Goal: Task Accomplishment & Management: Complete application form

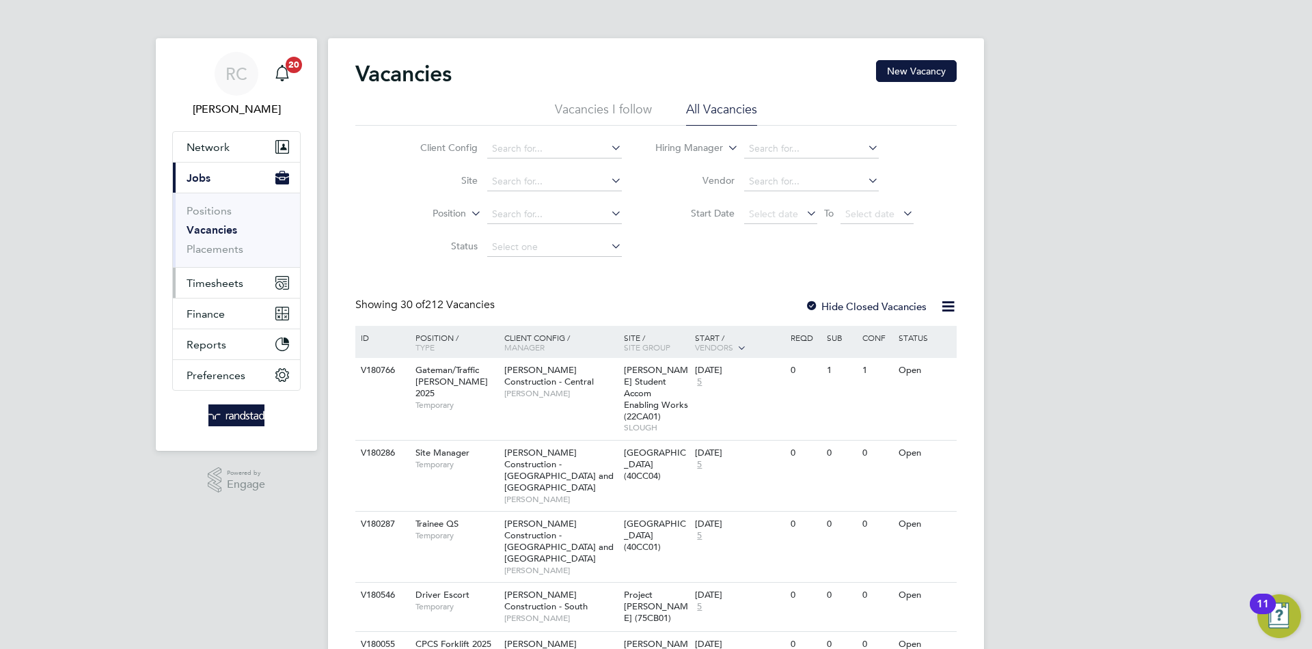
click at [236, 281] on span "Timesheets" at bounding box center [214, 283] width 57 height 13
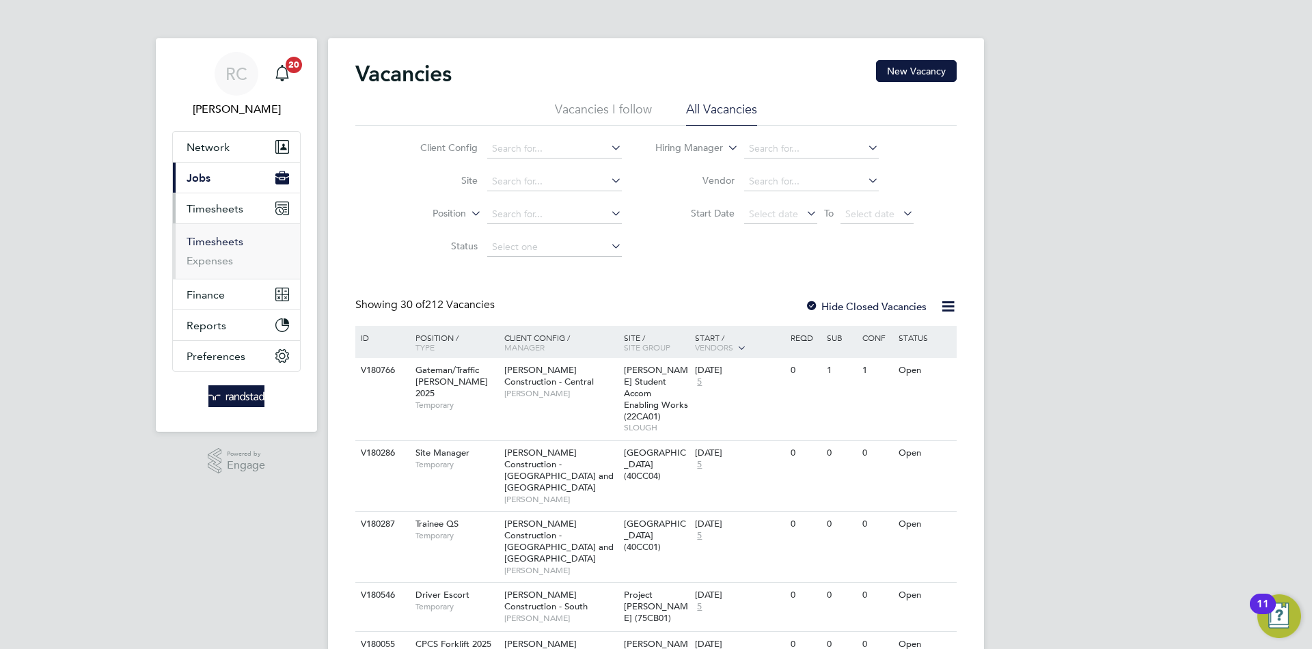
click at [227, 241] on link "Timesheets" at bounding box center [214, 241] width 57 height 13
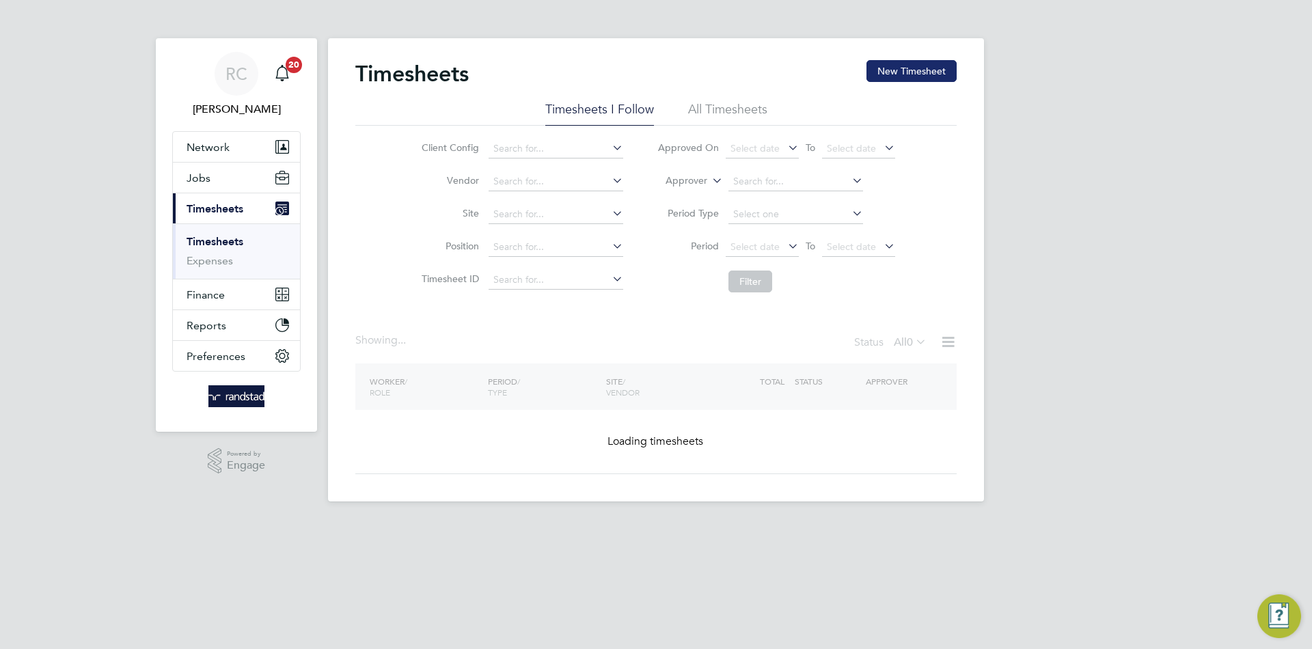
click at [919, 69] on button "New Timesheet" at bounding box center [911, 71] width 90 height 22
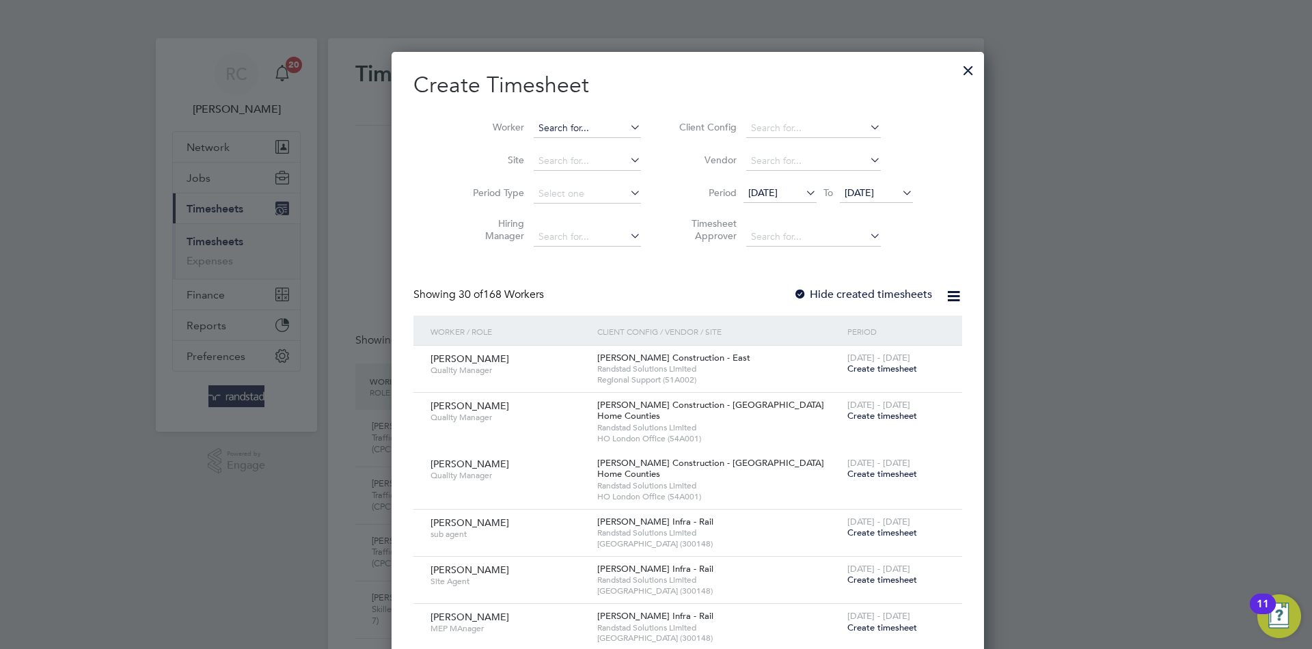
click at [577, 120] on input at bounding box center [586, 128] width 107 height 19
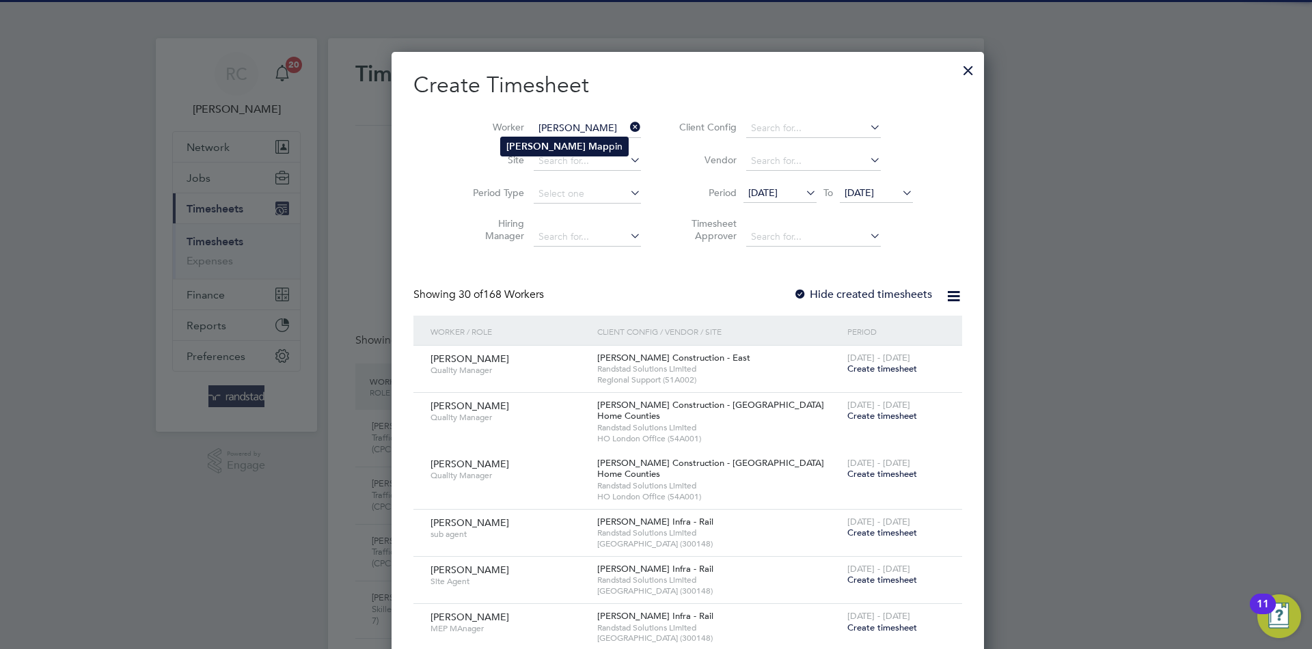
type input "[PERSON_NAME]"
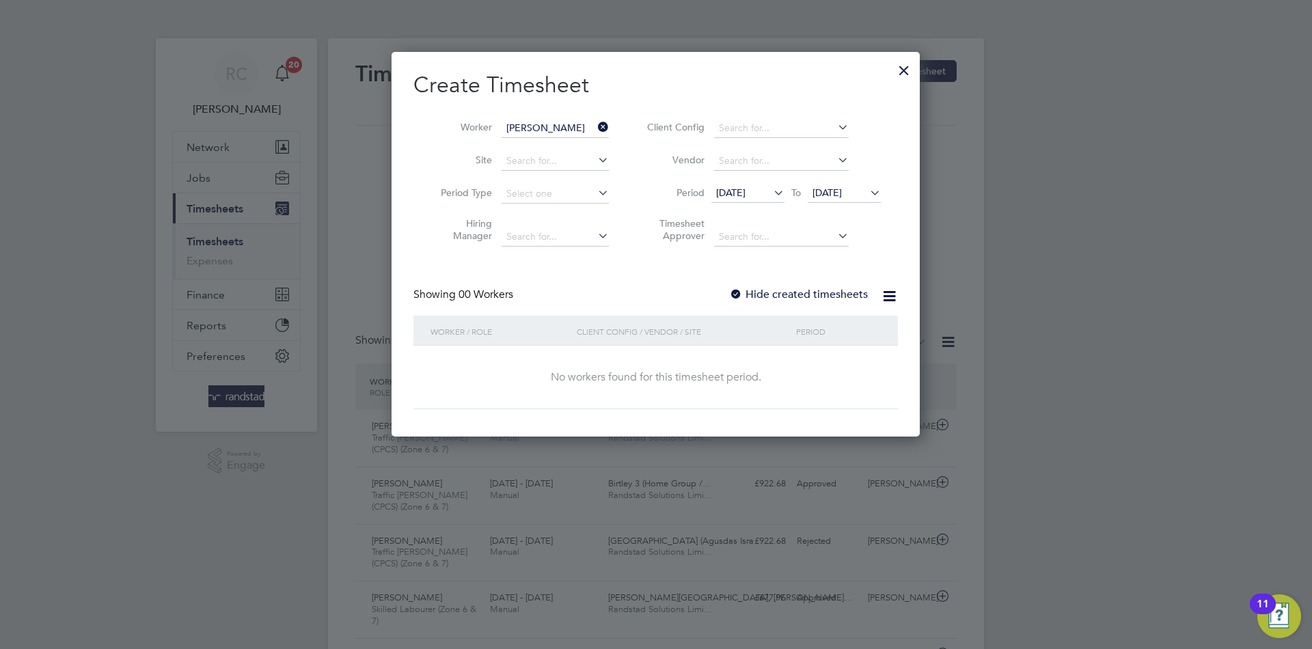
click at [790, 290] on label "Hide created timesheets" at bounding box center [798, 295] width 139 height 14
click at [842, 194] on span "[DATE]" at bounding box center [826, 192] width 29 height 12
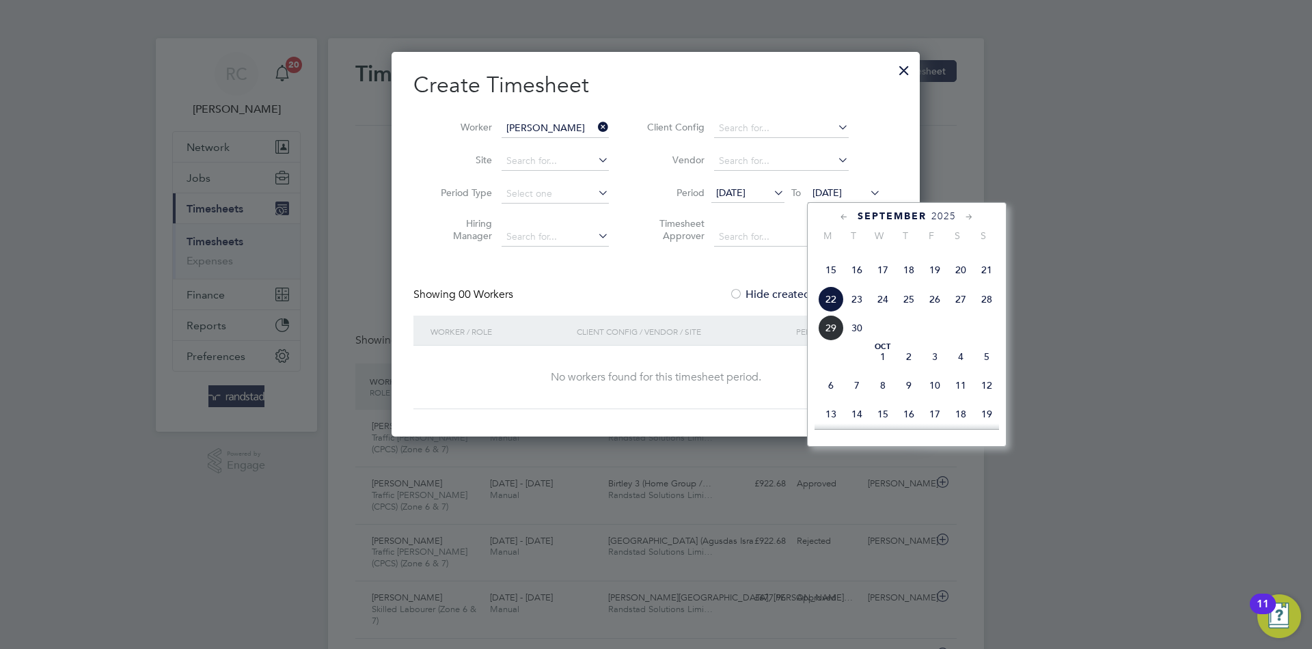
click at [919, 312] on span "25" at bounding box center [909, 299] width 26 height 26
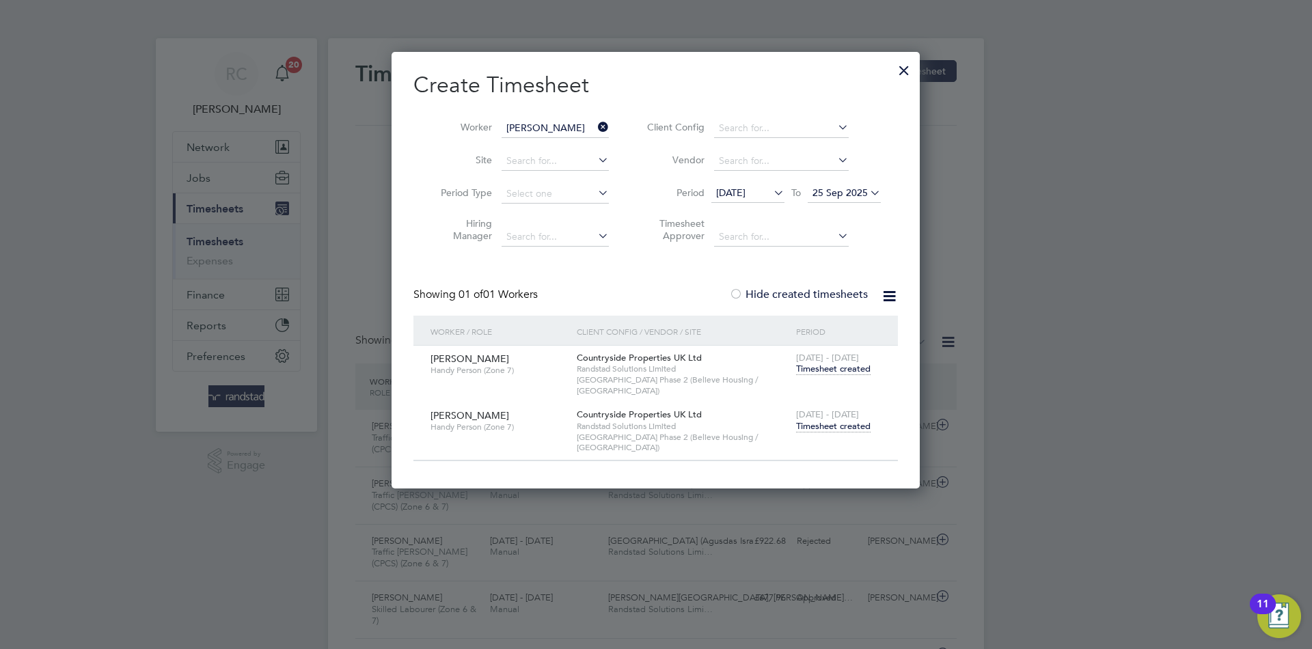
click at [860, 420] on span "Timesheet created" at bounding box center [833, 426] width 74 height 12
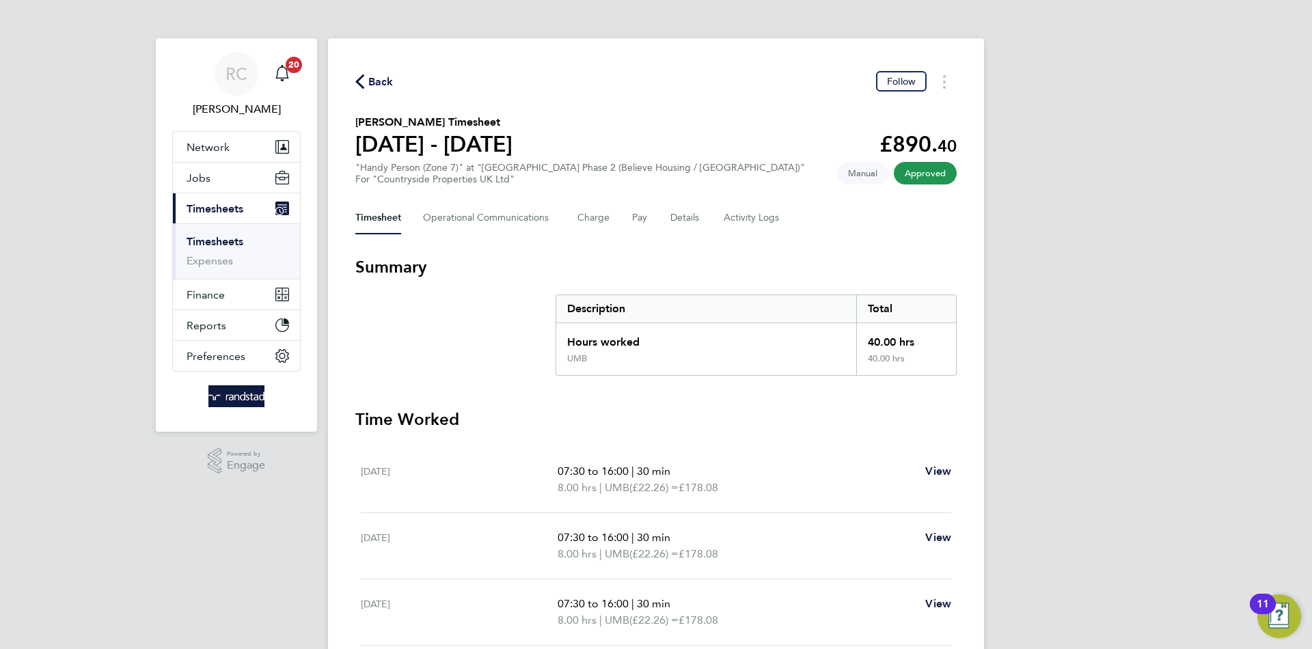
click at [387, 76] on span "Back" at bounding box center [380, 82] width 25 height 16
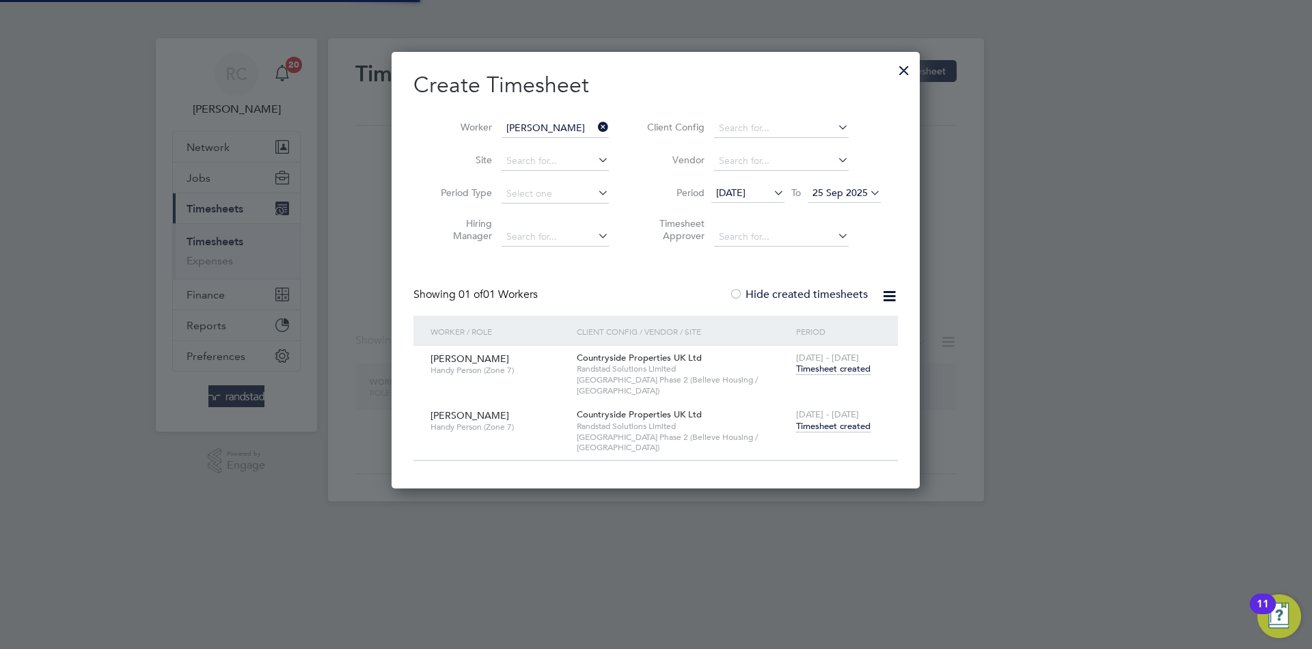
click at [573, 128] on input "[PERSON_NAME]" at bounding box center [554, 128] width 107 height 19
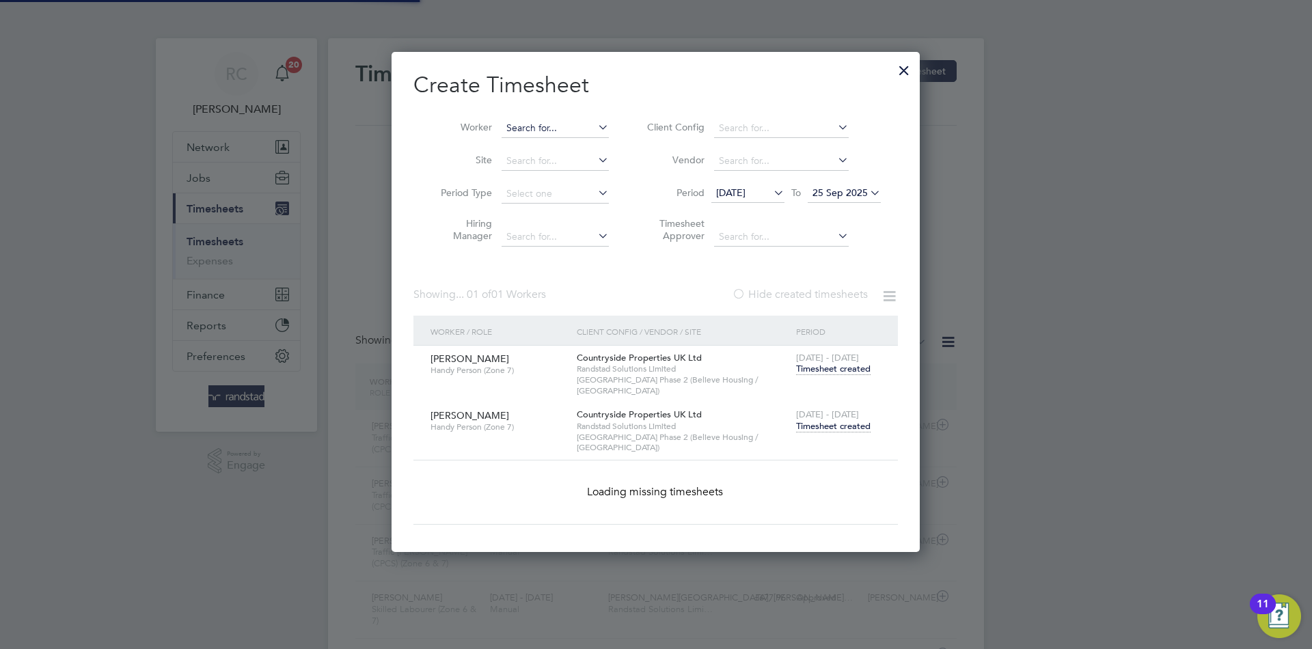
paste input "David Barrow"
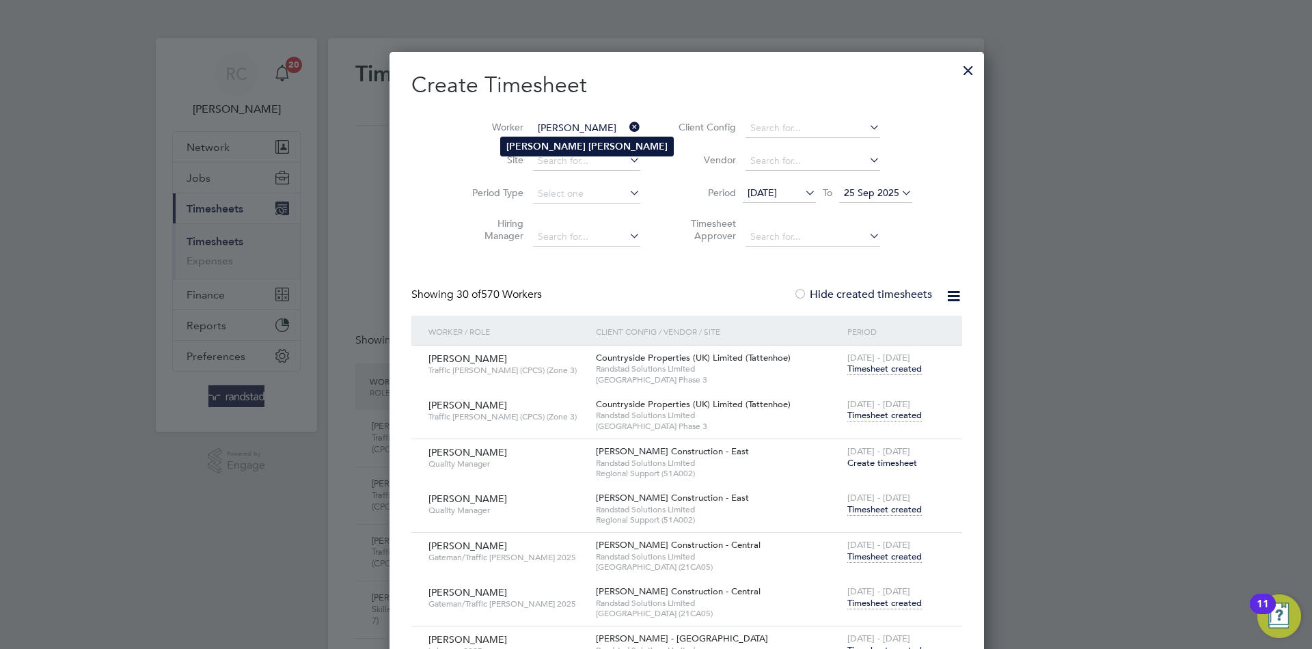
type input "David Barrow"
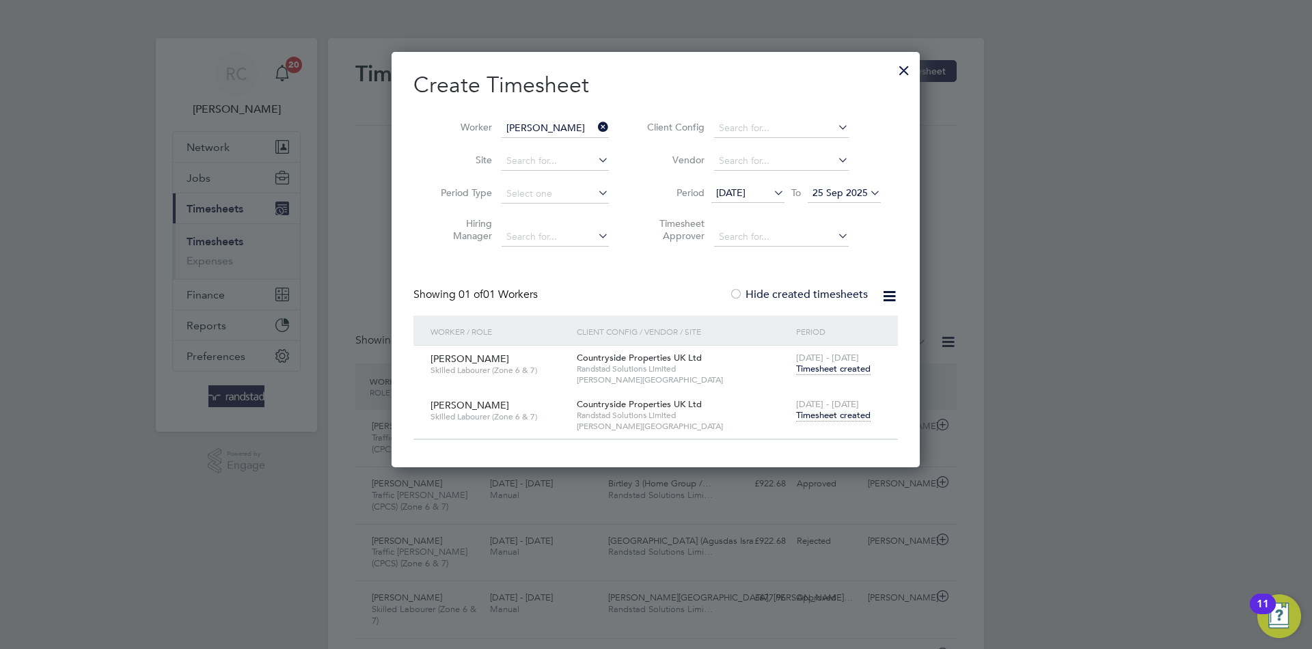
click at [842, 412] on span "Timesheet created" at bounding box center [833, 415] width 74 height 12
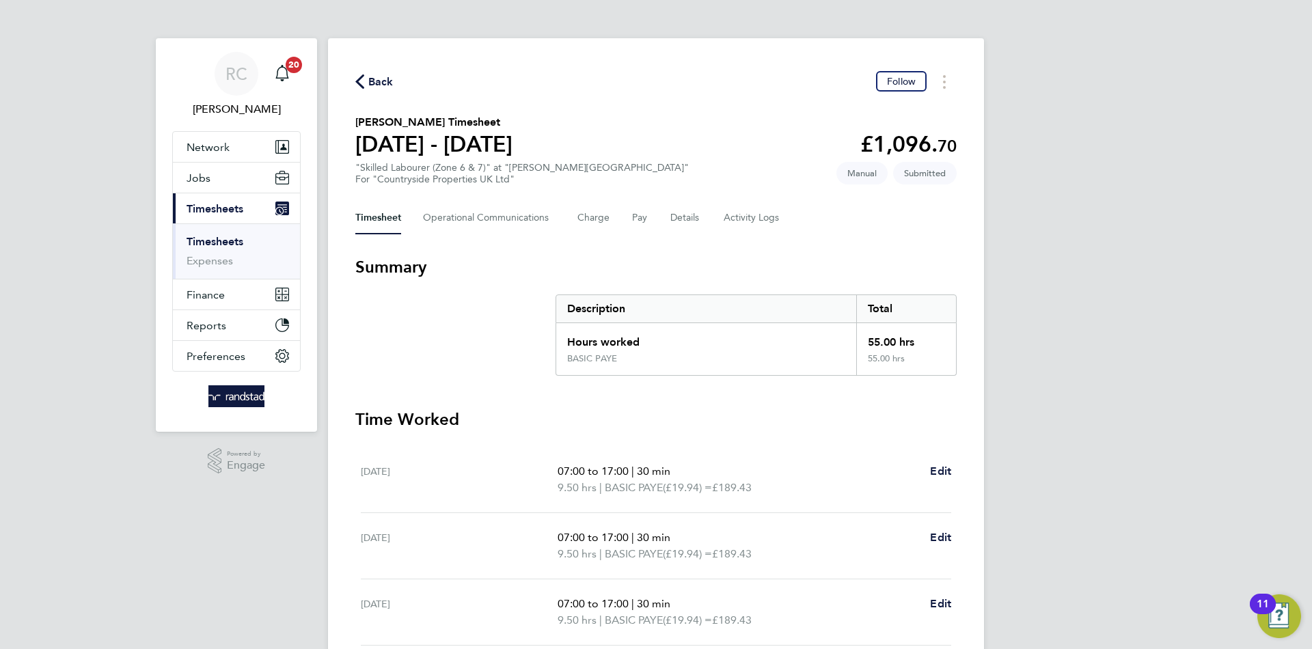
click at [375, 77] on span "Back" at bounding box center [380, 82] width 25 height 16
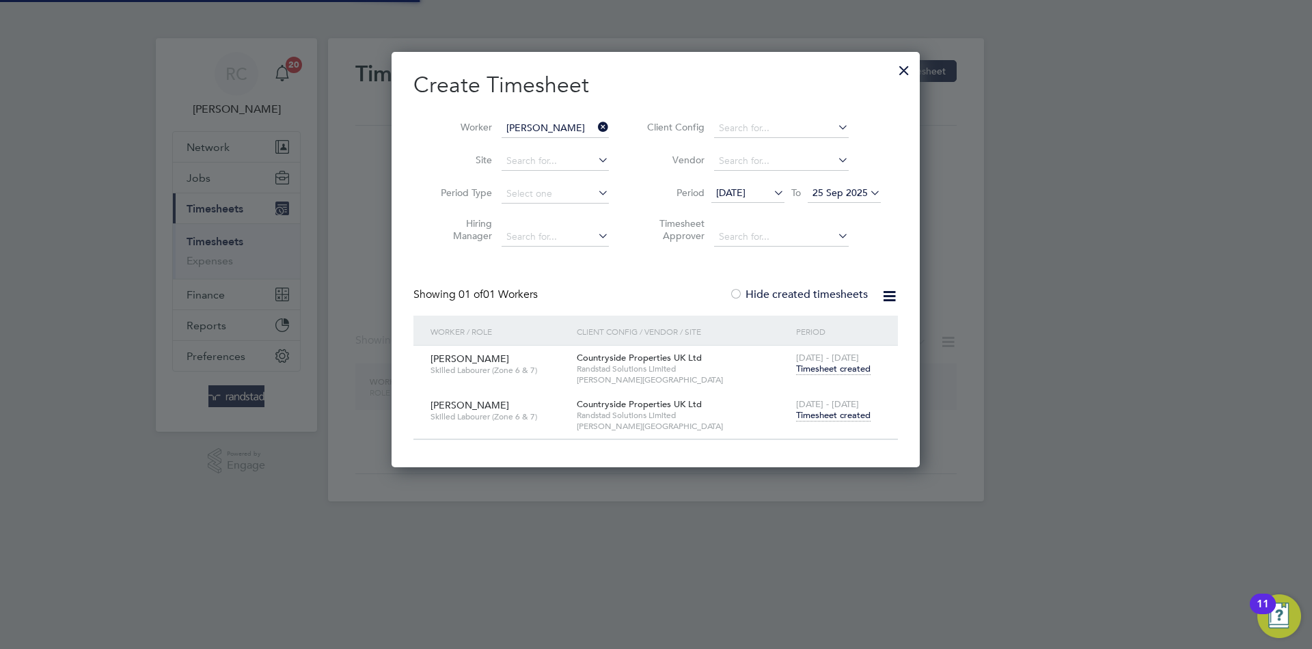
click at [573, 126] on input "David Barrow" at bounding box center [554, 128] width 107 height 19
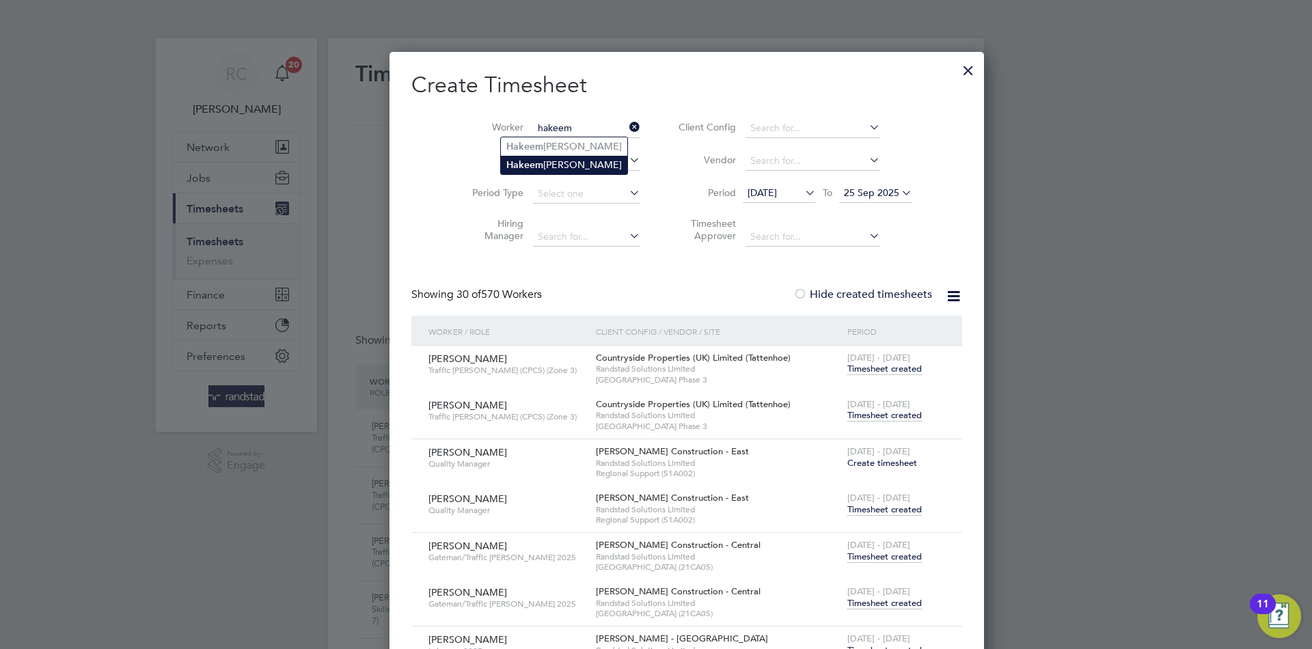
type input "Hakeem Ahmed"
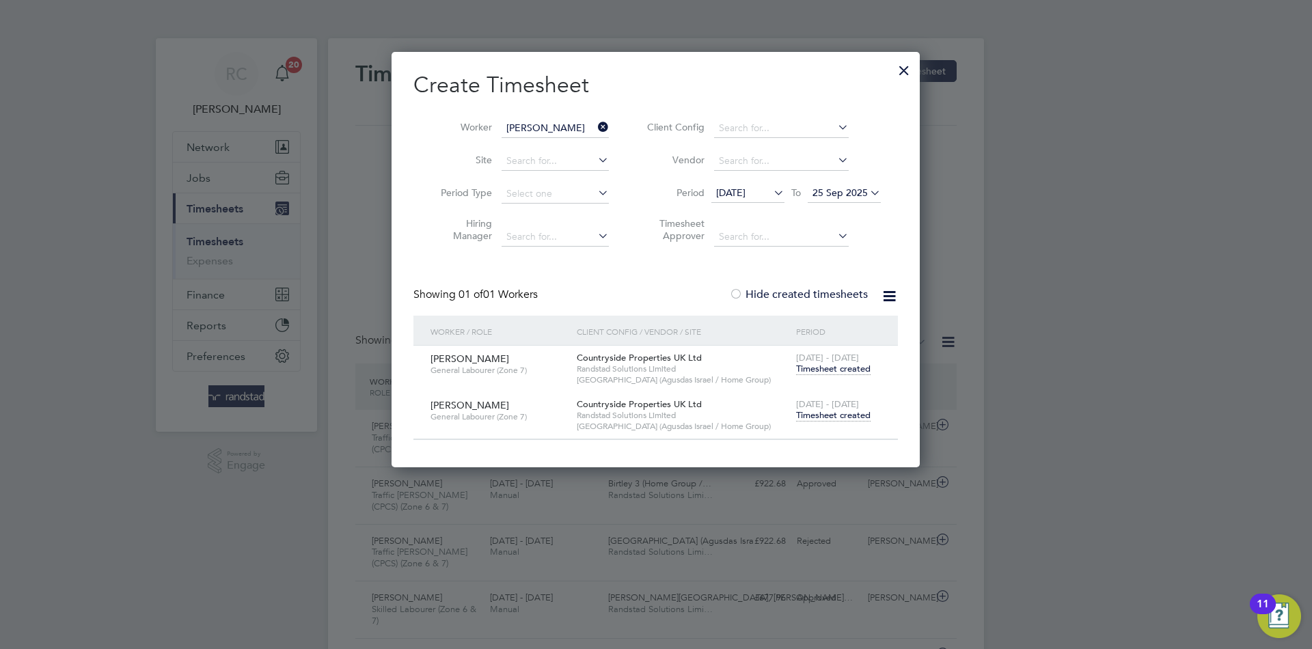
click at [852, 416] on span "Timesheet created" at bounding box center [833, 415] width 74 height 12
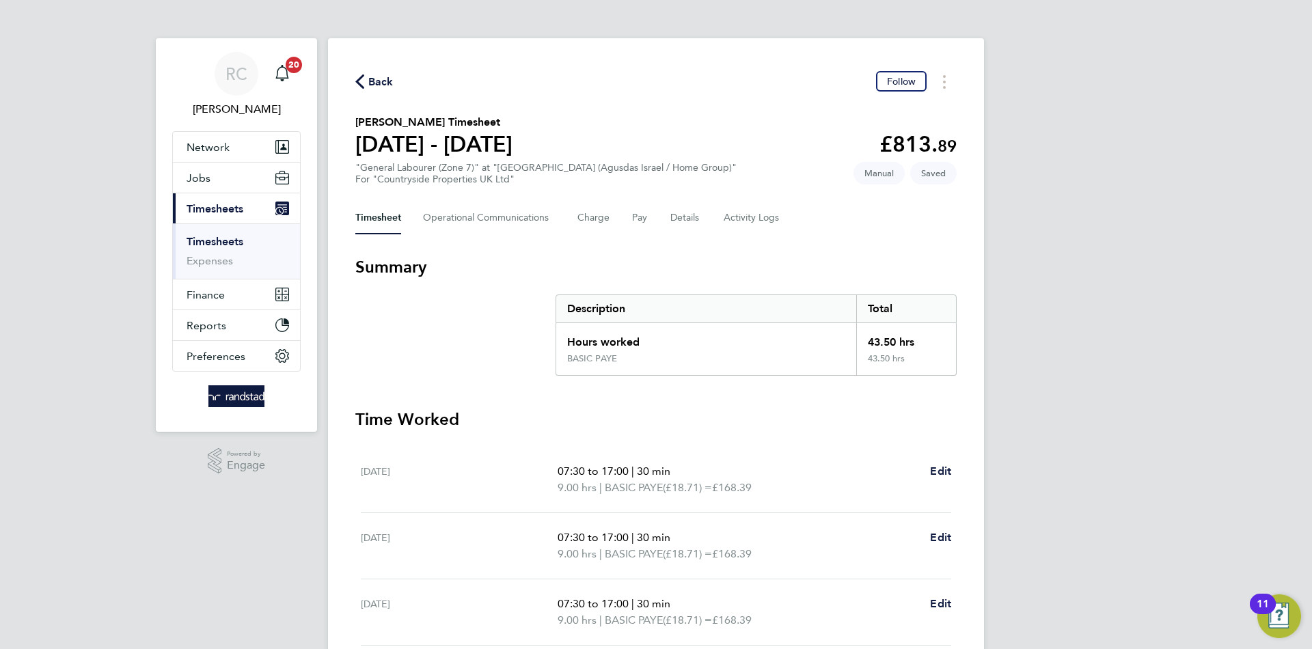
click at [389, 81] on span "Back" at bounding box center [380, 82] width 25 height 16
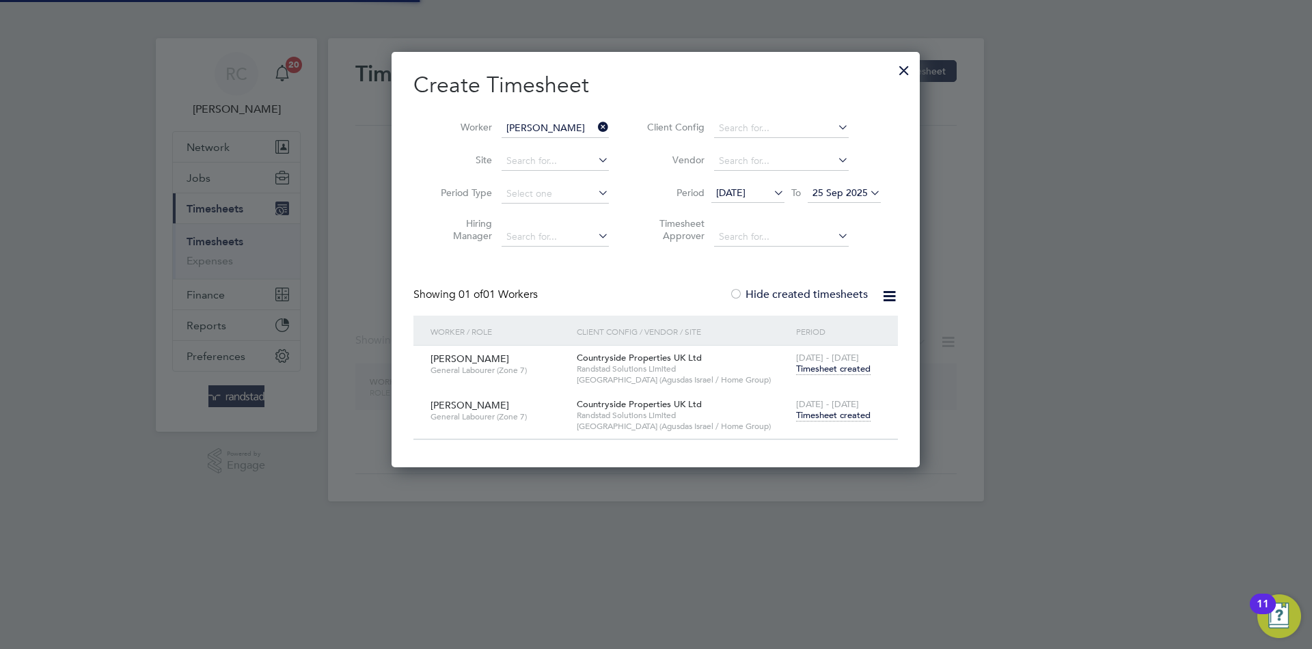
click at [551, 130] on input "Hakeem Ahmed" at bounding box center [554, 128] width 107 height 19
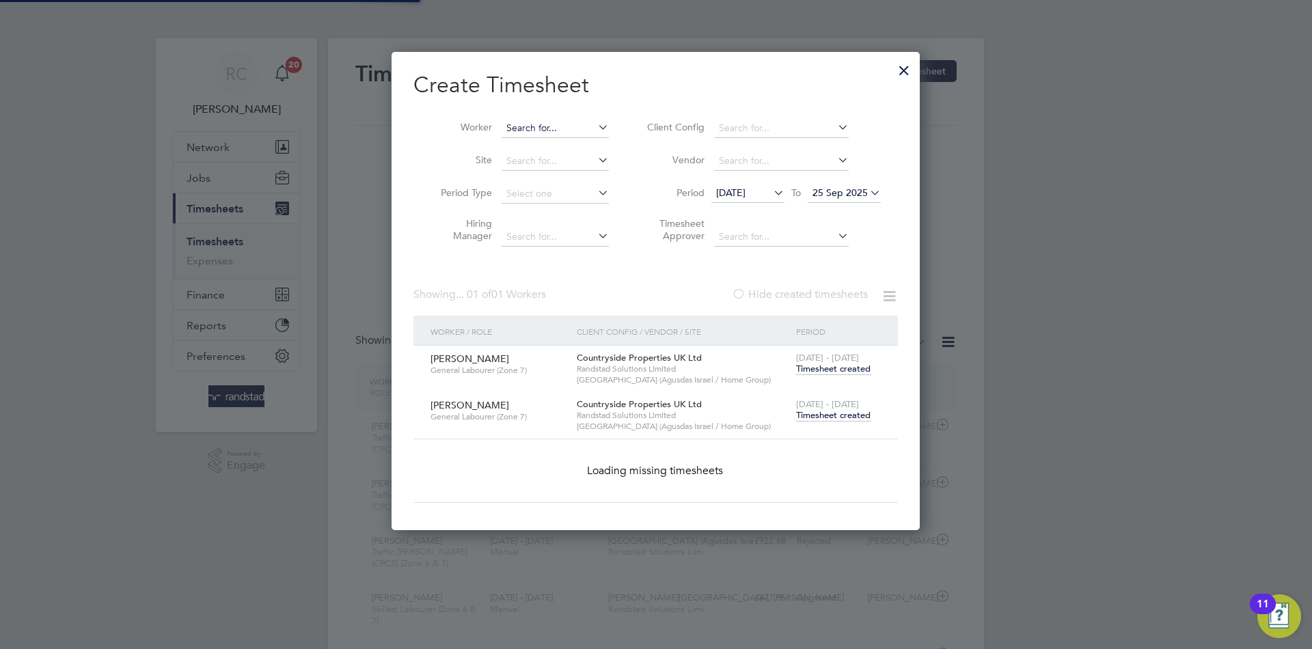
paste input "[PERSON_NAME]"
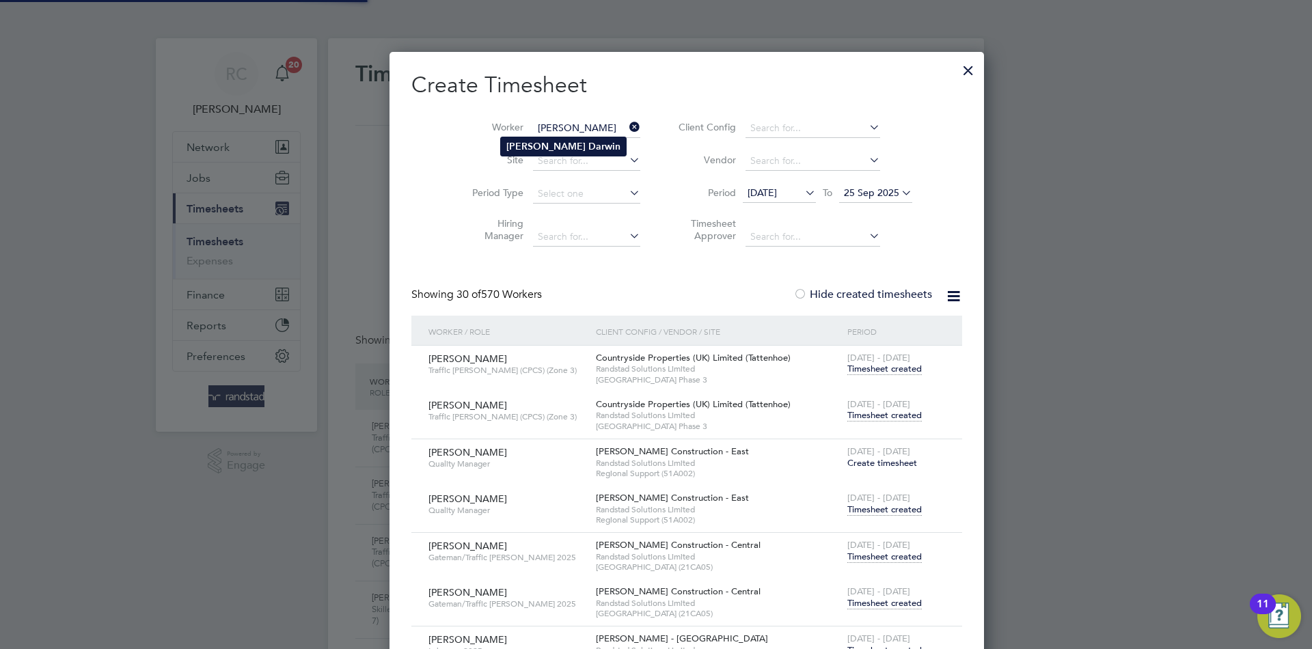
type input "[PERSON_NAME]"
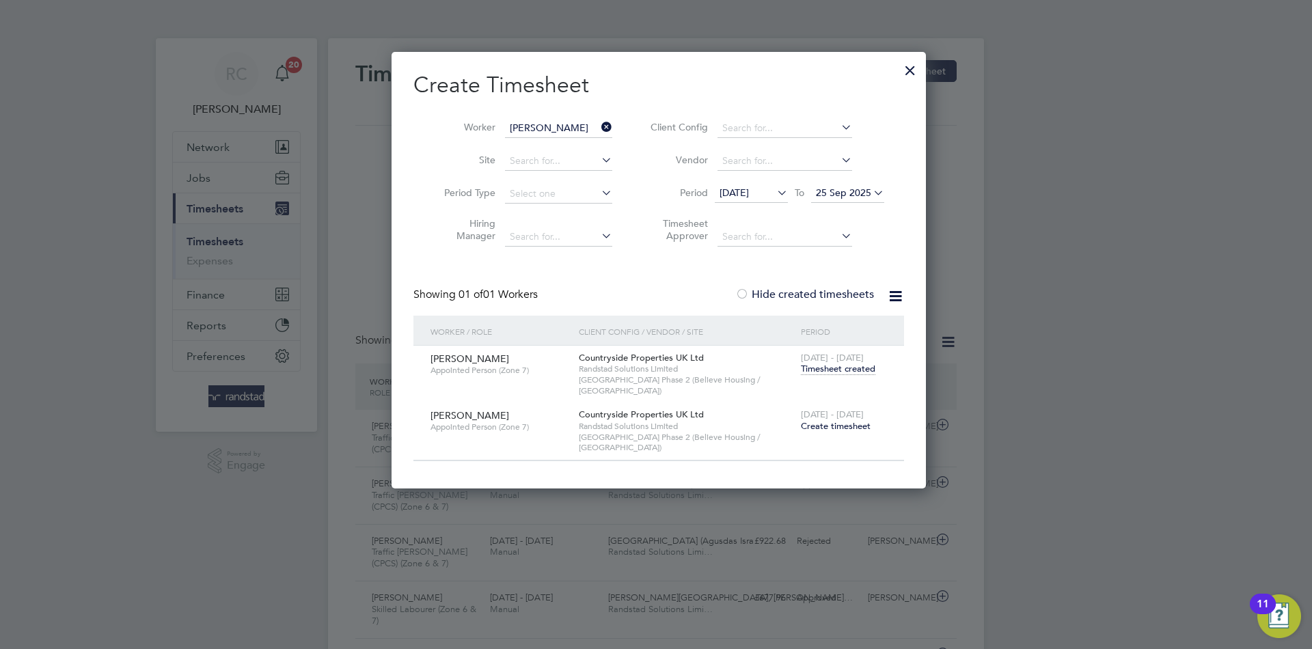
click at [809, 369] on span "Timesheet created" at bounding box center [838, 369] width 74 height 12
click at [833, 420] on span "Create timesheet" at bounding box center [836, 426] width 70 height 12
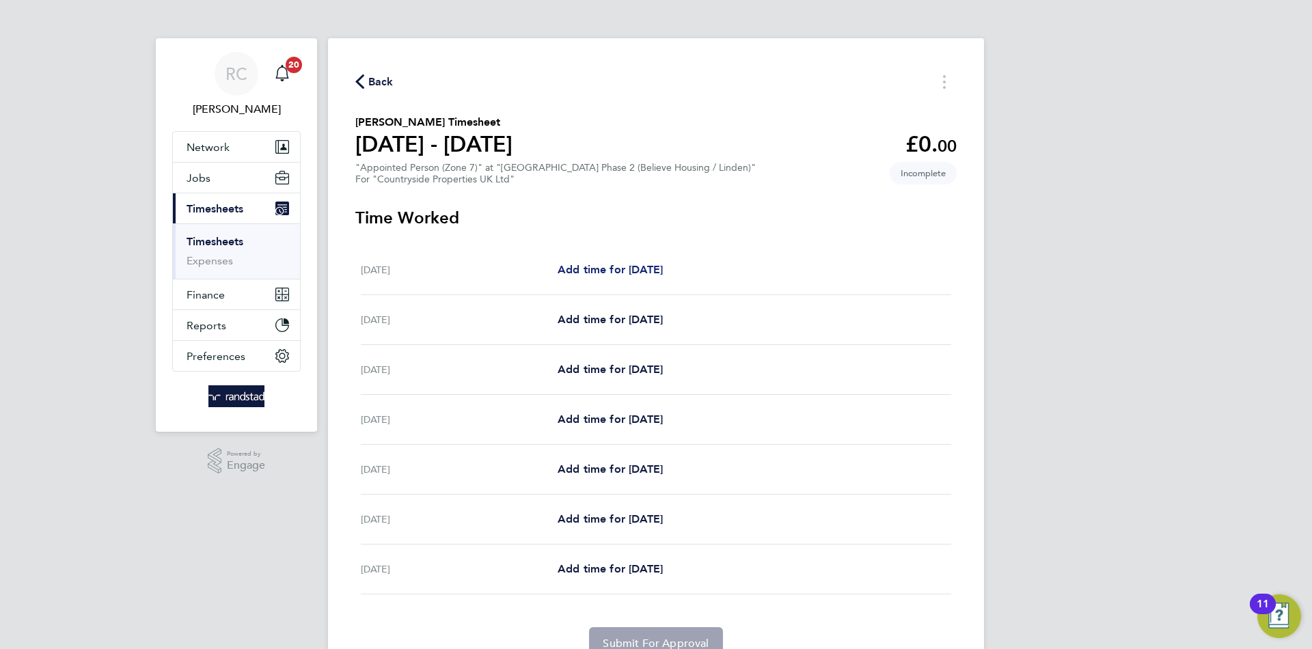
click at [627, 267] on span "Add time for Mon 22 Sep" at bounding box center [609, 269] width 105 height 13
select select "30"
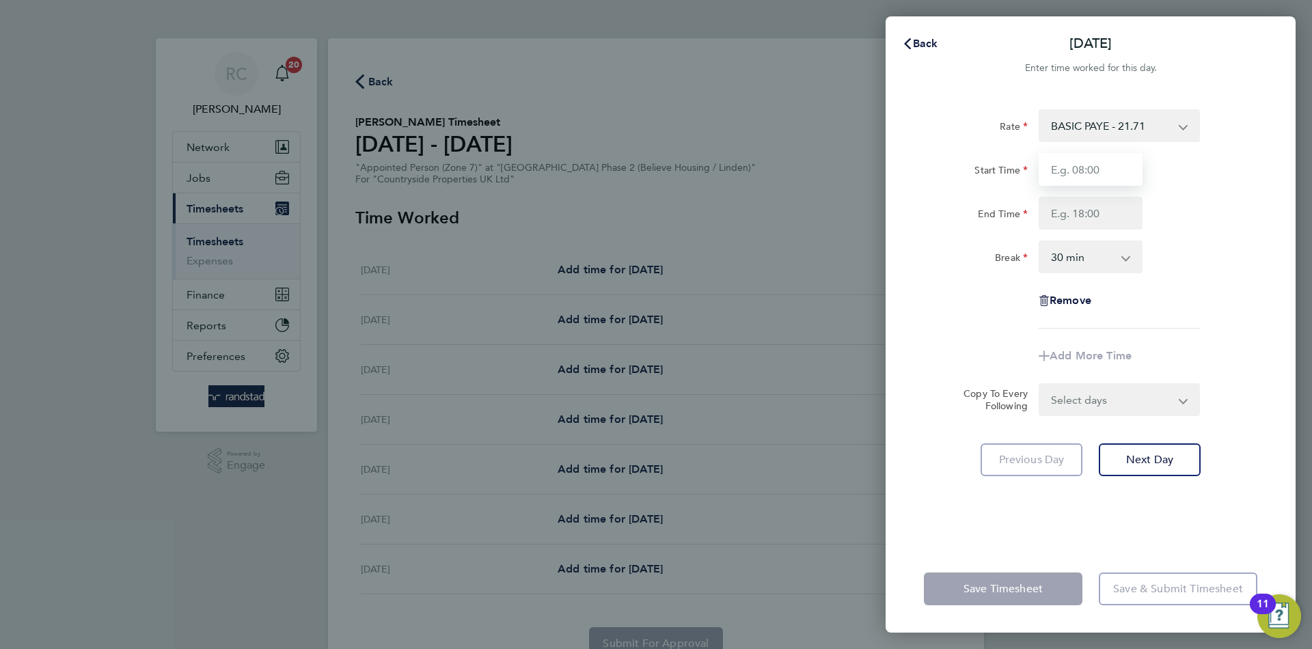
click at [1103, 166] on input "Start Time" at bounding box center [1090, 169] width 104 height 33
type input "07:30"
type input "17:00"
click at [1150, 411] on select "Select days Day Weekday (Mon-Fri) Weekend (Sat-Sun) Tuesday Wednesday Thursday …" at bounding box center [1111, 400] width 143 height 30
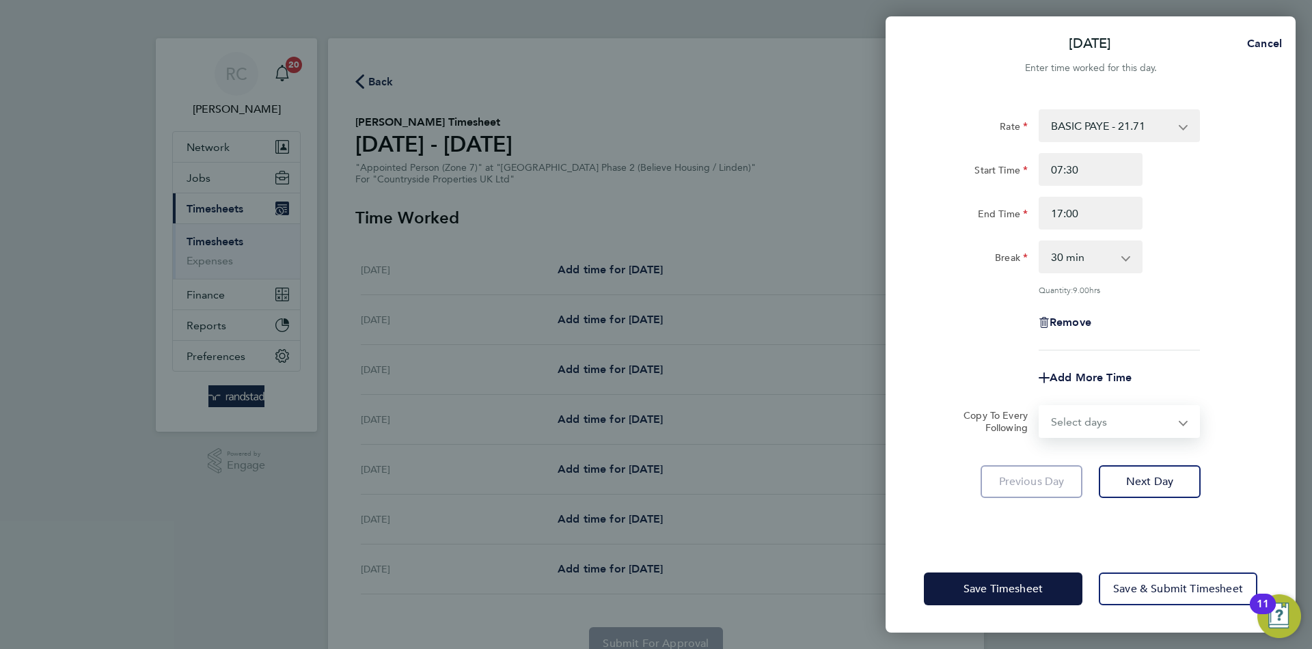
select select "WEEKDAY"
click at [1040, 406] on select "Select days Day Weekday (Mon-Fri) Weekend (Sat-Sun) Tuesday Wednesday Thursday …" at bounding box center [1111, 421] width 143 height 30
select select "2025-09-28"
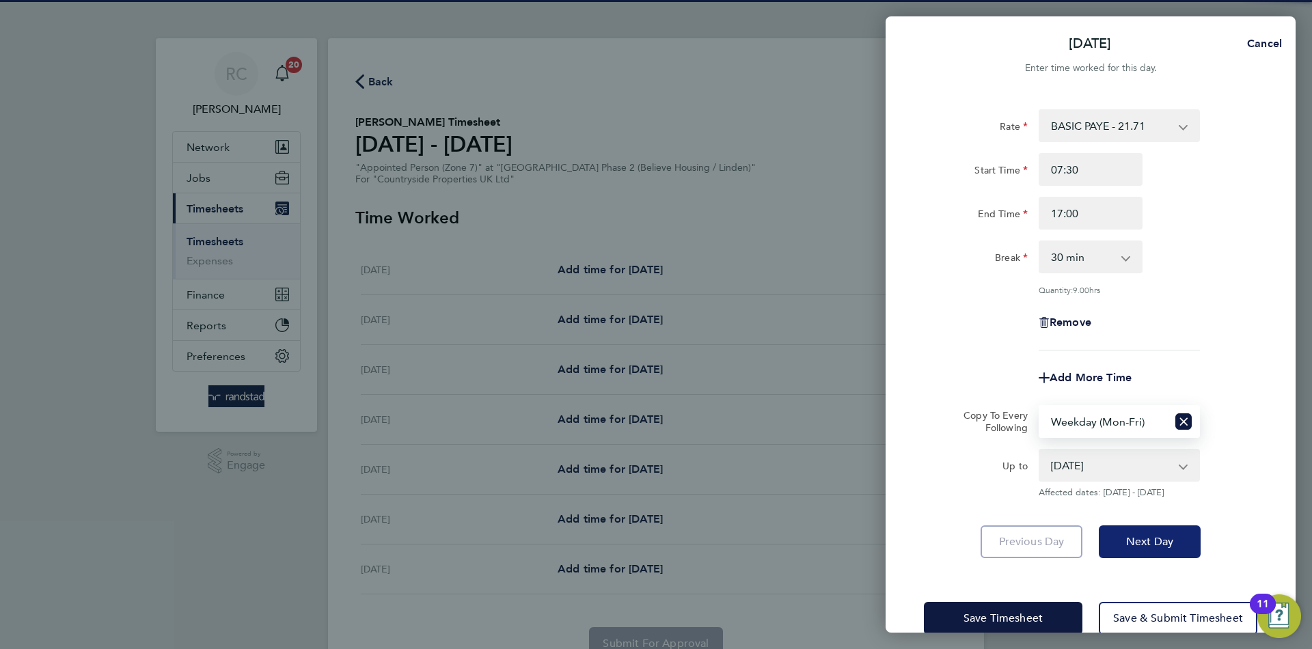
click at [1152, 542] on span "Next Day" at bounding box center [1149, 542] width 47 height 14
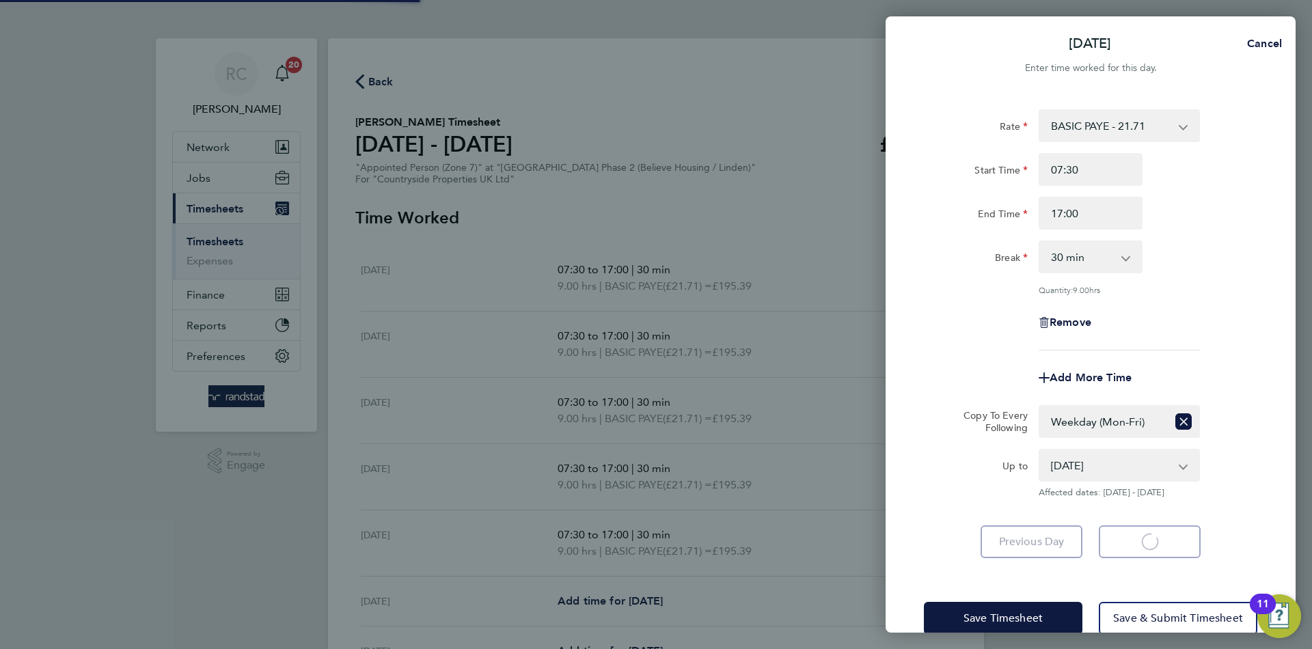
click at [819, 19] on div "Mon 22 Sep Cancel Enter time worked for this day. Rate BASIC PAYE - 21.71 Start…" at bounding box center [656, 324] width 1312 height 649
select select "30"
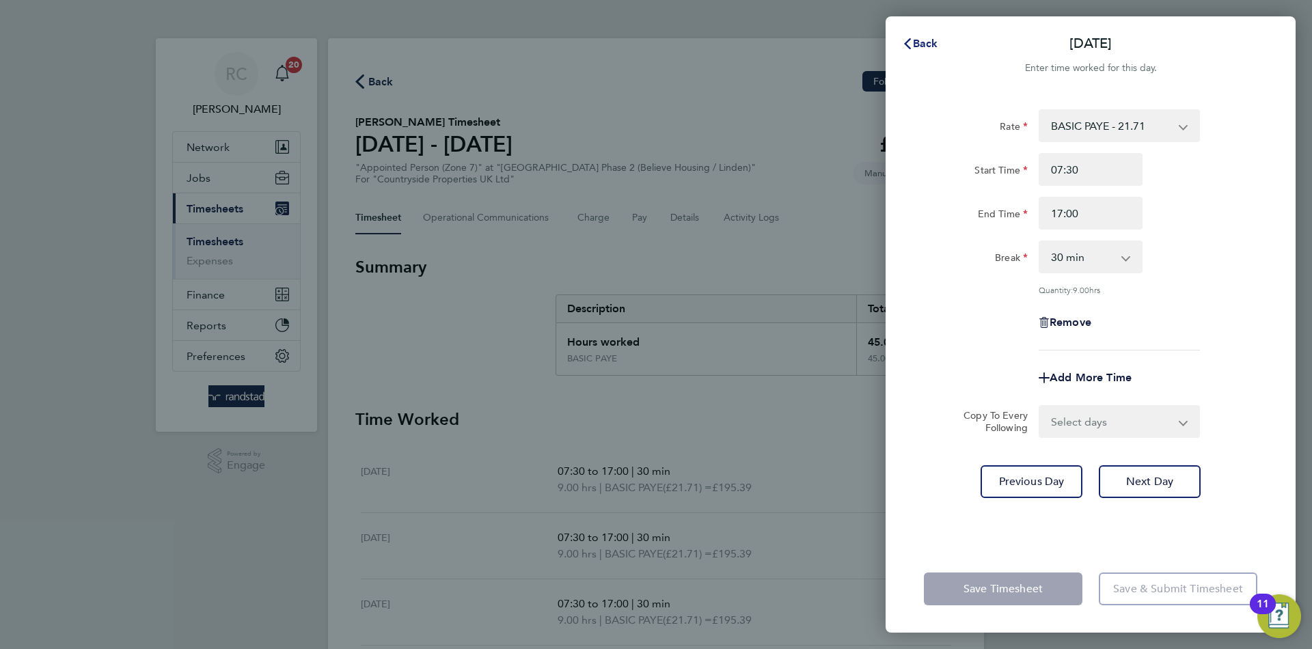
click at [917, 38] on span "Back" at bounding box center [925, 43] width 25 height 13
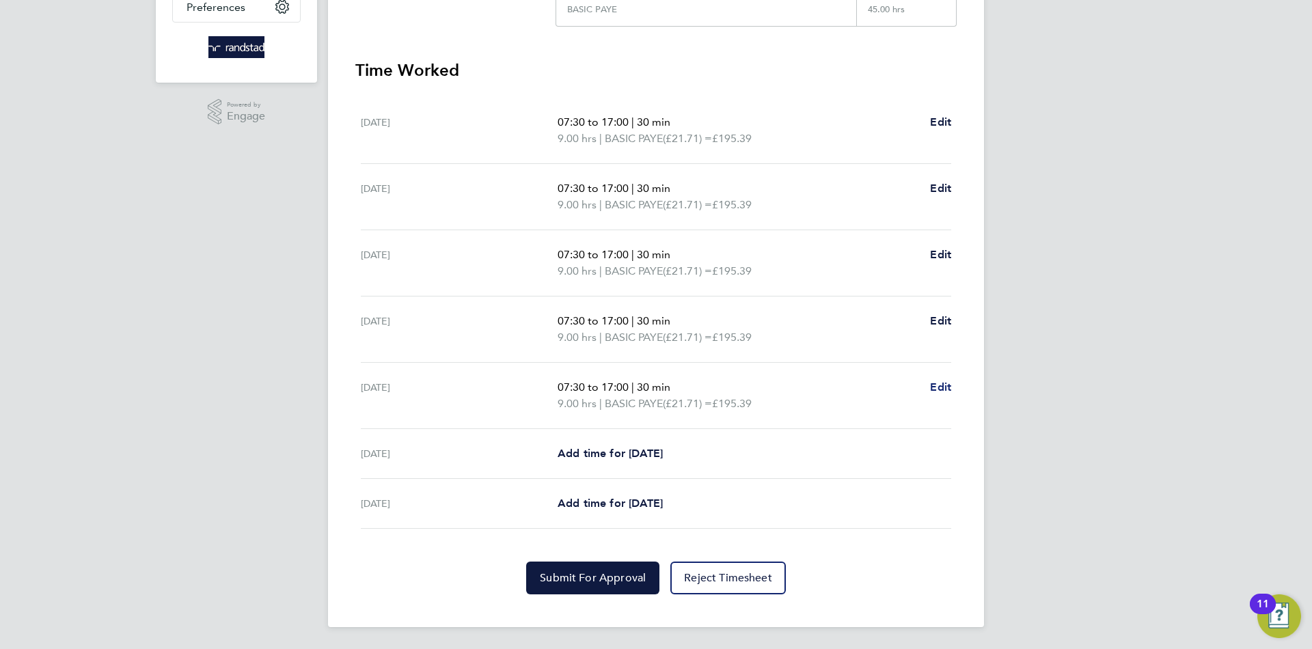
click at [941, 387] on span "Edit" at bounding box center [940, 386] width 21 height 13
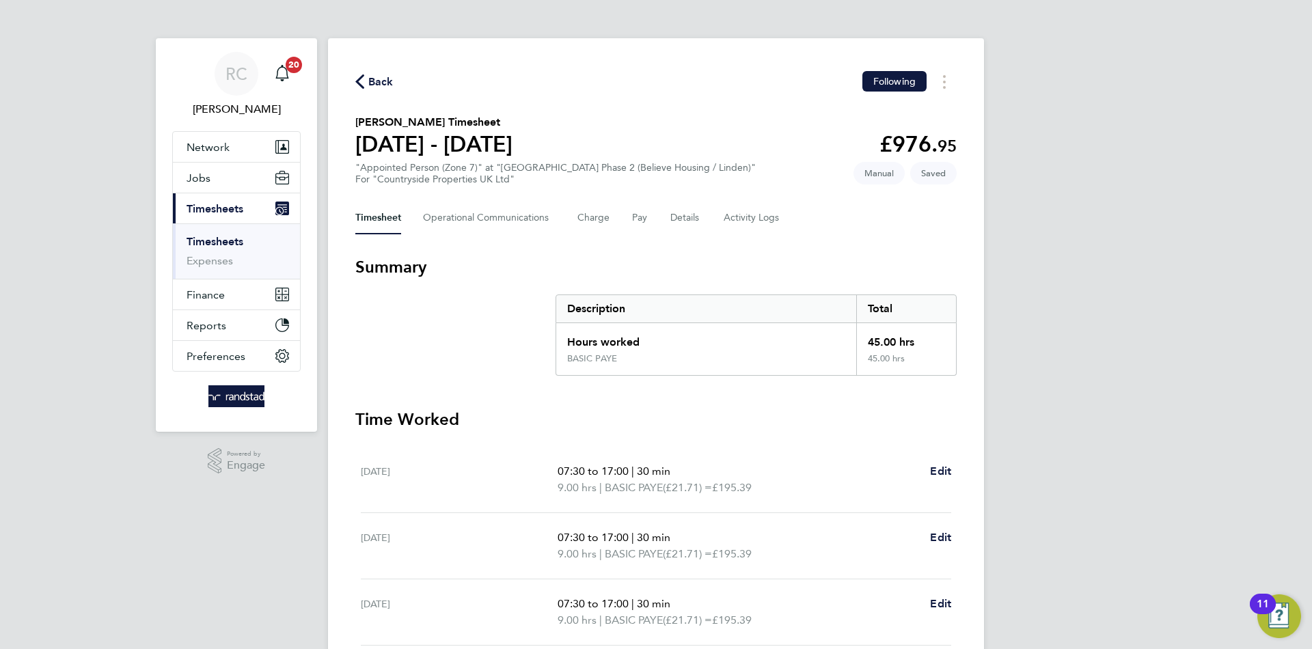
select select "30"
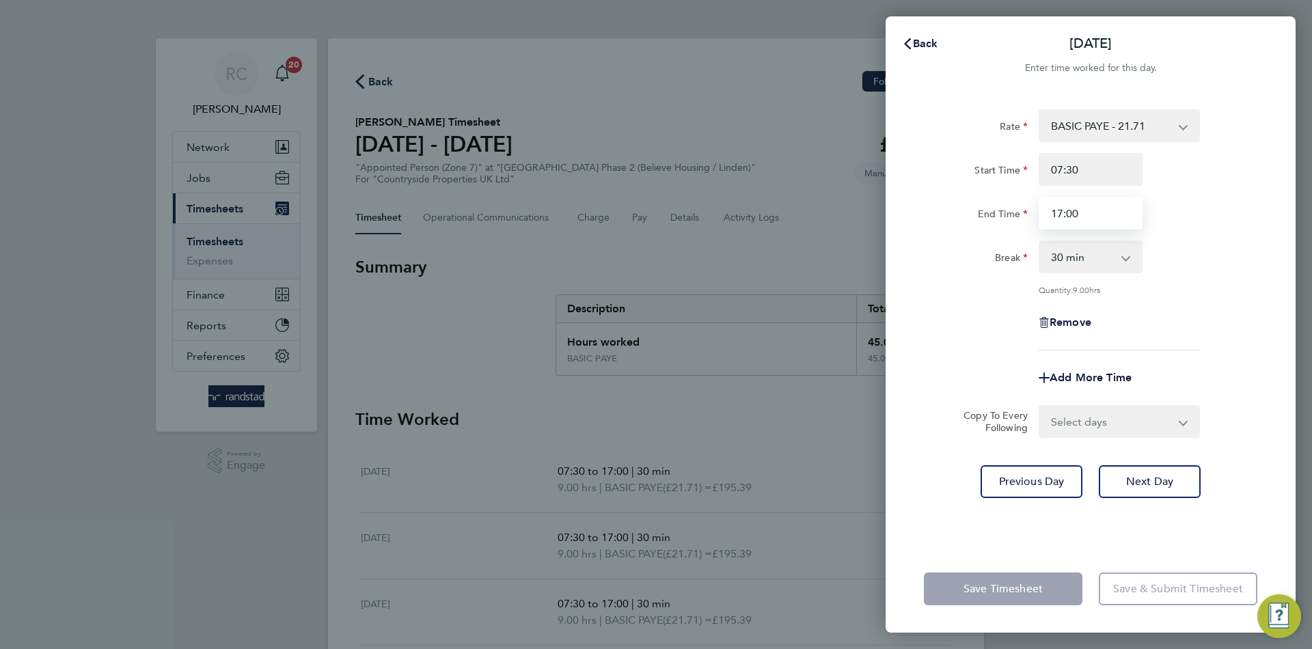
click at [1092, 223] on input "17:00" at bounding box center [1090, 213] width 104 height 33
type input "16:00"
click at [1277, 290] on div "Rate BASIC PAYE - 21.71 Start Time 07:30 End Time 16:00 Break 0 min 15 min 30 m…" at bounding box center [1090, 319] width 410 height 452
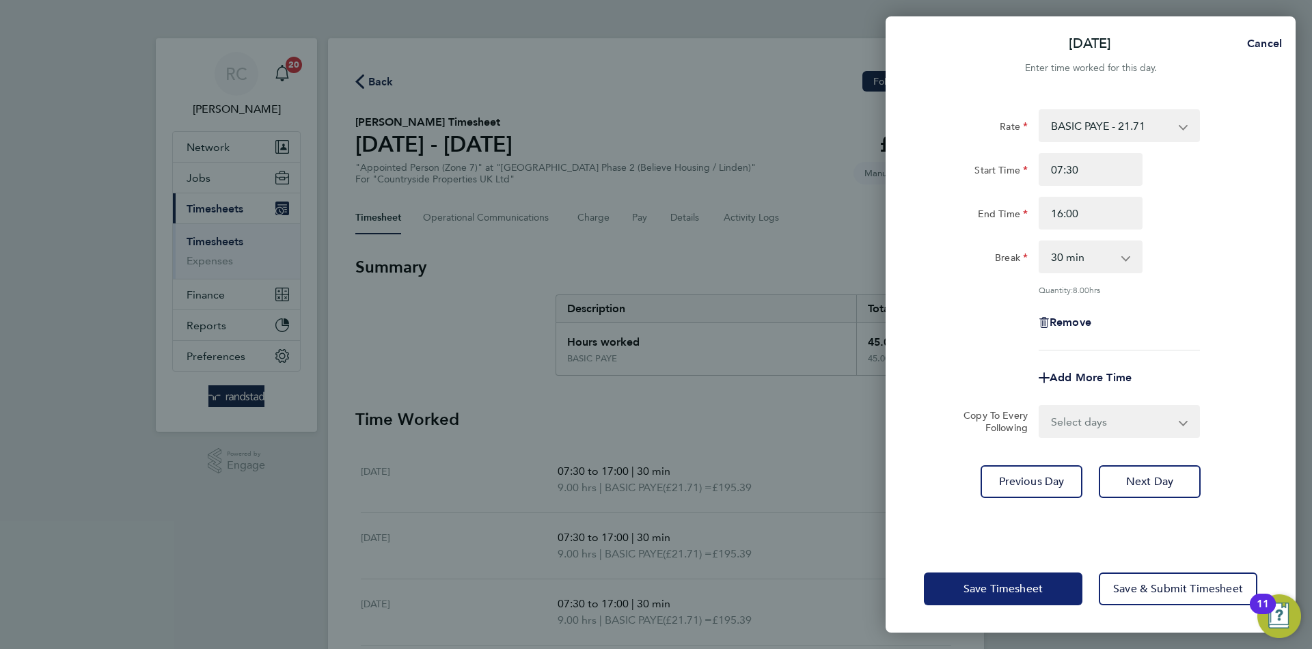
click at [1039, 581] on button "Save Timesheet" at bounding box center [1003, 588] width 158 height 33
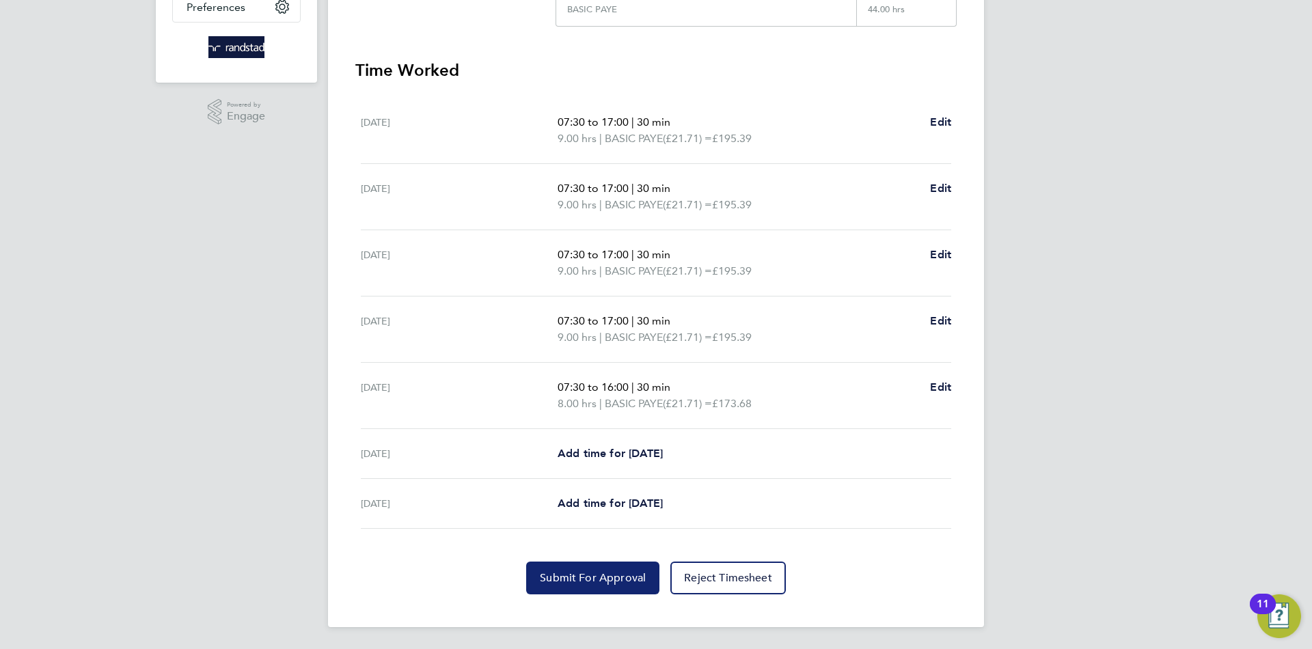
click at [628, 592] on button "Submit For Approval" at bounding box center [592, 578] width 133 height 33
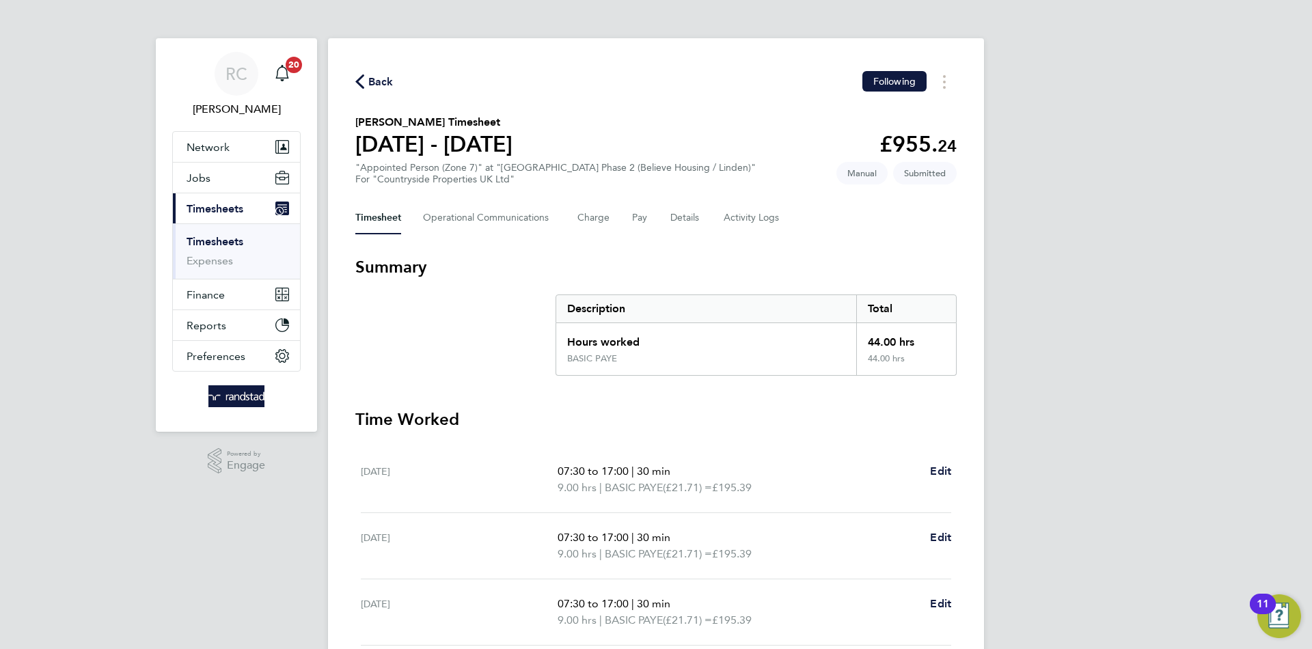
click at [381, 79] on span "Back" at bounding box center [380, 82] width 25 height 16
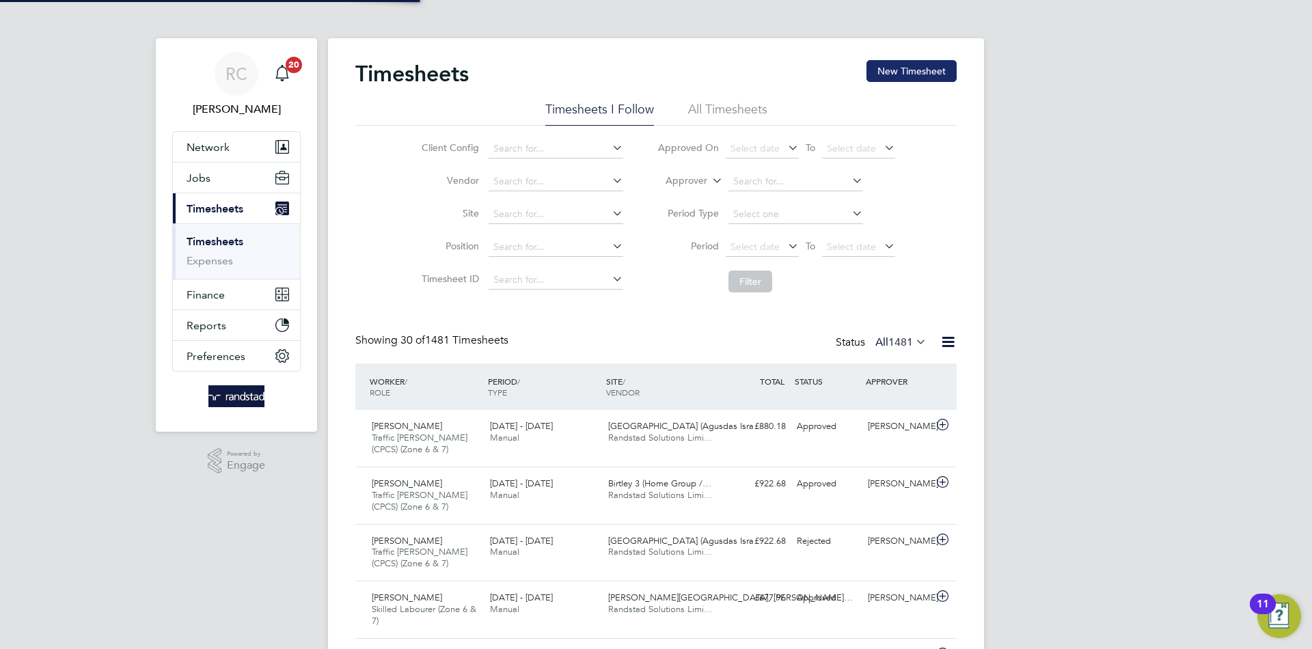
click at [921, 78] on button "New Timesheet" at bounding box center [911, 71] width 90 height 22
click at [907, 70] on button "New Timesheet" at bounding box center [911, 71] width 90 height 22
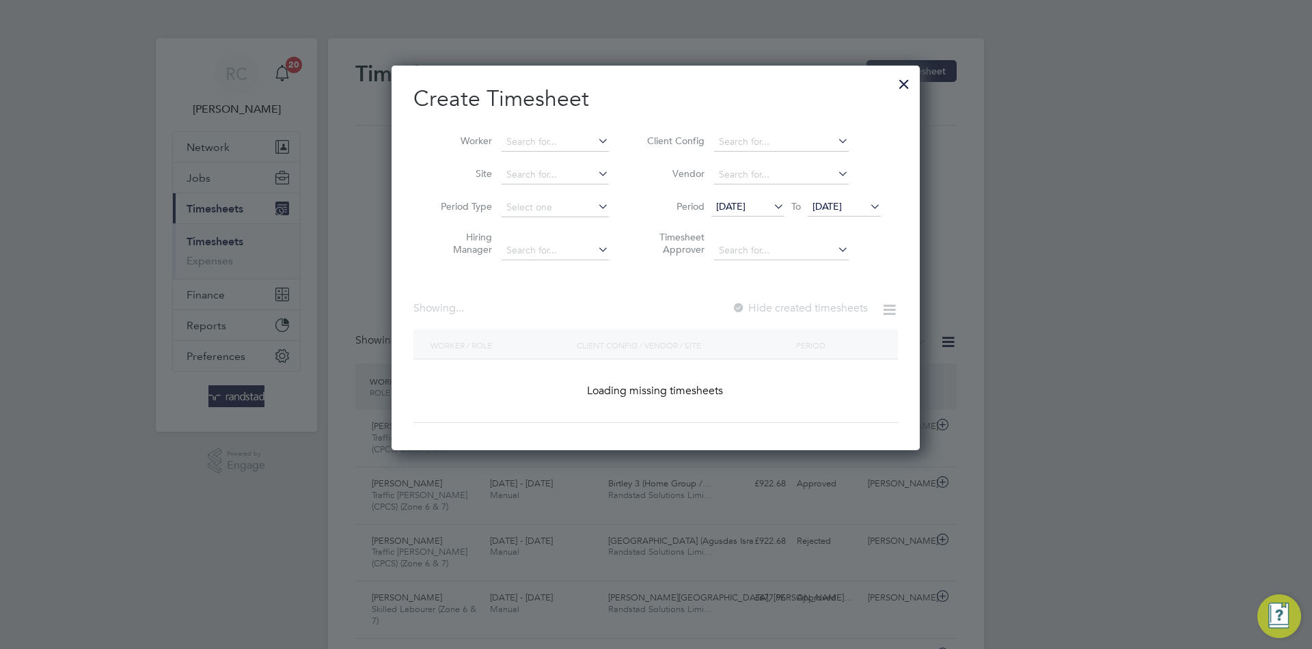
scroll to position [46, 119]
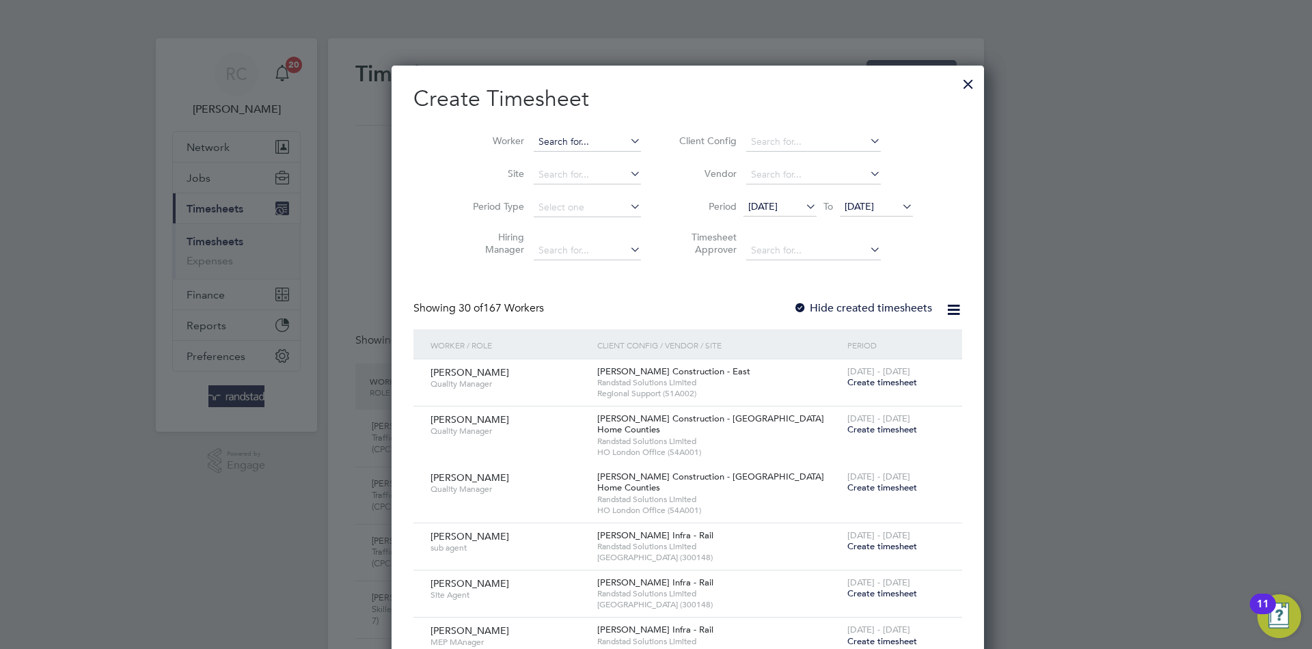
click at [533, 140] on input at bounding box center [586, 142] width 107 height 19
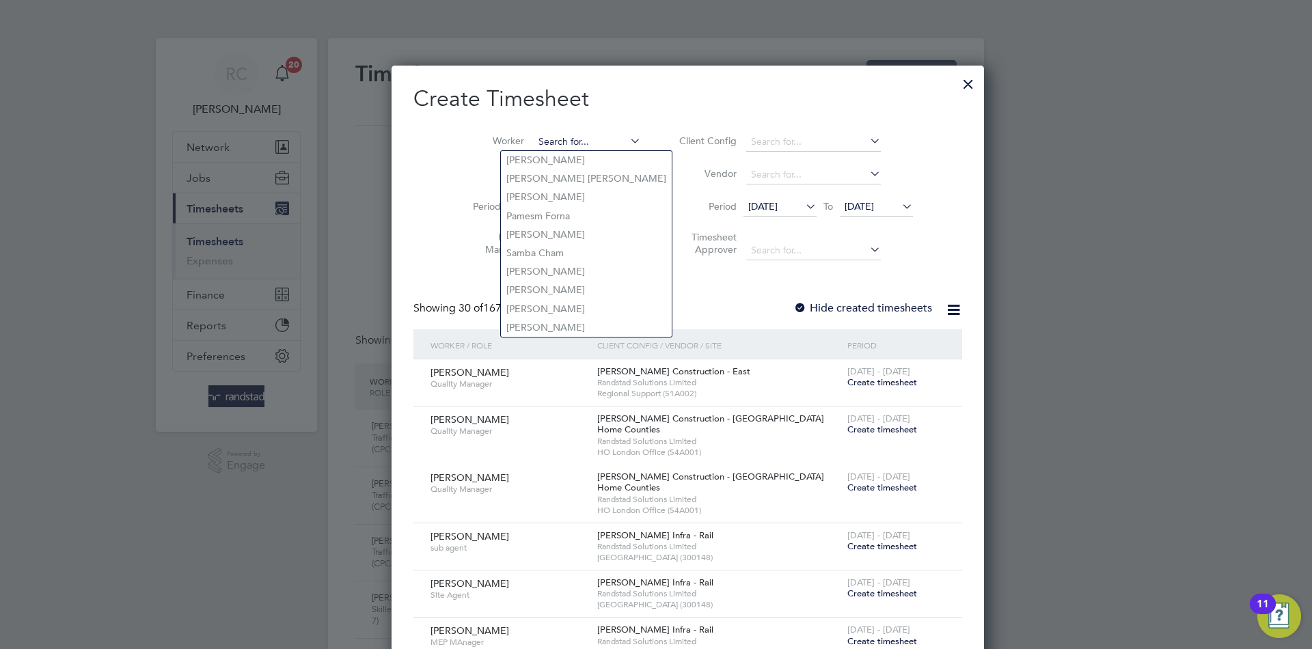
paste input "John proud"
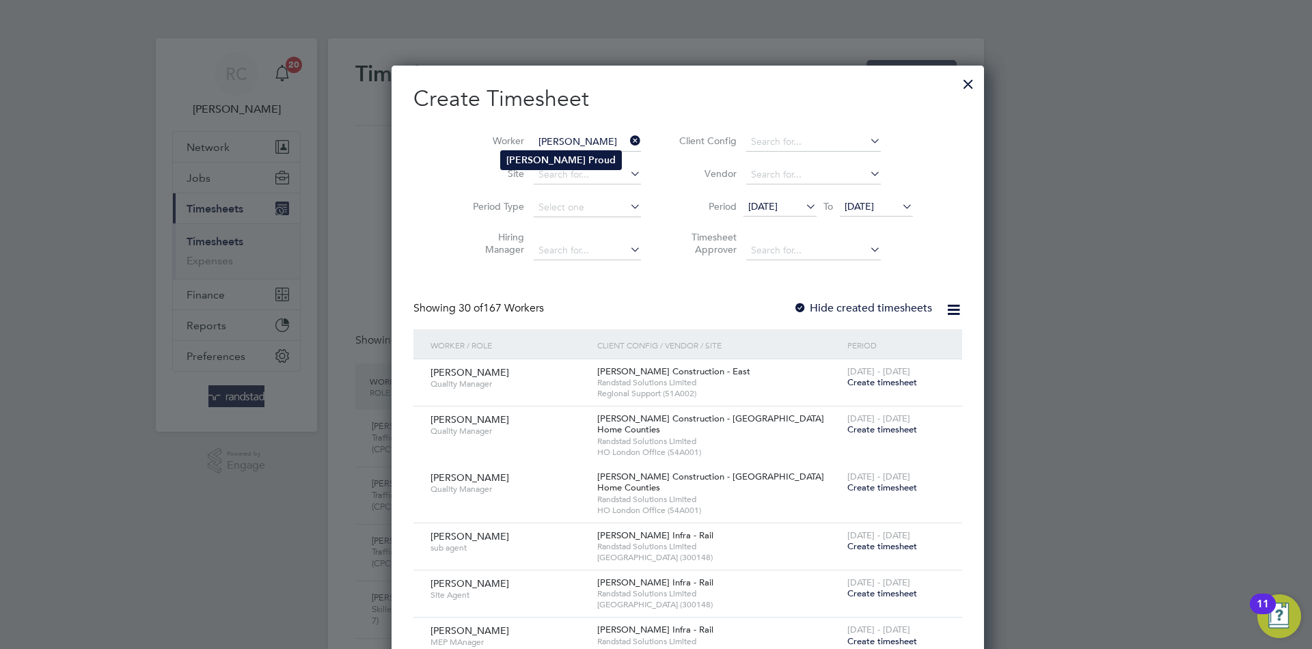
type input "[PERSON_NAME]"
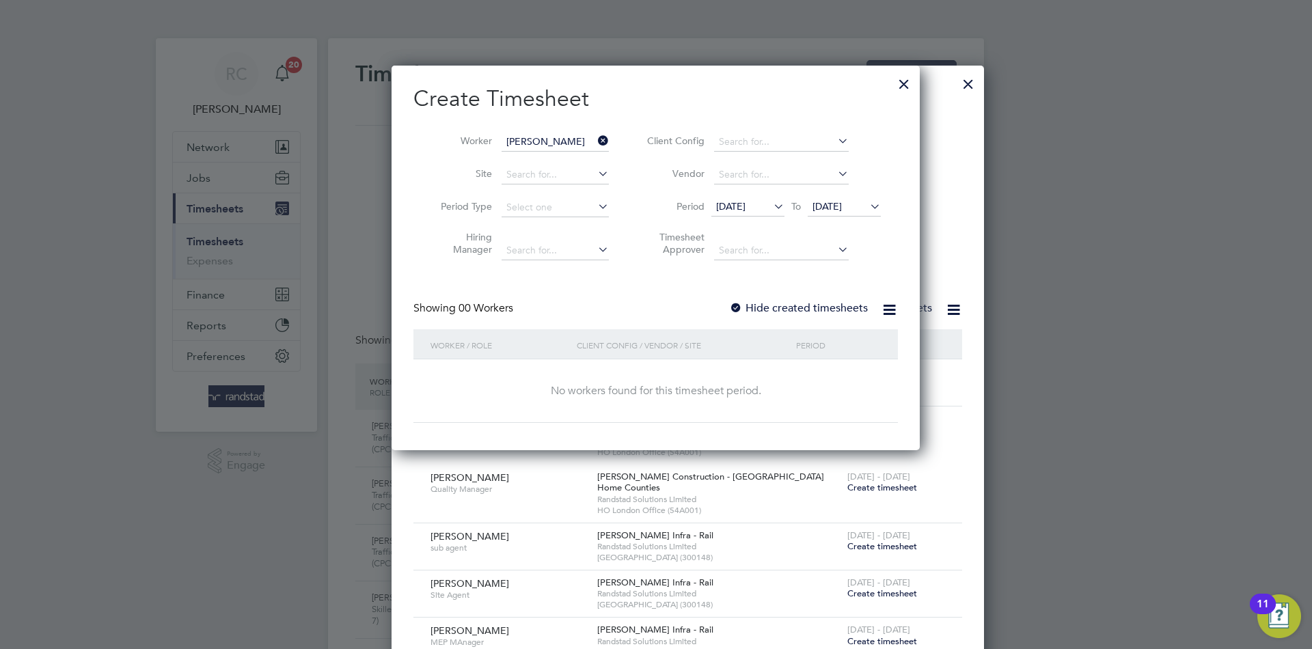
click at [754, 312] on label "Hide created timesheets" at bounding box center [798, 308] width 139 height 14
click at [833, 214] on span "[DATE]" at bounding box center [843, 207] width 73 height 18
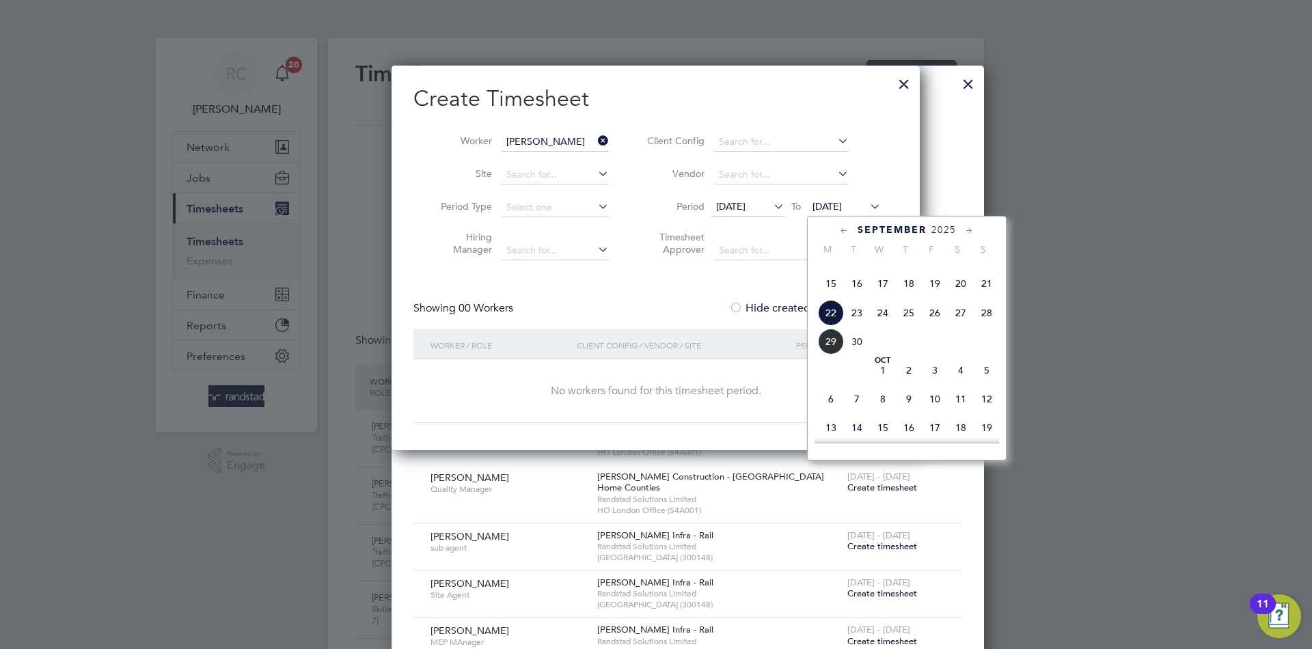
click at [876, 326] on span "24" at bounding box center [883, 313] width 26 height 26
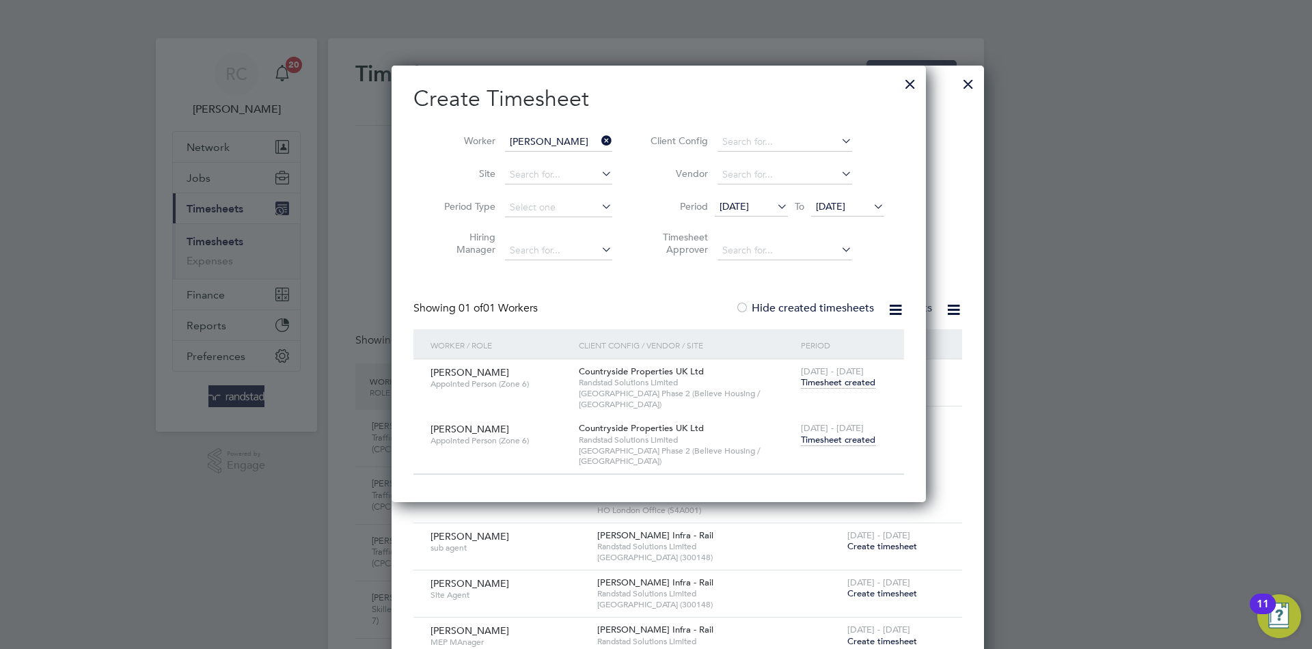
click at [846, 434] on span "Timesheet created" at bounding box center [838, 440] width 74 height 12
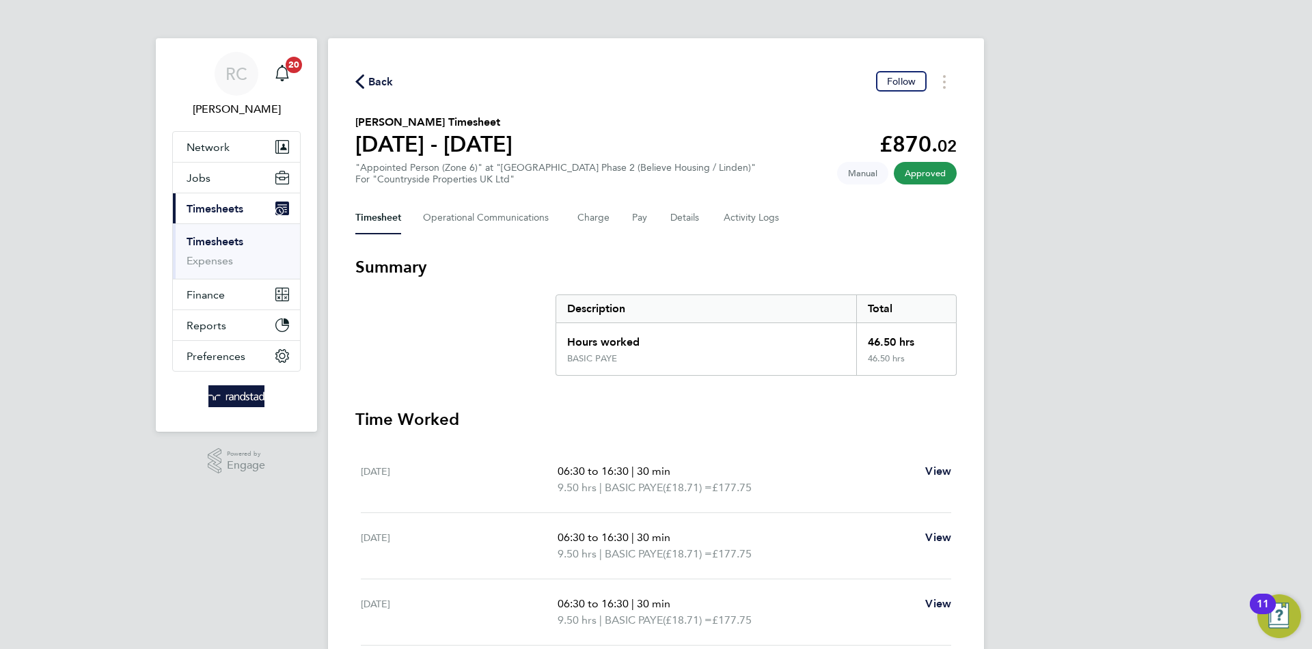
click at [374, 88] on span "Back" at bounding box center [380, 82] width 25 height 16
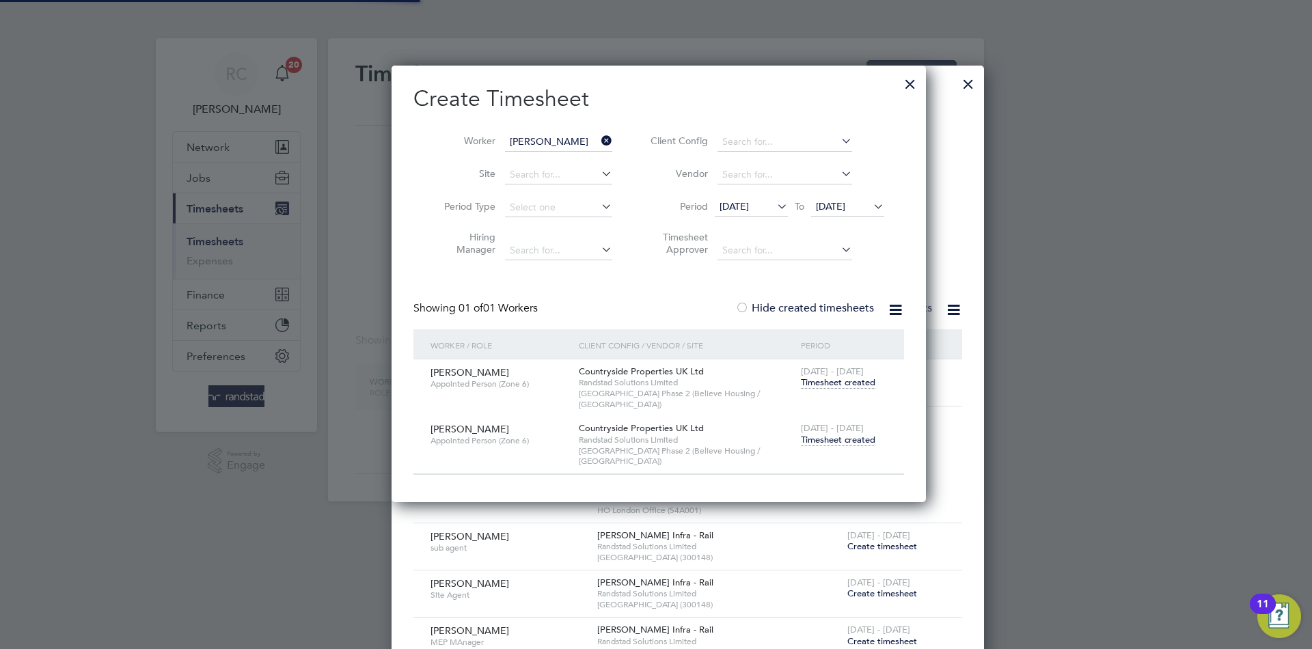
click at [533, 140] on input "[PERSON_NAME]" at bounding box center [558, 142] width 107 height 19
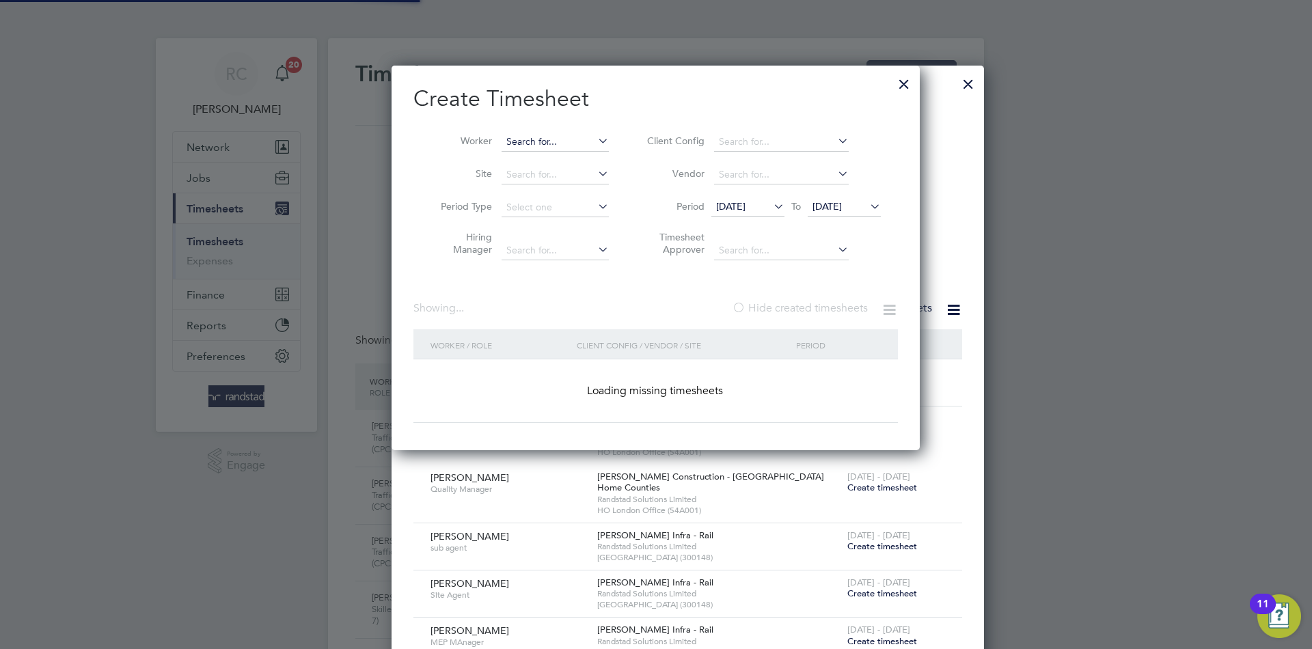
paste input "[PERSON_NAME]"
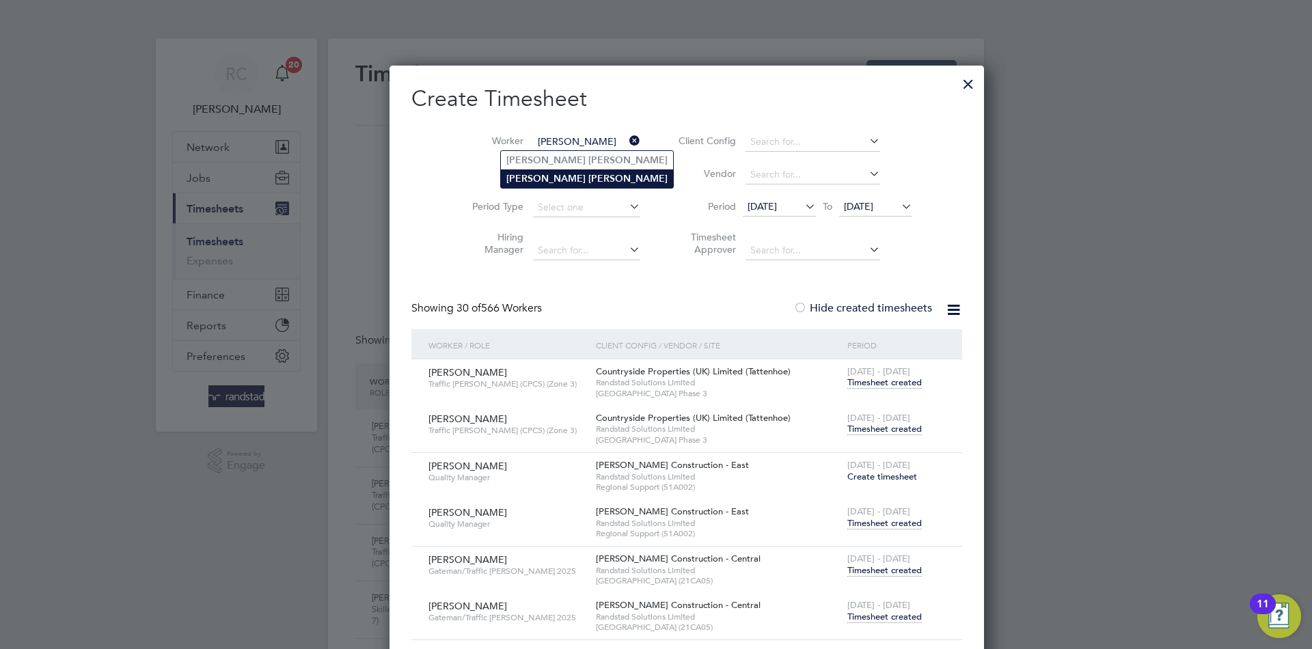
type input "[PERSON_NAME]"
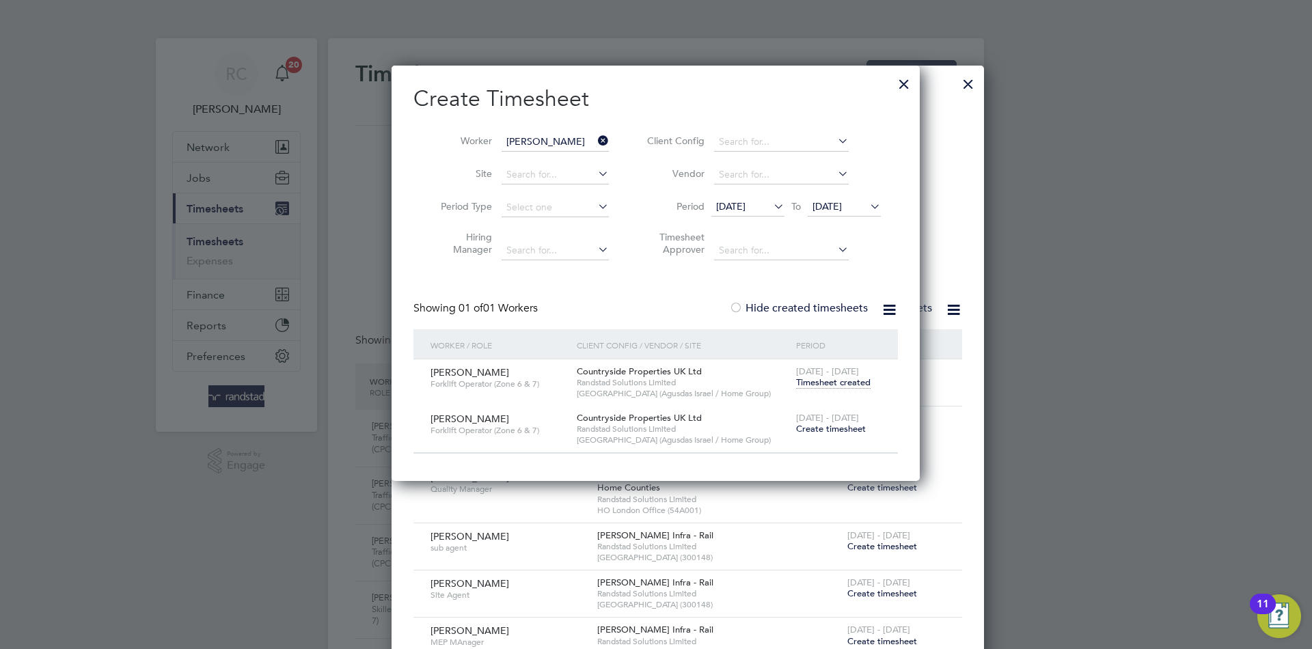
click at [850, 387] on span "Timesheet created" at bounding box center [833, 382] width 74 height 12
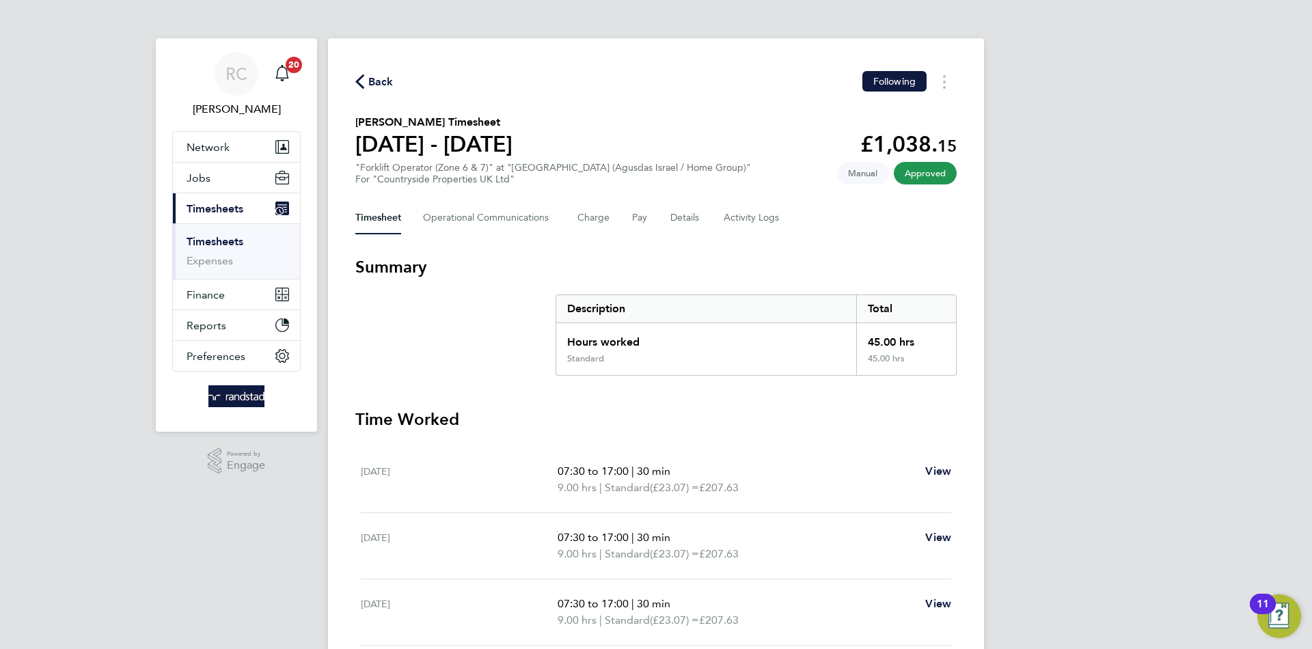
click at [388, 77] on span "Back" at bounding box center [380, 82] width 25 height 16
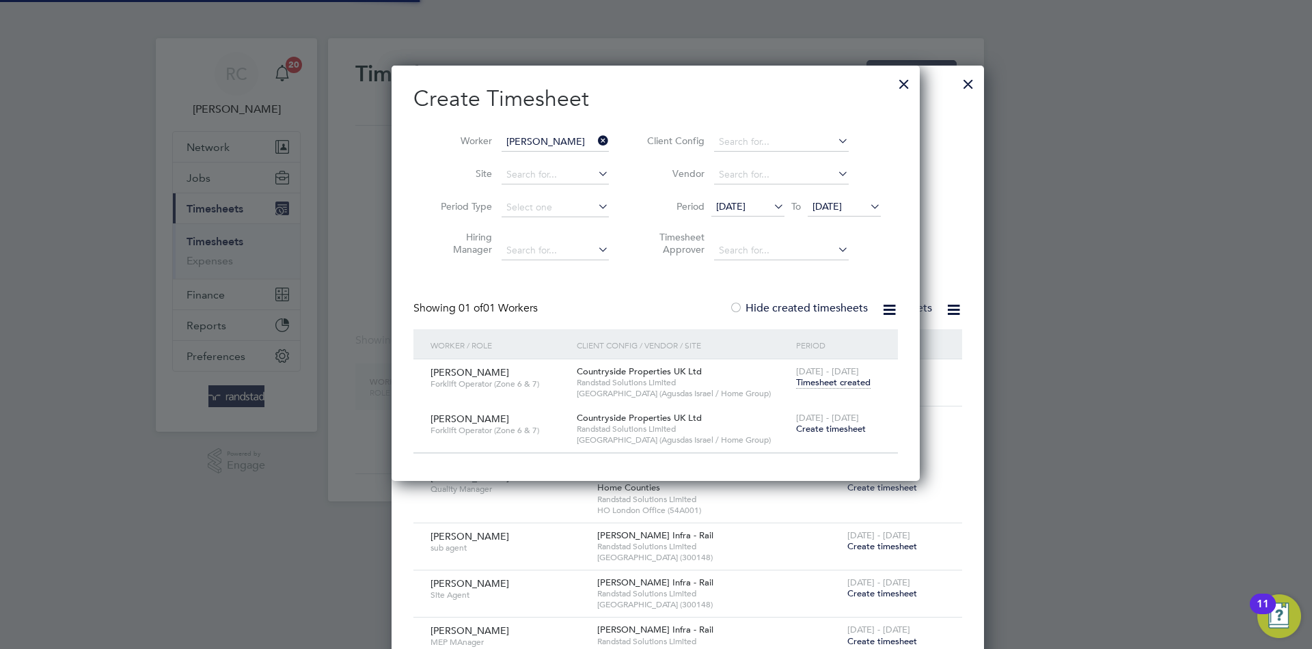
click at [826, 424] on span "Create timesheet" at bounding box center [831, 429] width 70 height 12
click at [828, 431] on span "Create timesheet" at bounding box center [831, 429] width 70 height 12
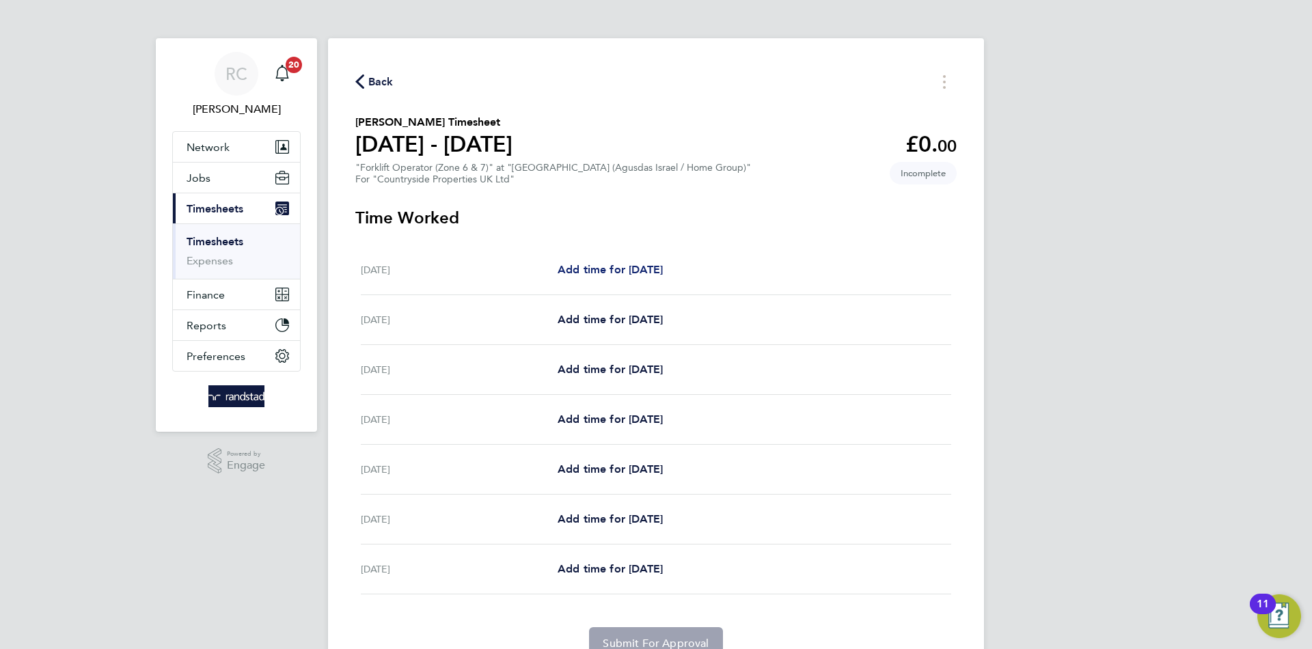
click at [655, 262] on link "Add time for Mon 22 Sep" at bounding box center [609, 270] width 105 height 16
select select "30"
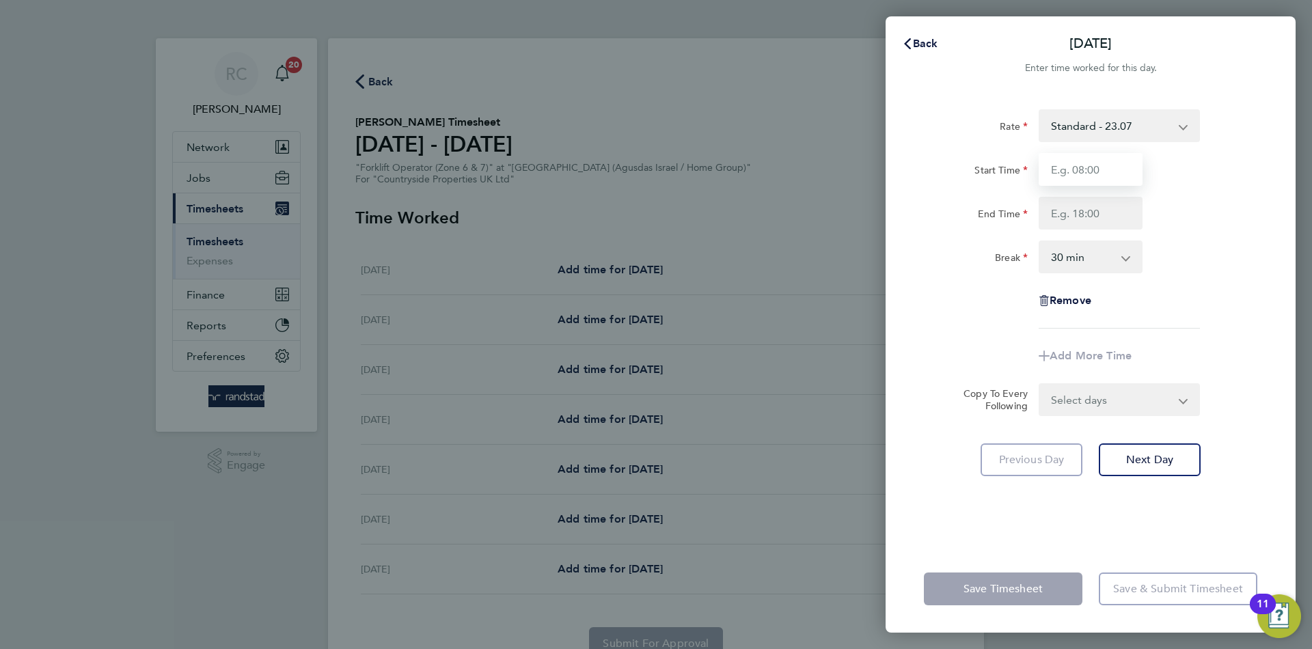
click at [1093, 167] on input "Start Time" at bounding box center [1090, 169] width 104 height 33
type input "07:30"
type input "17:00"
click at [1136, 406] on select "Select days Day Weekday (Mon-Fri) Weekend (Sat-Sun) Tuesday Wednesday Thursday …" at bounding box center [1111, 400] width 143 height 30
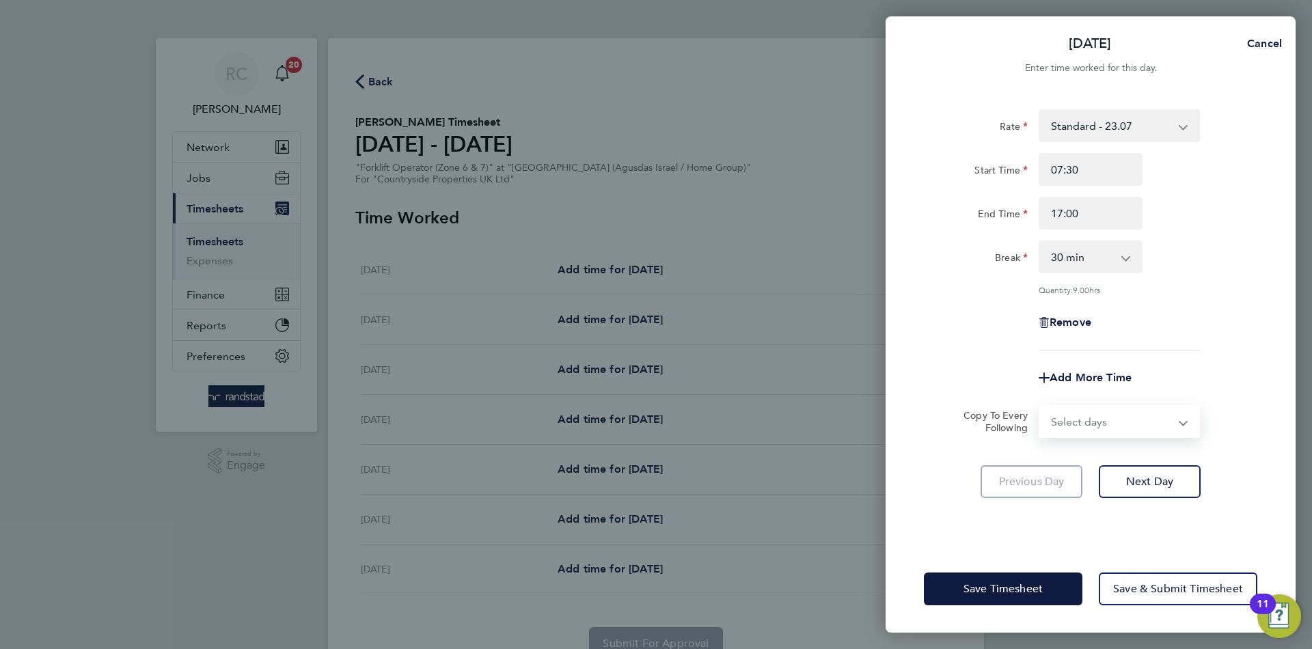
select select "WEEKDAY"
click at [1040, 406] on select "Select days Day Weekday (Mon-Fri) Weekend (Sat-Sun) Tuesday Wednesday Thursday …" at bounding box center [1111, 421] width 143 height 30
select select "2025-09-28"
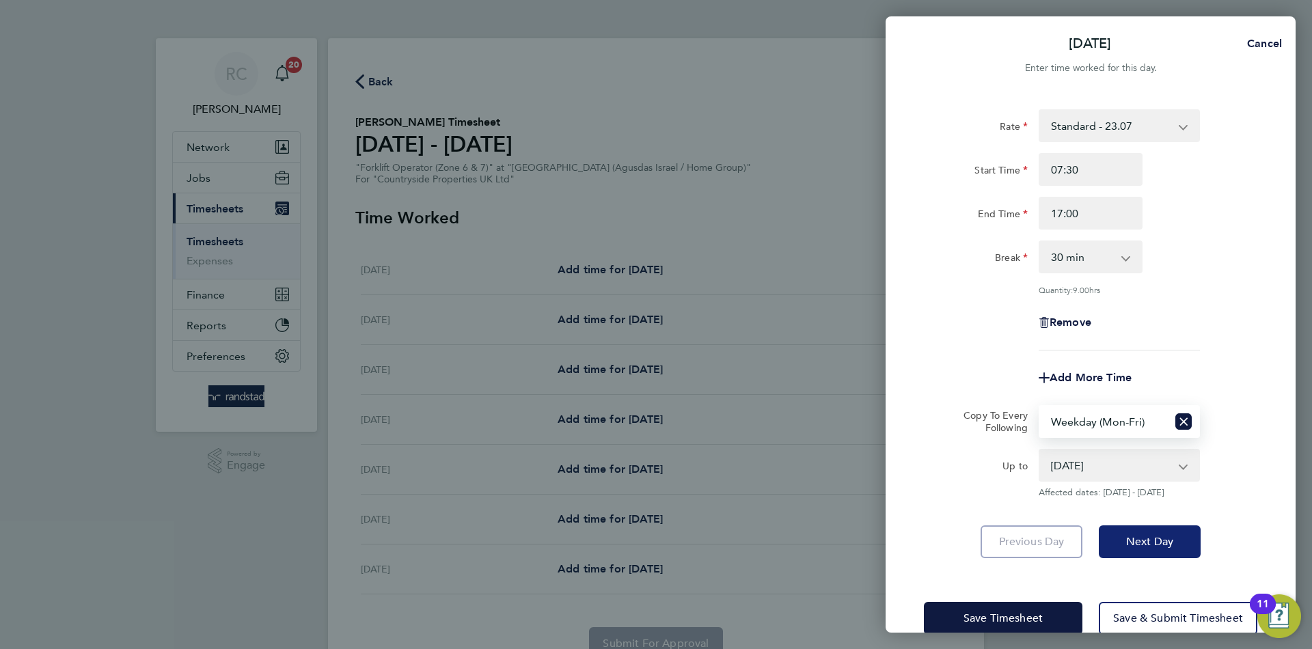
click at [1159, 544] on span "Next Day" at bounding box center [1149, 542] width 47 height 14
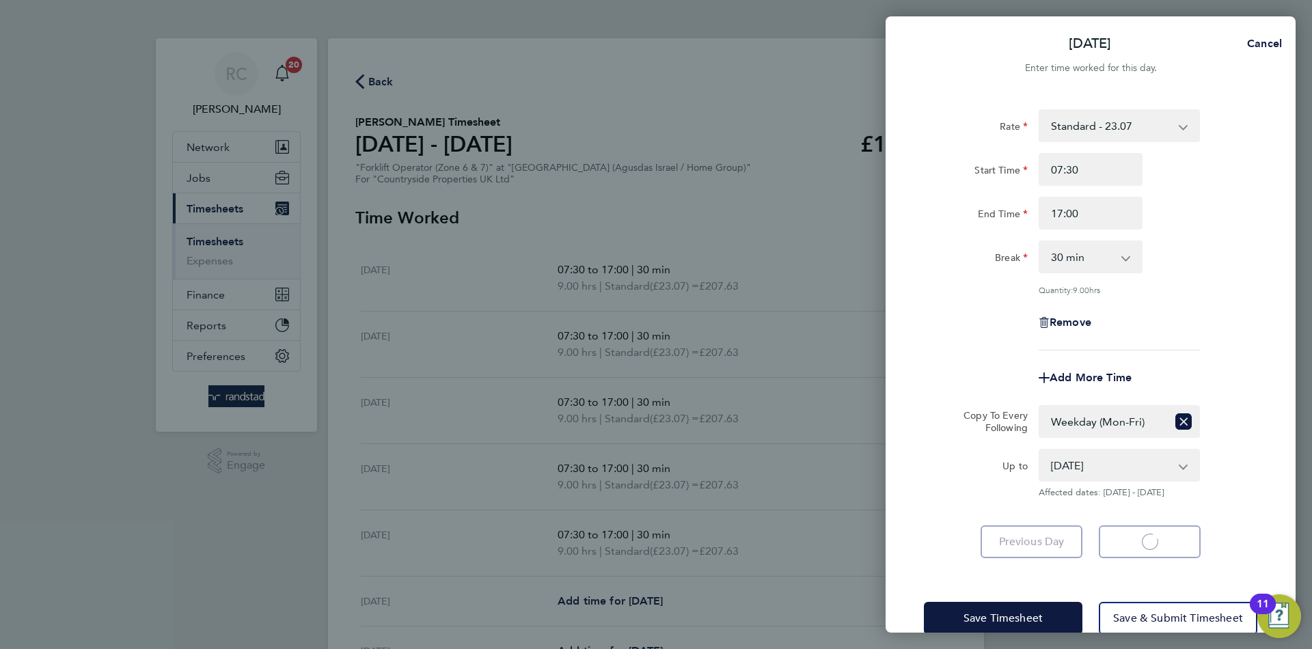
select select "30"
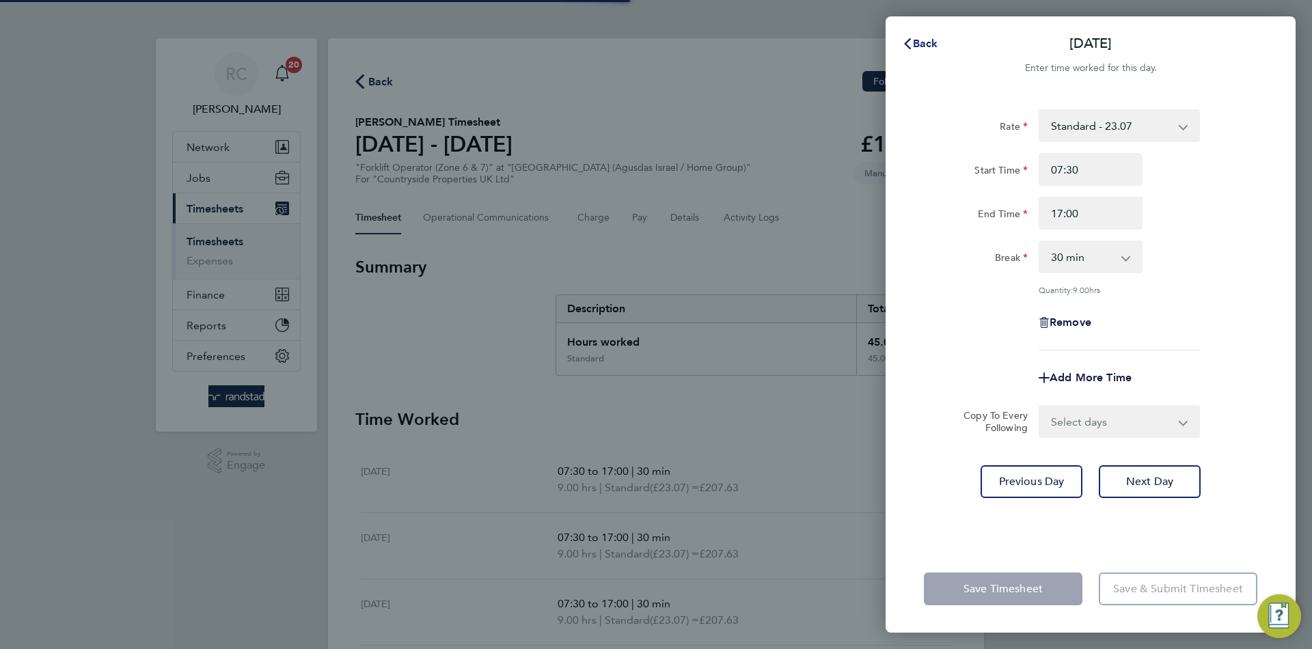
click at [924, 42] on span "Back" at bounding box center [925, 43] width 25 height 13
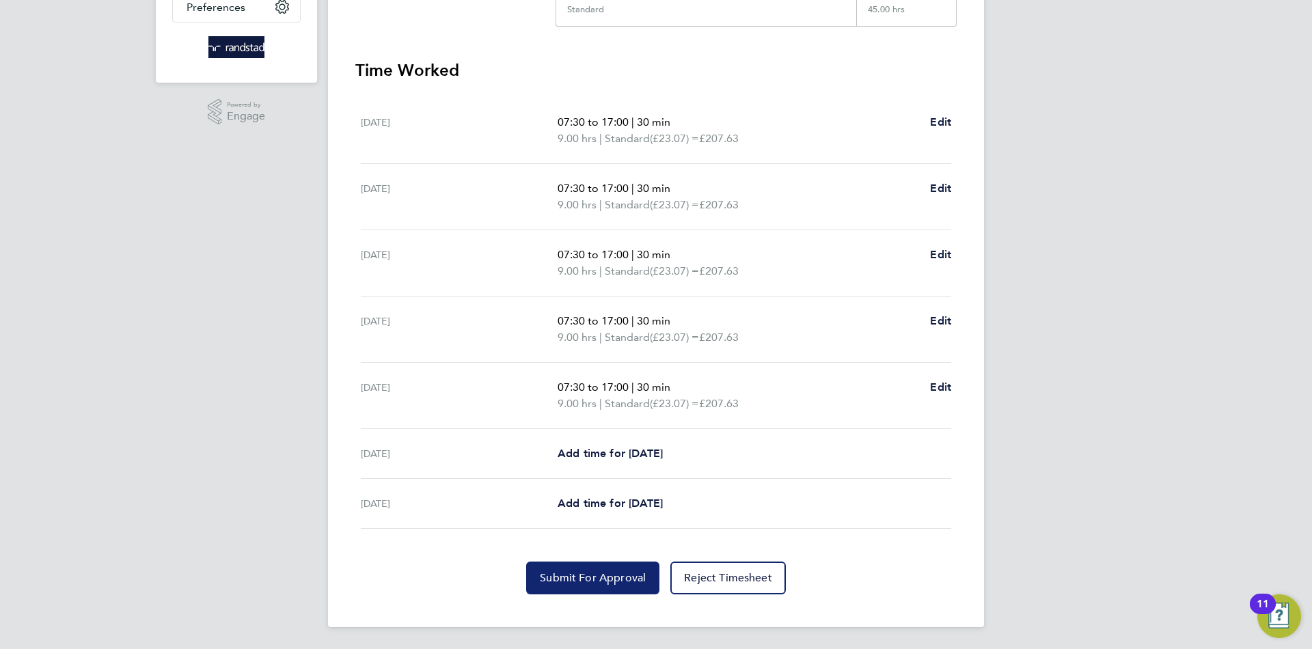
click at [583, 572] on span "Submit For Approval" at bounding box center [593, 578] width 106 height 14
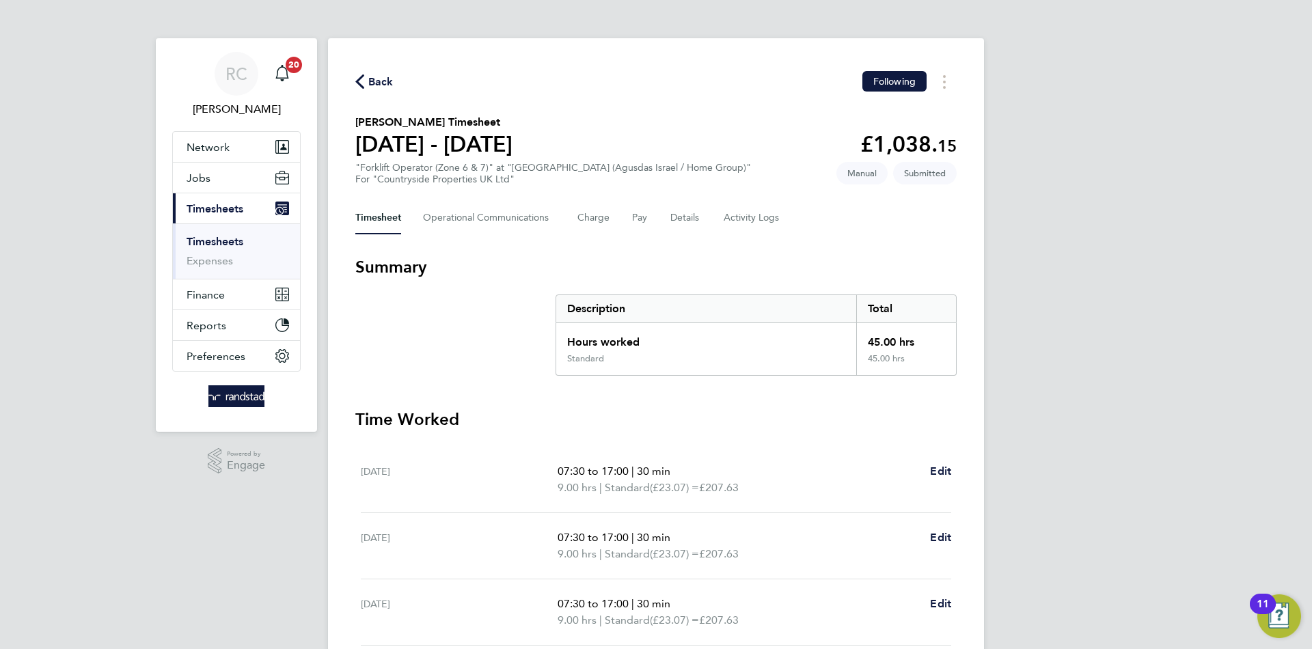
click at [383, 81] on span "Back" at bounding box center [380, 82] width 25 height 16
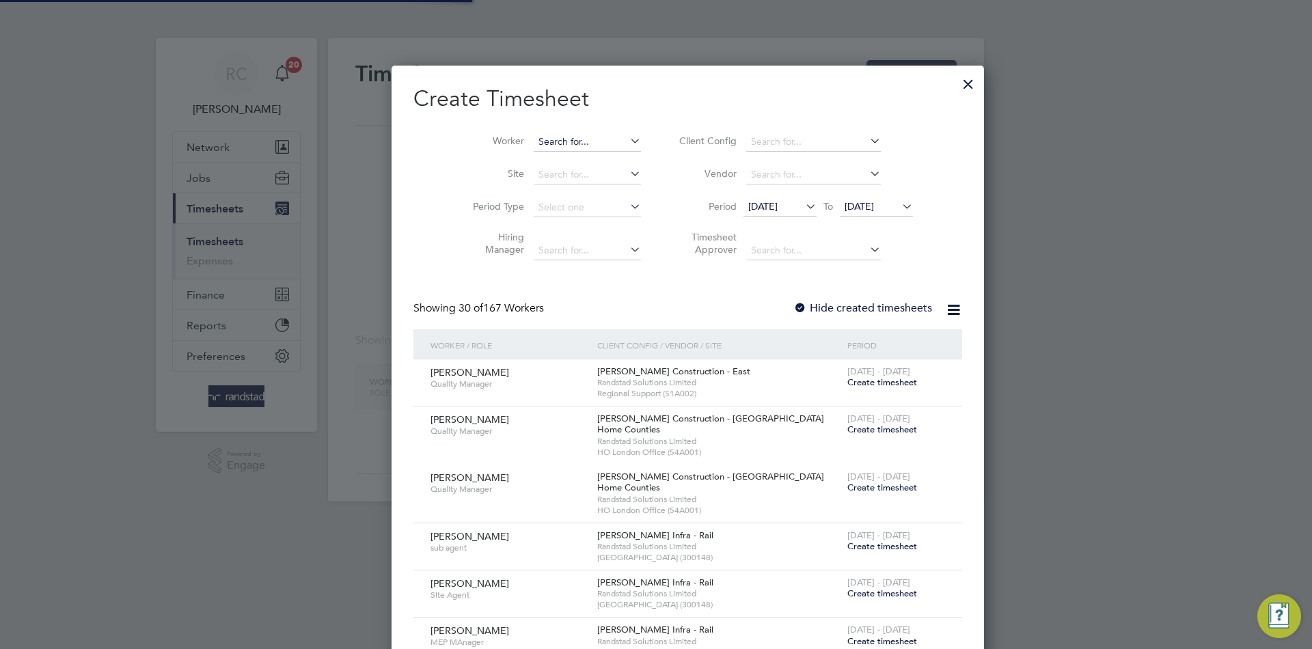
click at [559, 137] on input at bounding box center [586, 142] width 107 height 19
paste input "Kazeem Aijeye"
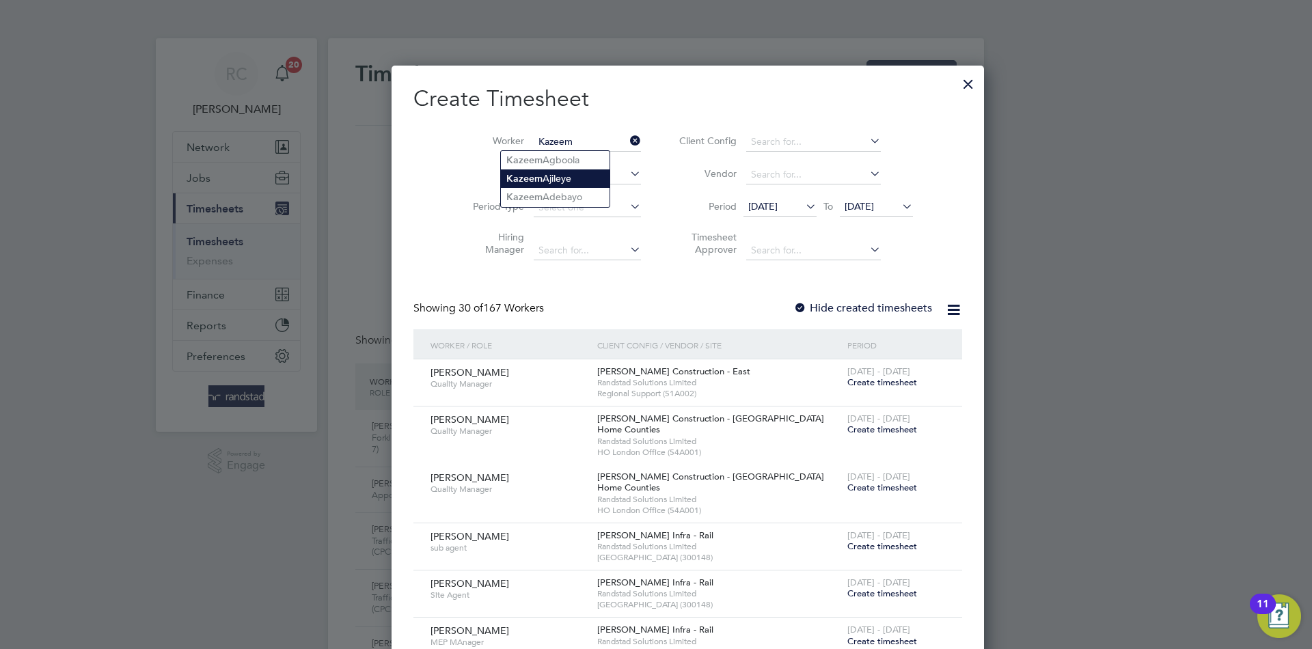
type input "Kazeem Ajileye"
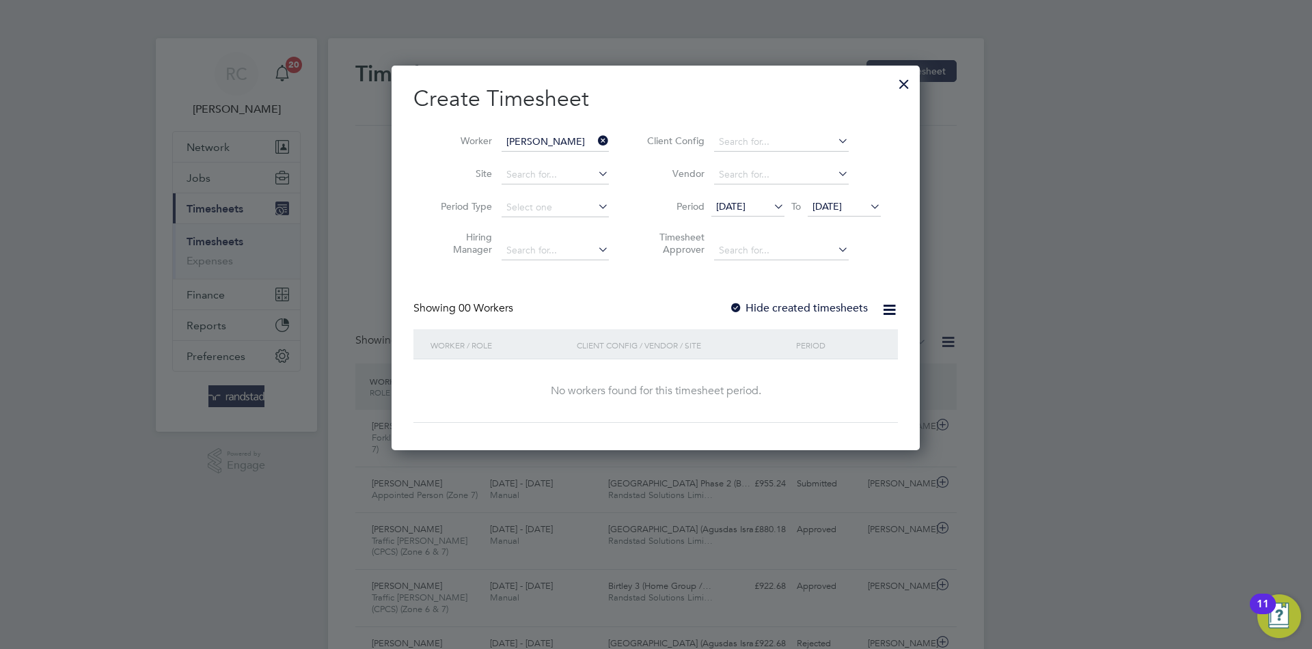
click at [739, 307] on div at bounding box center [736, 309] width 14 height 14
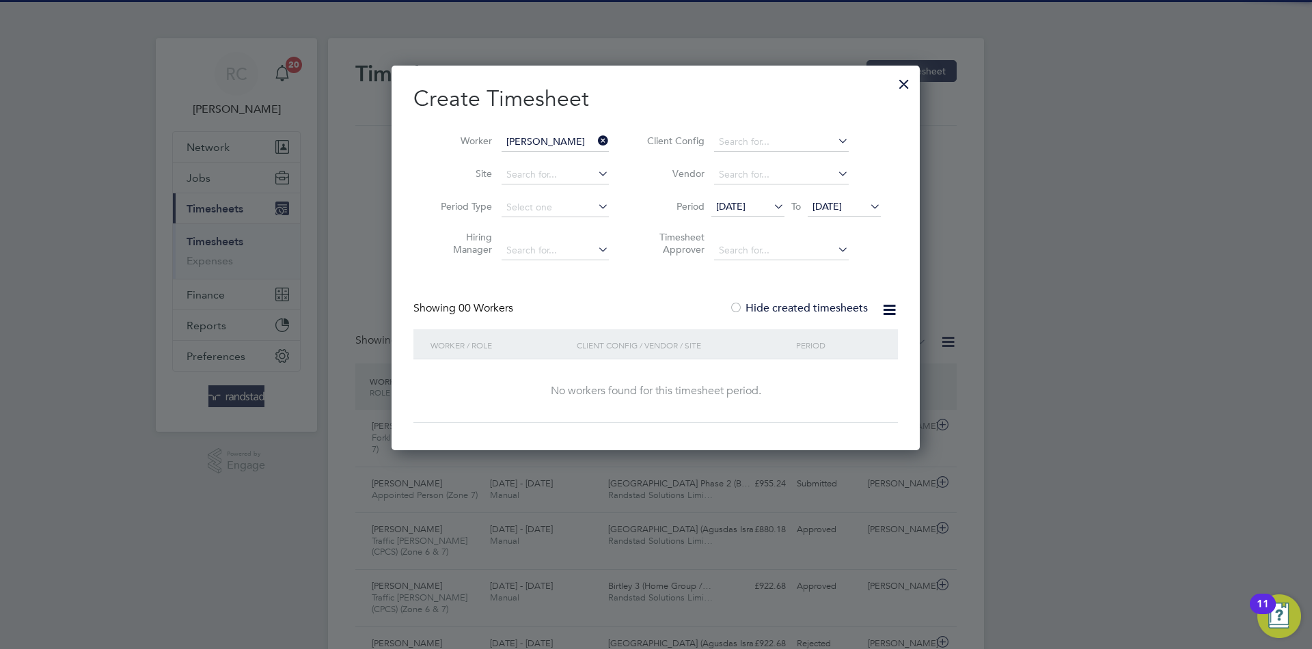
click at [842, 211] on span "[DATE]" at bounding box center [826, 206] width 29 height 12
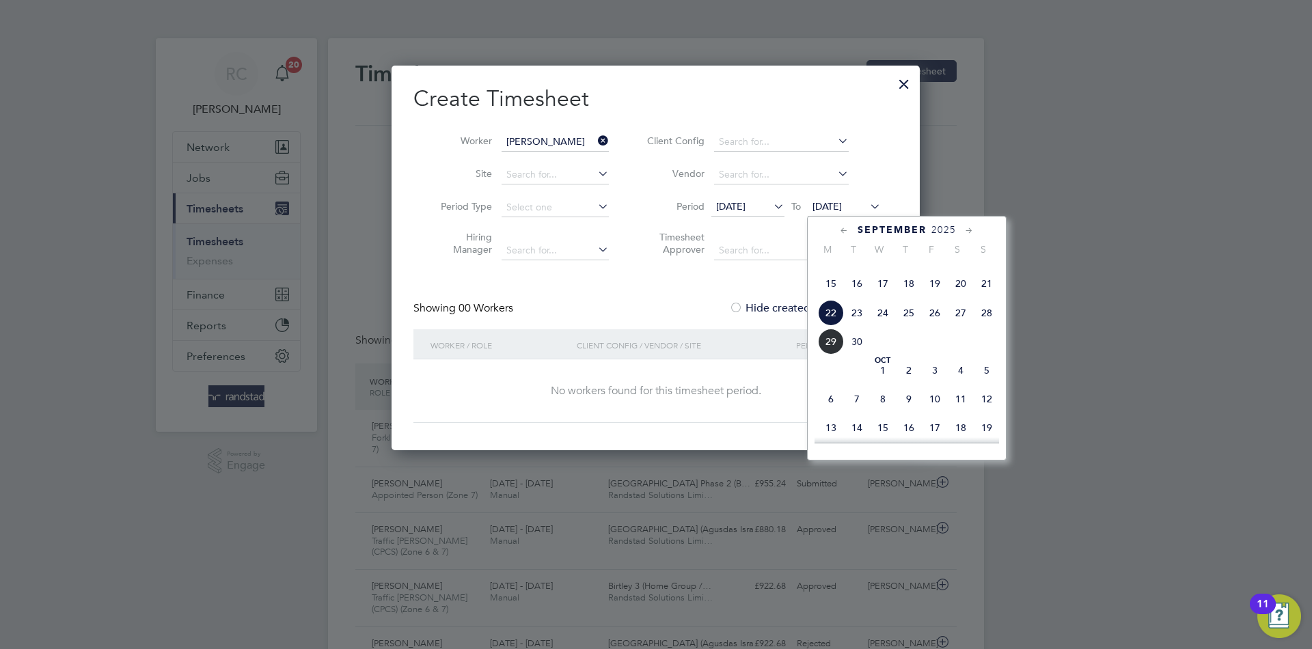
click at [943, 357] on div "Sep 1 2 3 4 5 6 7 8 9 10 11 12 13 14 15 16 17 18 19 20 21 22 23 24 25 26 27 28 …" at bounding box center [915, 285] width 202 height 144
click at [928, 383] on span "3" at bounding box center [934, 370] width 26 height 26
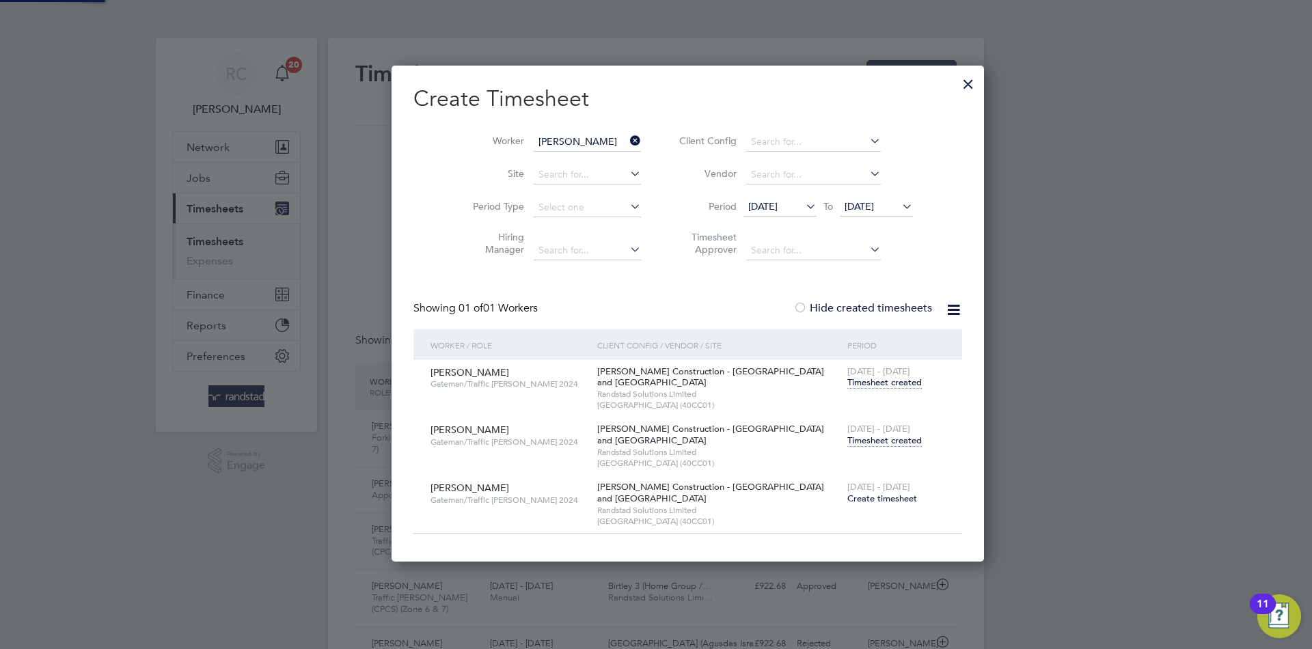
click at [850, 444] on span "Timesheet created" at bounding box center [884, 440] width 74 height 12
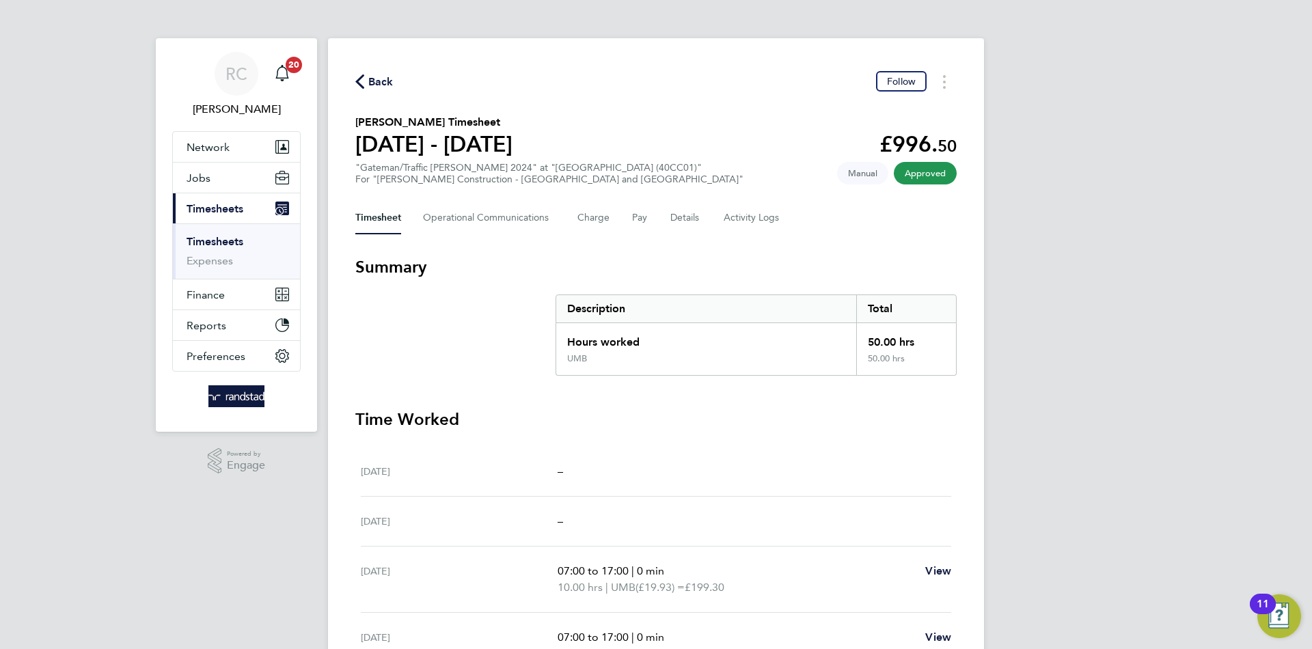
click at [381, 81] on span "Back" at bounding box center [380, 82] width 25 height 16
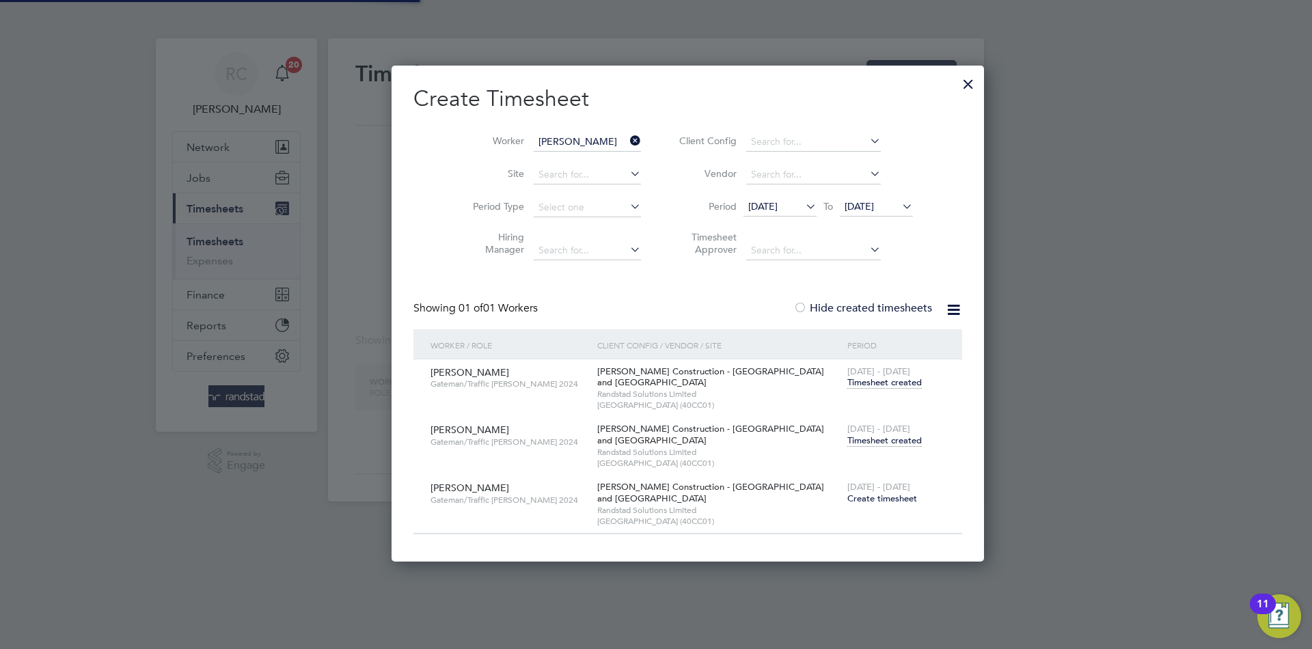
click at [553, 142] on input "Kazeem Ajileye" at bounding box center [586, 142] width 107 height 19
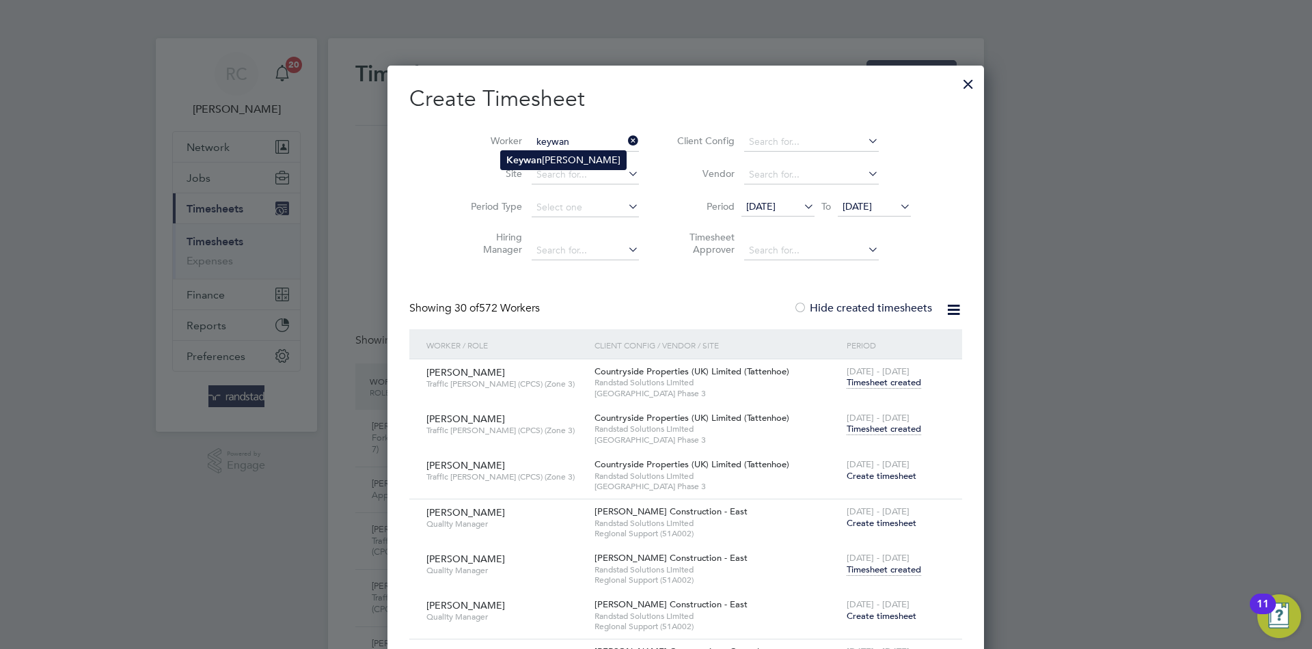
type input "[PERSON_NAME]"
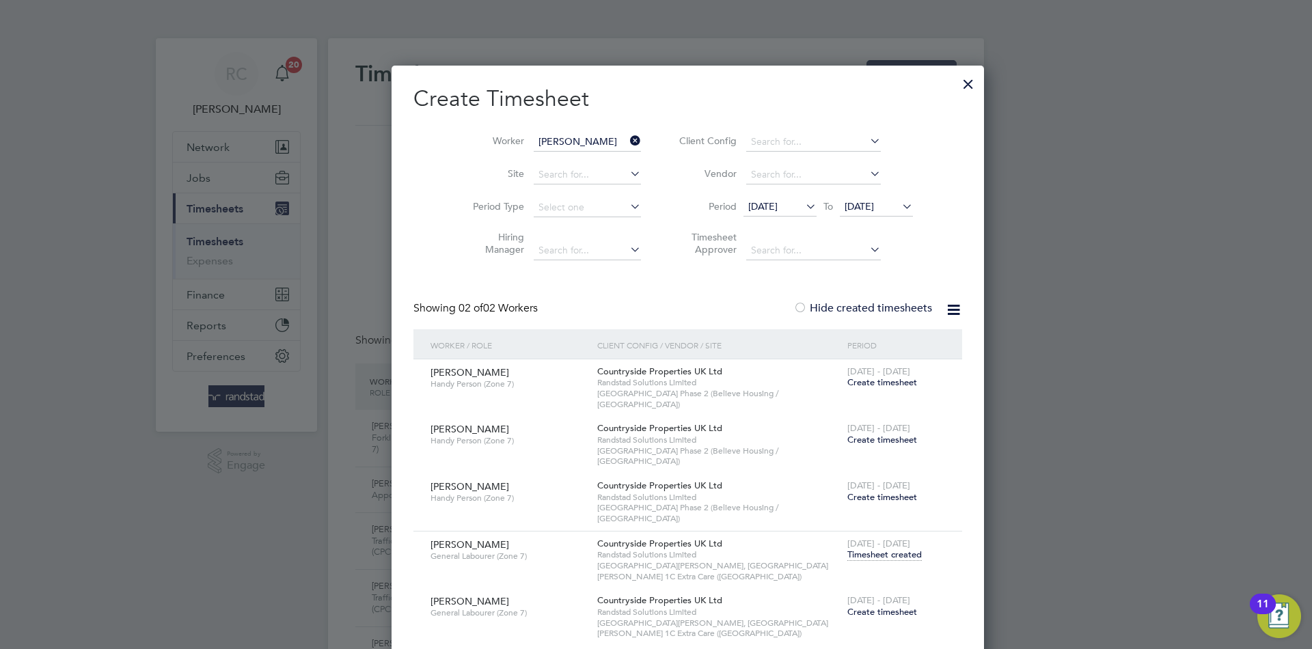
click at [852, 206] on span "03 Oct 2025" at bounding box center [858, 206] width 29 height 12
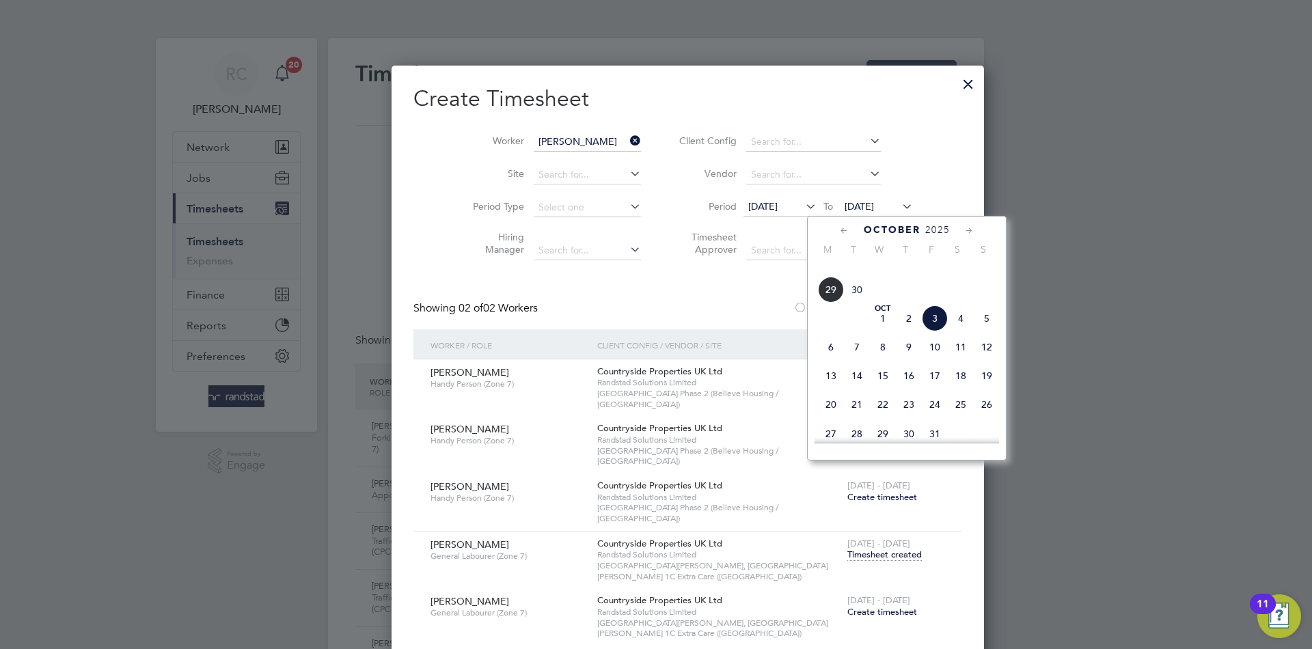
click at [939, 389] on span "17" at bounding box center [934, 376] width 26 height 26
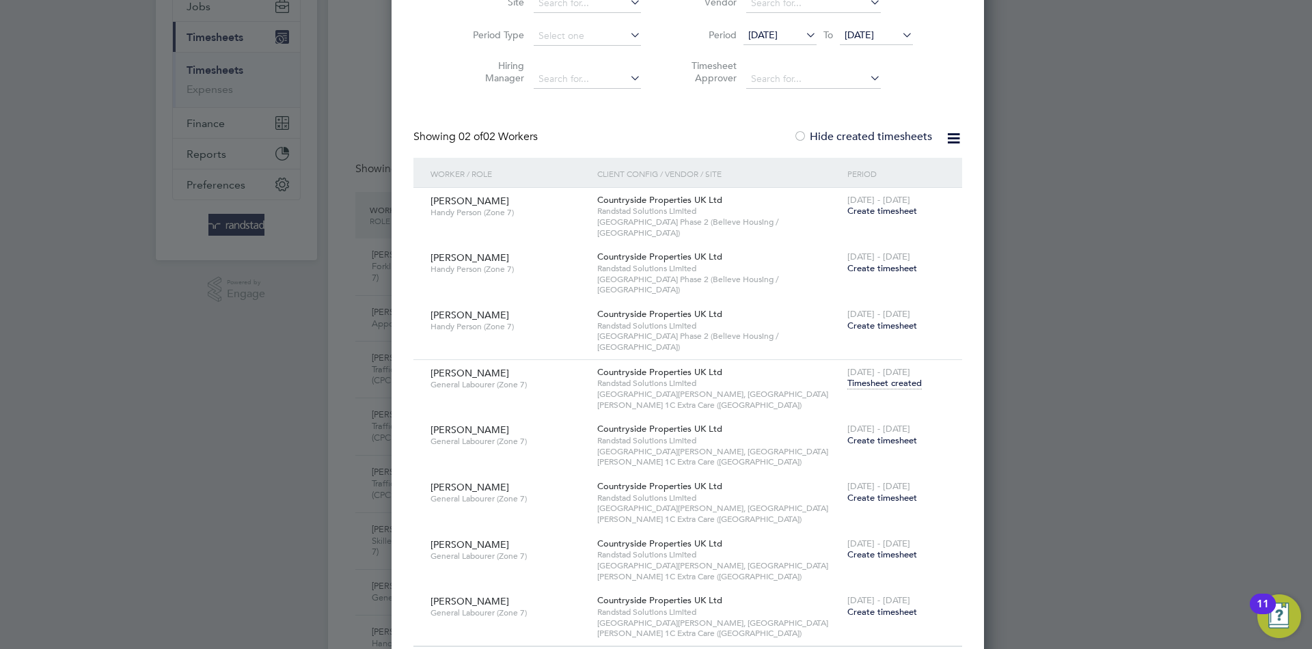
click at [847, 434] on span "Create timesheet" at bounding box center [882, 440] width 70 height 12
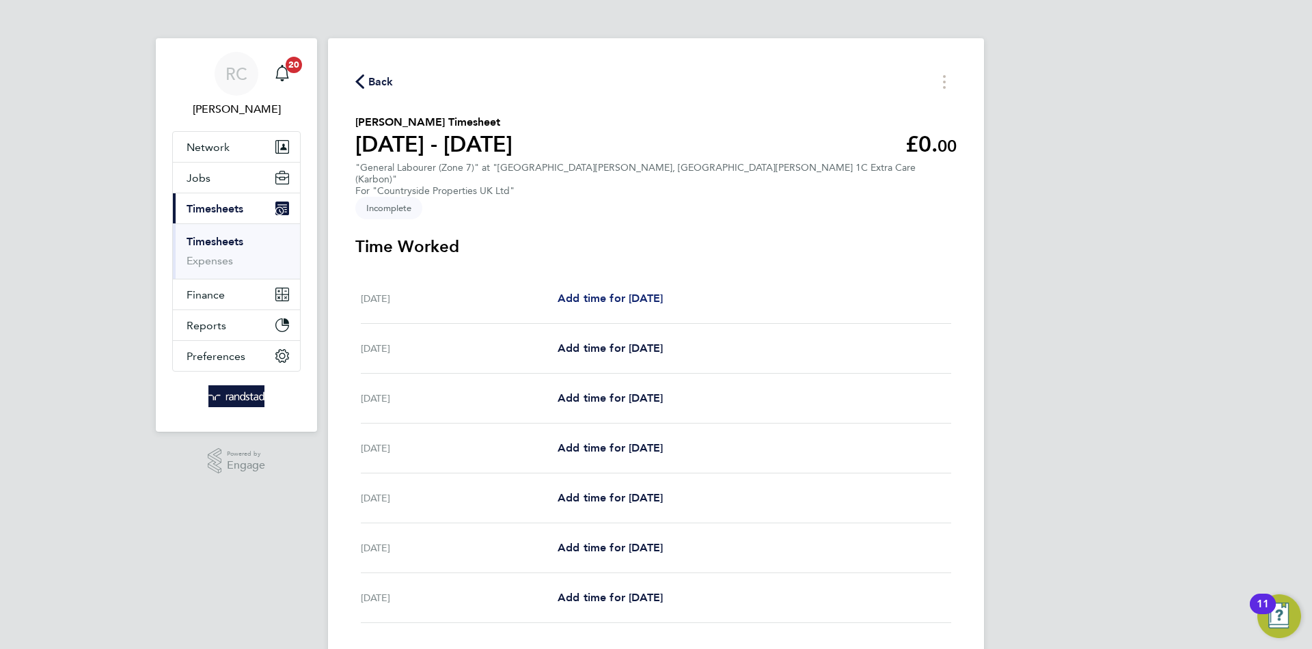
click at [643, 292] on span "Add time for Mon 22 Sep" at bounding box center [609, 298] width 105 height 13
select select "30"
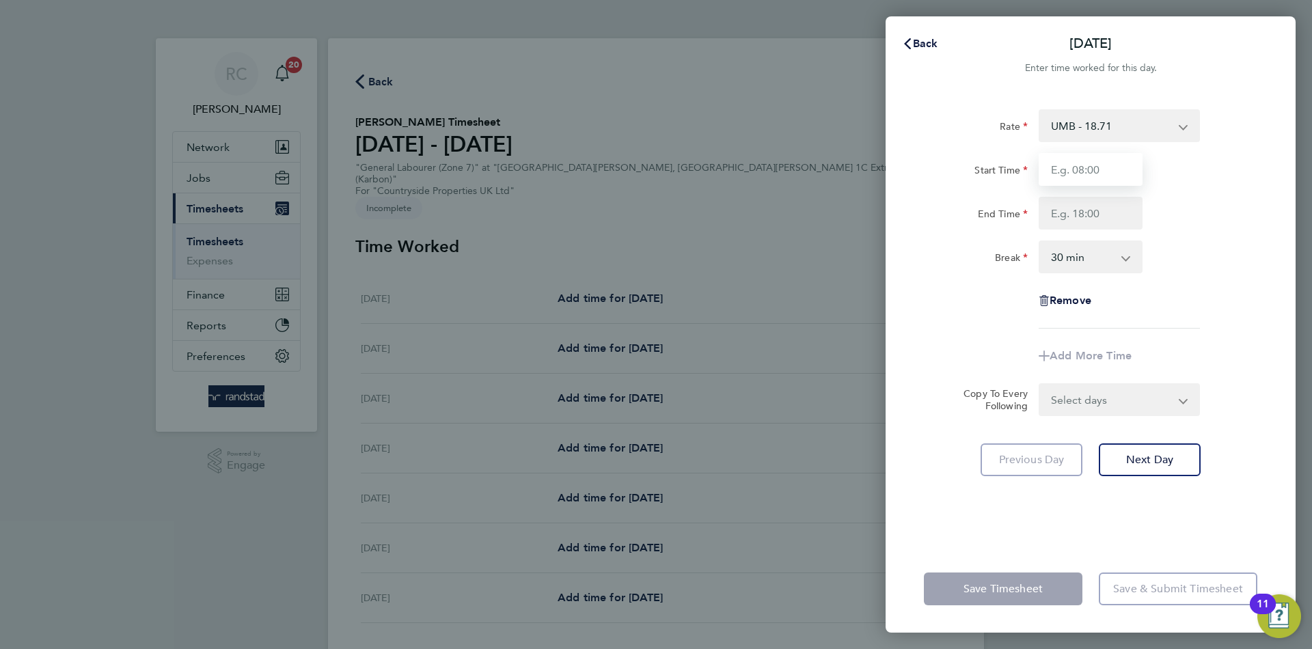
click at [1069, 171] on input "Start Time" at bounding box center [1090, 169] width 104 height 33
type input "08:00"
type input "16:30"
click at [1147, 401] on form "Rate UMB - 18.71 Start Time 08:00 End Time 16:30 Break 0 min 15 min 30 min 45 m…" at bounding box center [1090, 262] width 333 height 307
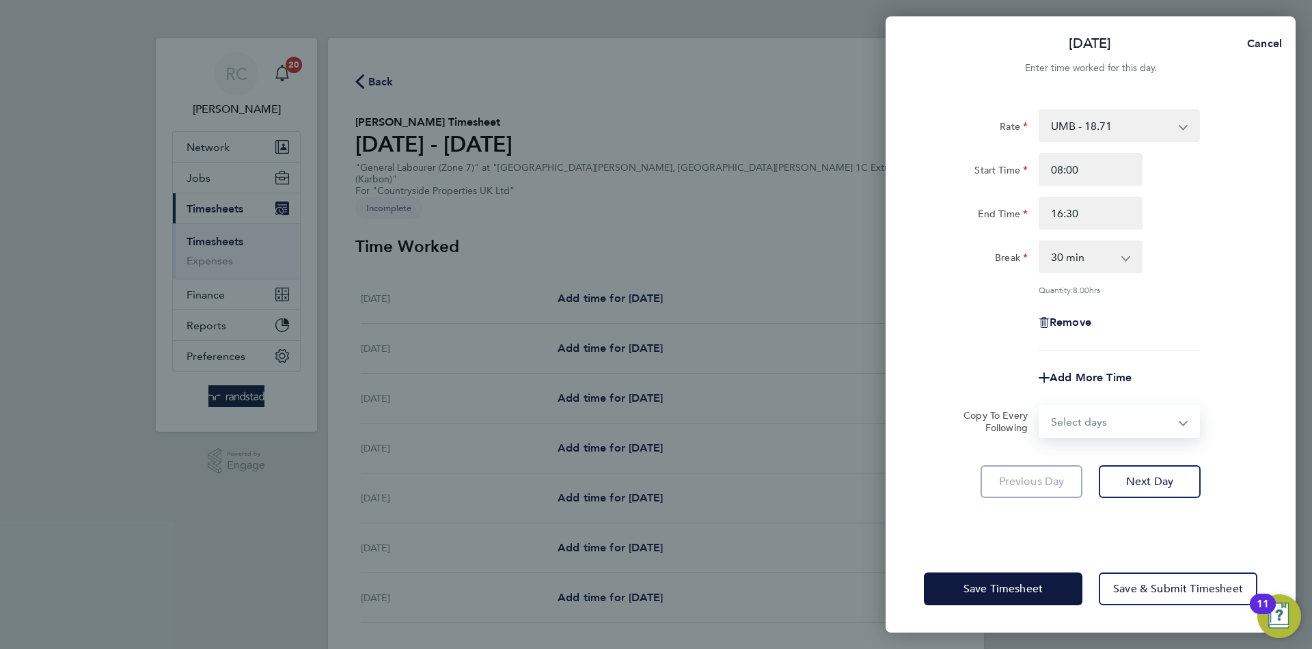
select select "WEEKDAY"
click at [1040, 406] on select "Select days Day Weekday (Mon-Fri) Weekend (Sat-Sun) Tuesday Wednesday Thursday …" at bounding box center [1111, 421] width 143 height 30
select select "2025-09-28"
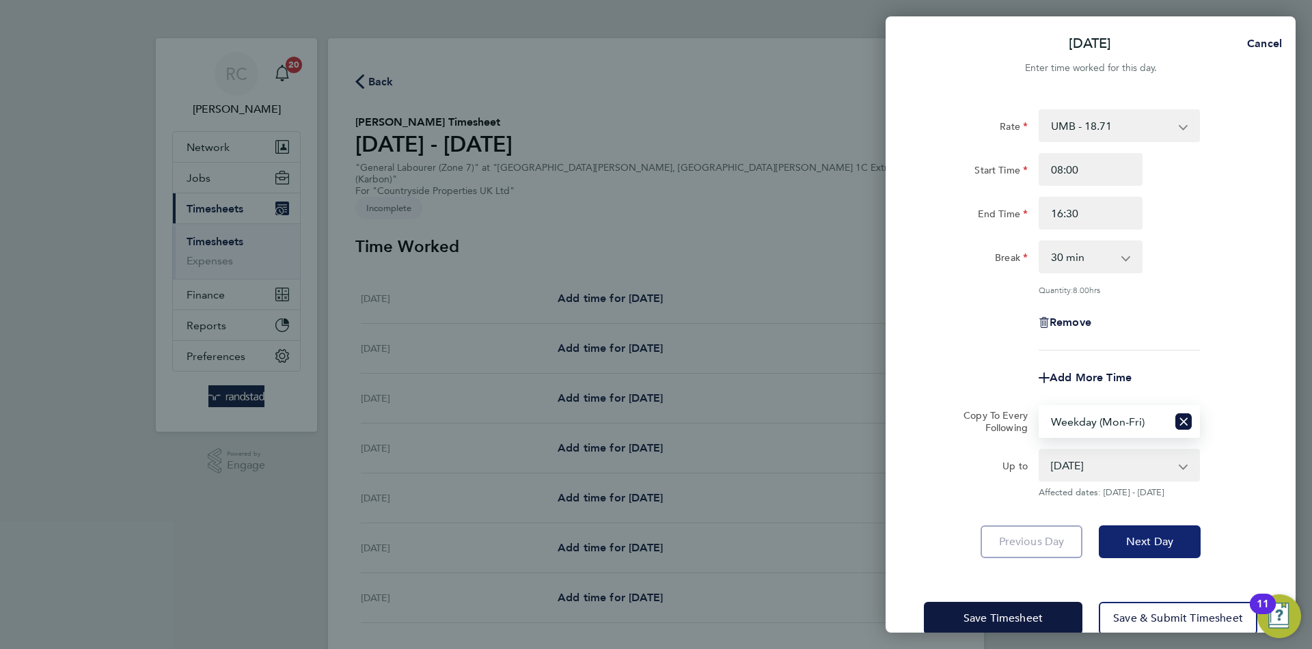
click at [1146, 551] on button "Next Day" at bounding box center [1149, 541] width 102 height 33
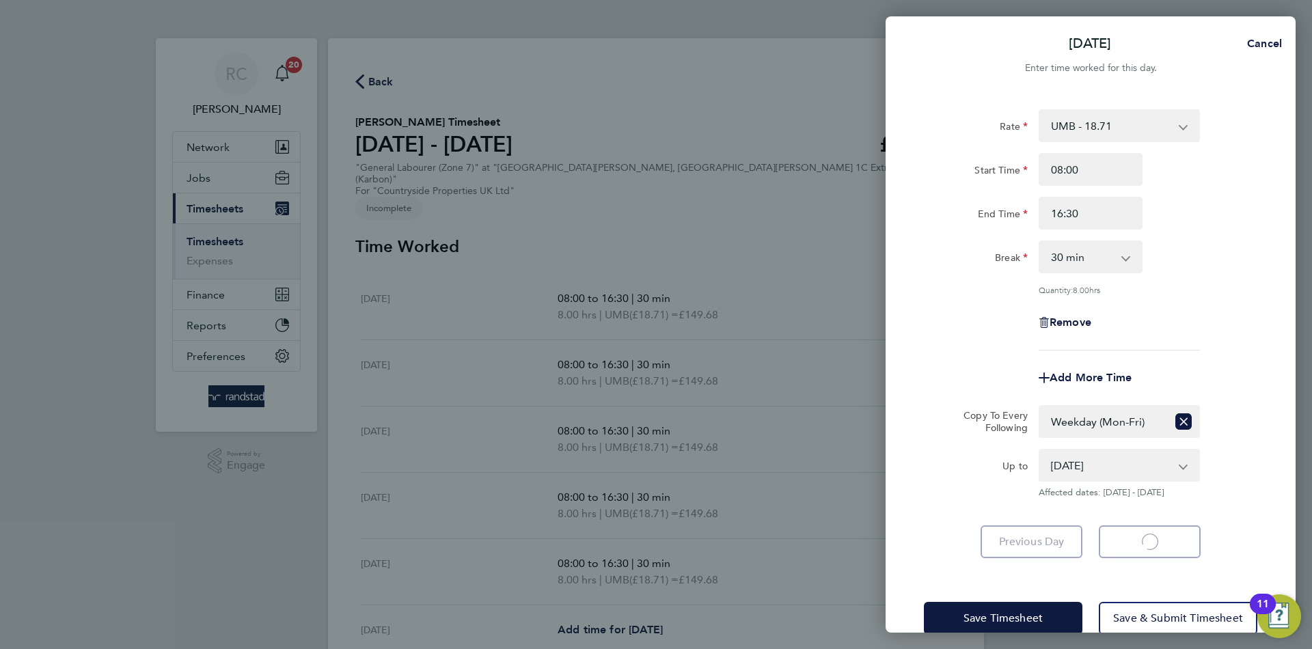
select select "30"
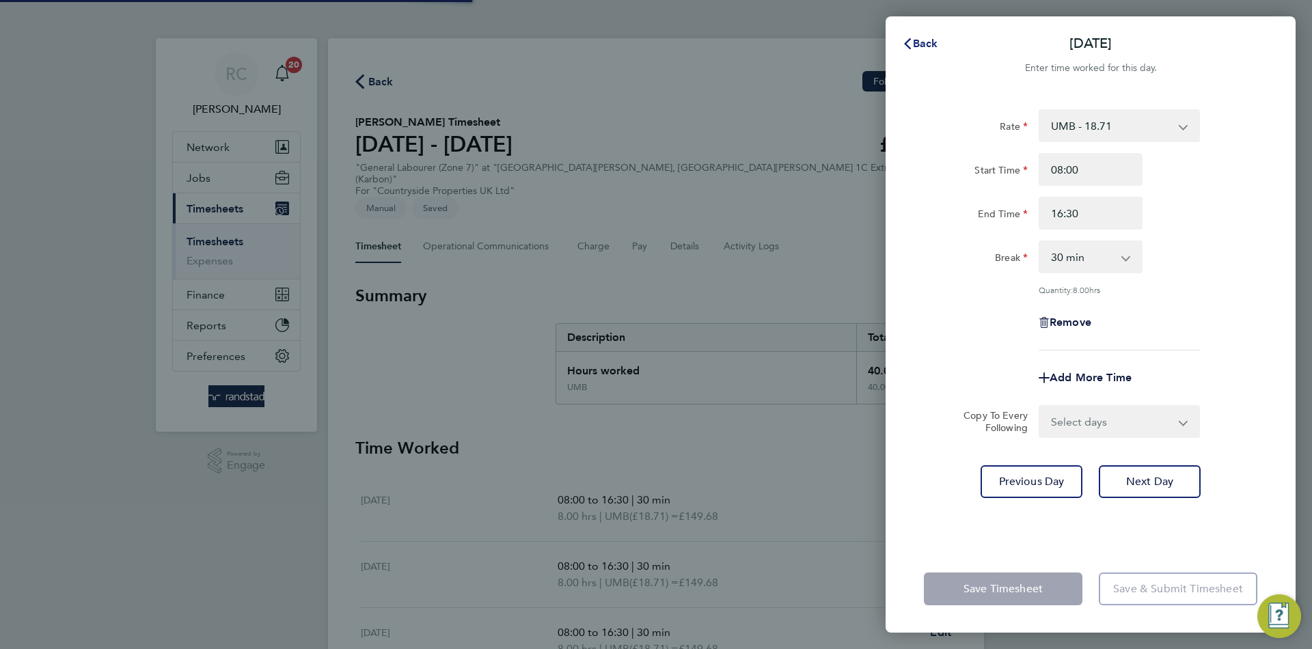
click at [940, 51] on button "Back" at bounding box center [920, 43] width 64 height 27
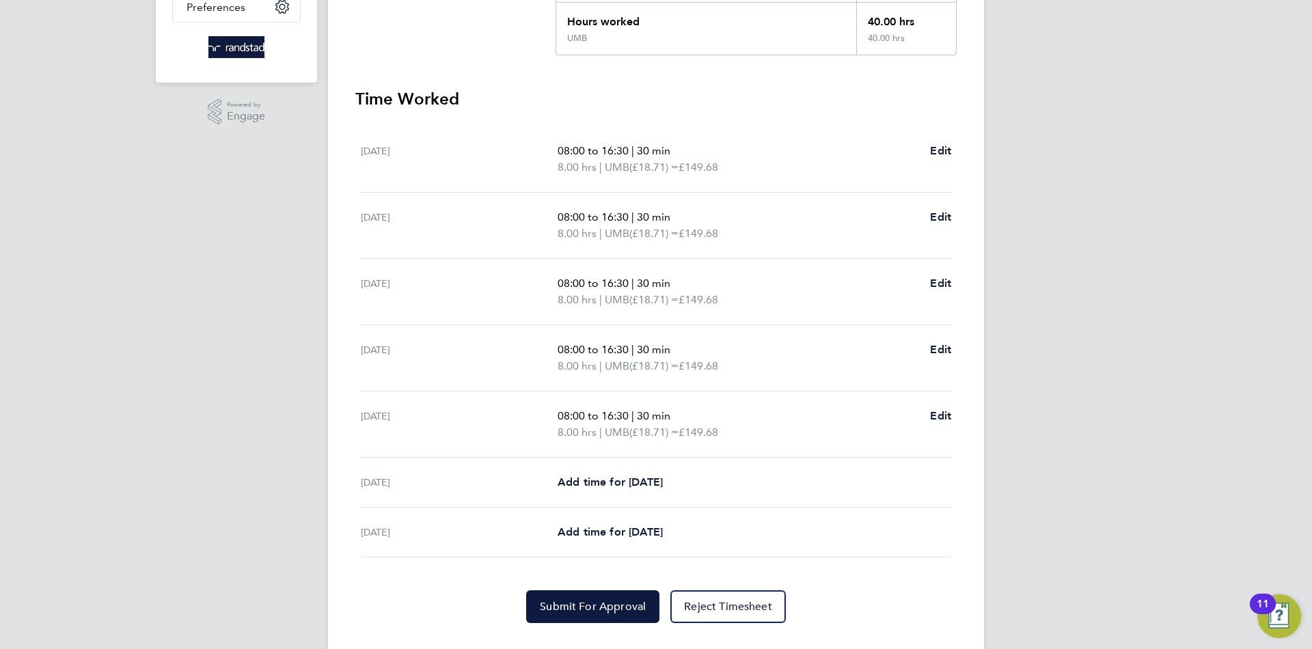
scroll to position [347, 0]
click at [943, 411] on span "Edit" at bounding box center [940, 417] width 21 height 13
select select "30"
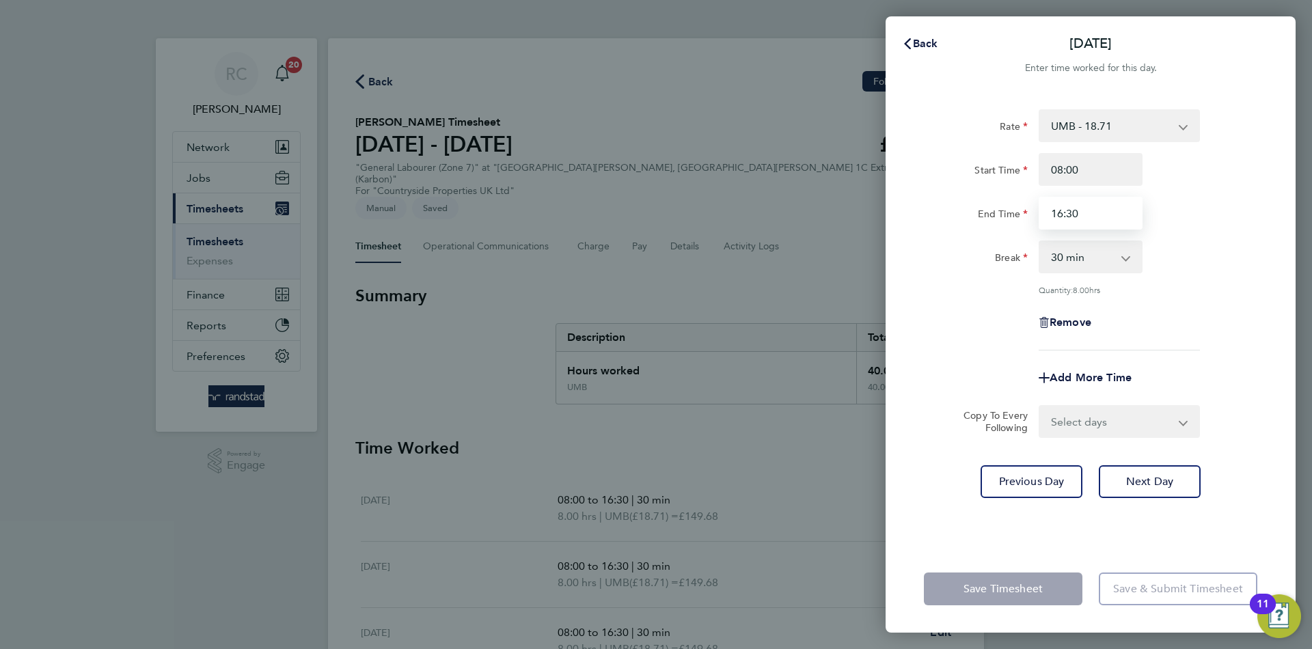
click at [1058, 217] on input "16:30" at bounding box center [1090, 213] width 104 height 33
type input "15:30"
click at [1214, 306] on div "Remove" at bounding box center [1090, 322] width 344 height 33
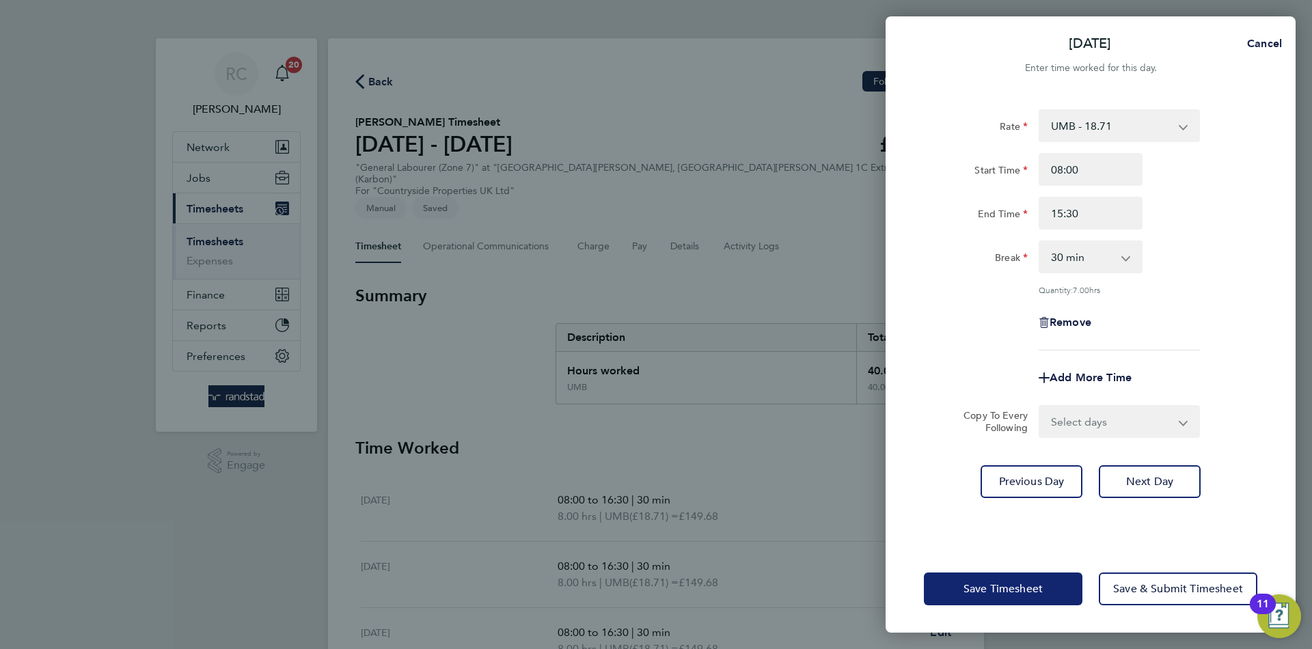
click at [1022, 598] on button "Save Timesheet" at bounding box center [1003, 588] width 158 height 33
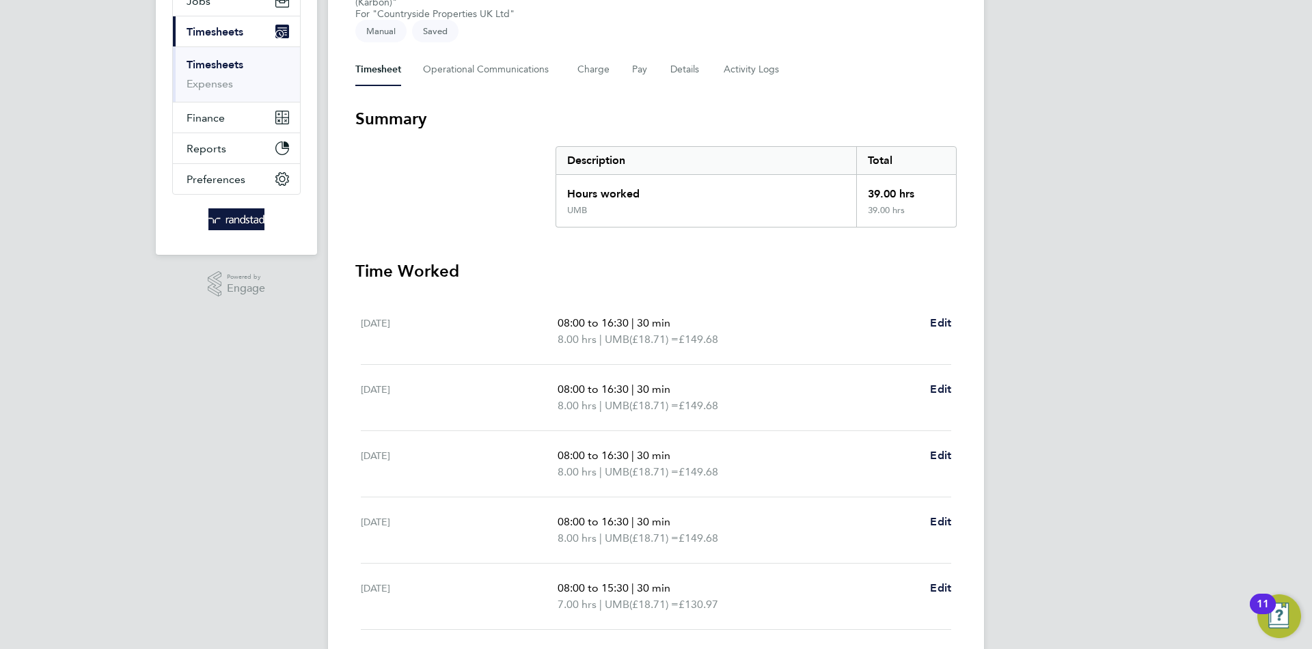
scroll to position [349, 0]
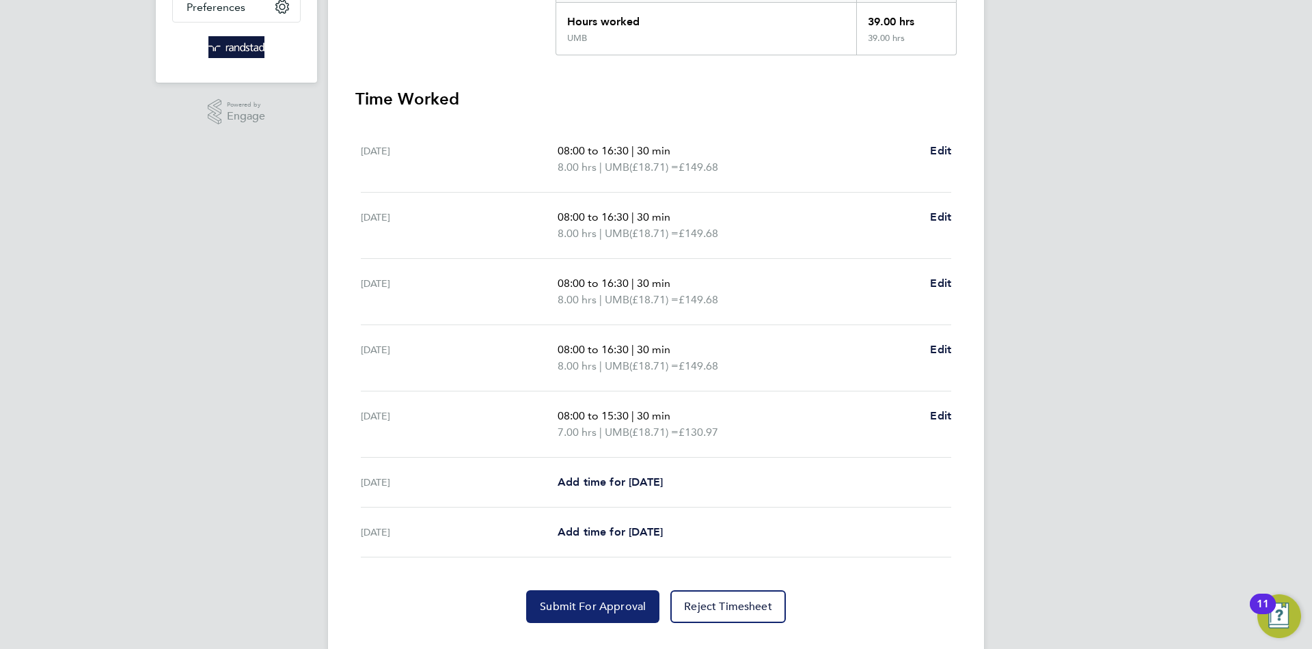
click at [554, 590] on button "Submit For Approval" at bounding box center [592, 606] width 133 height 33
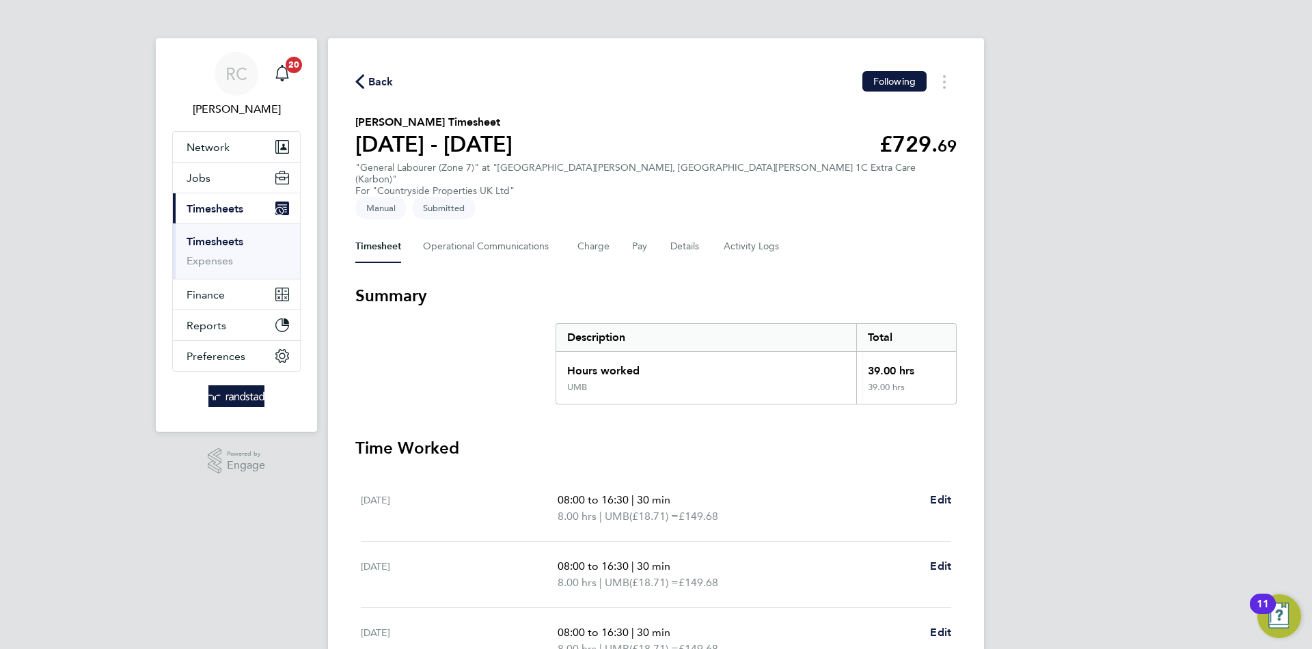
click at [390, 79] on span "Back" at bounding box center [380, 82] width 25 height 16
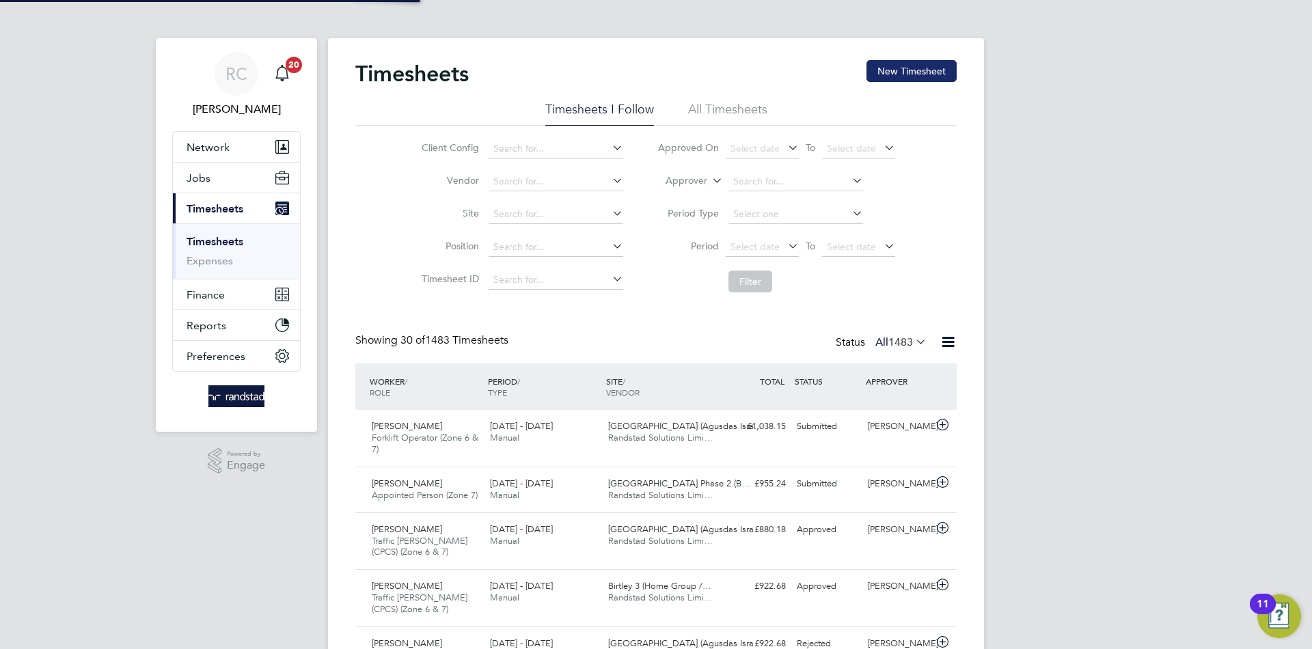
click at [926, 75] on button "New Timesheet" at bounding box center [911, 71] width 90 height 22
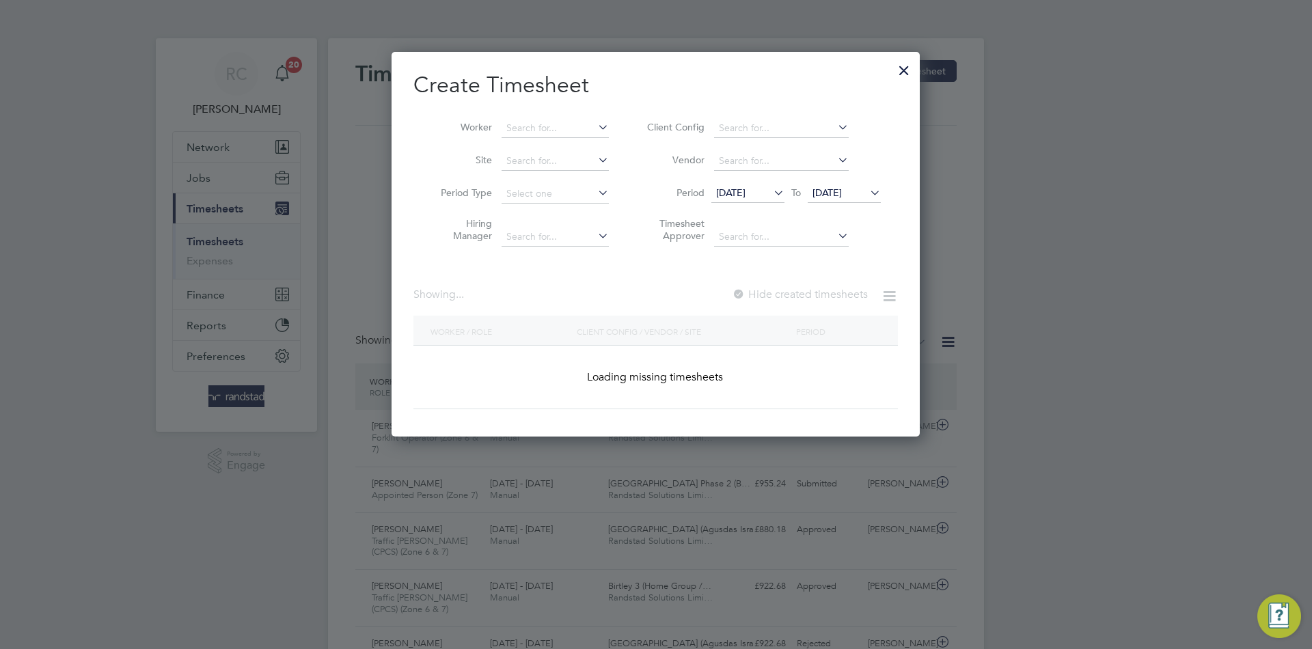
click at [919, 62] on div "Create Timesheet Worker Site Period Type Hiring Manager Client Config Vendor Pe…" at bounding box center [655, 244] width 528 height 385
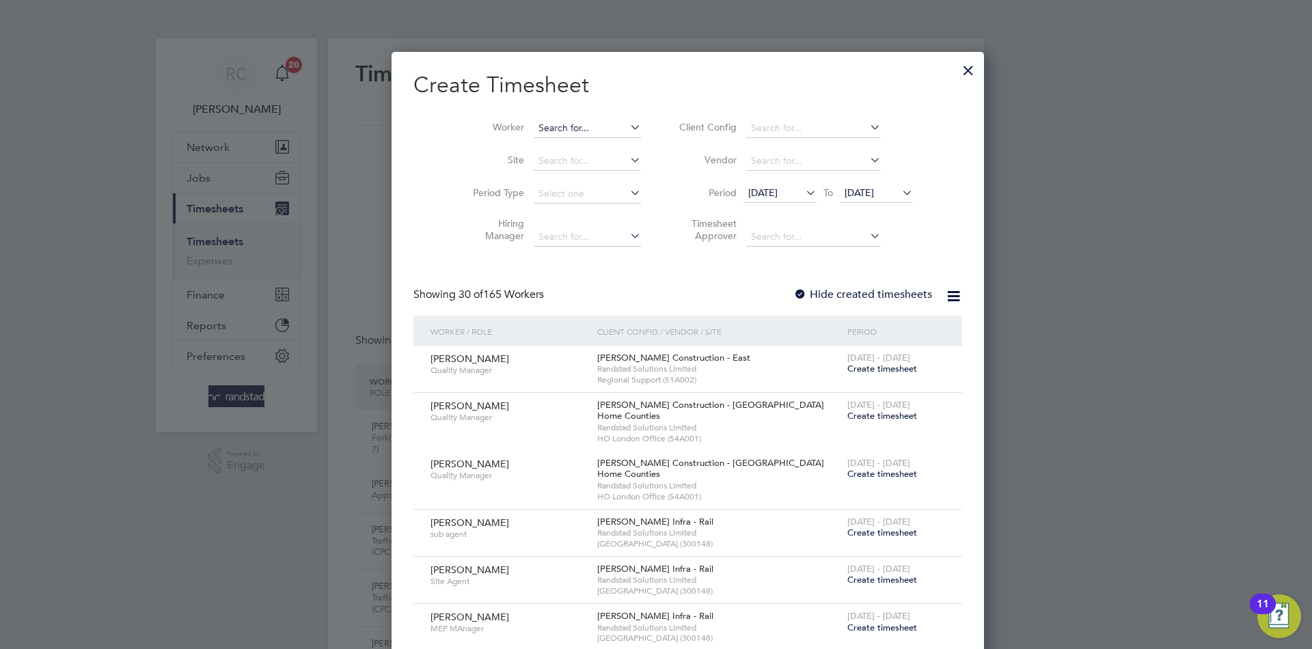
click at [533, 132] on input at bounding box center [586, 128] width 107 height 19
paste input "Krzysztof Mielczarek"
type input "Krzysztof Mielczarek"
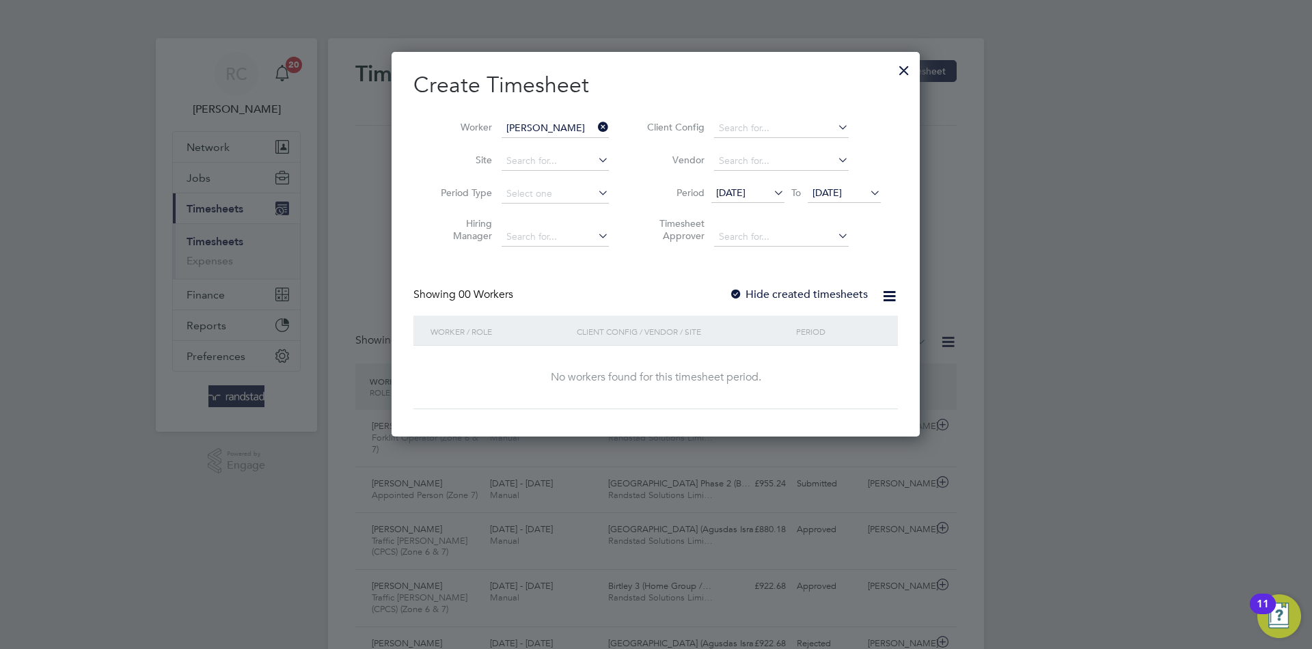
click at [755, 295] on label "Hide created timesheets" at bounding box center [798, 295] width 139 height 14
click at [841, 203] on span "[DATE]" at bounding box center [843, 193] width 73 height 18
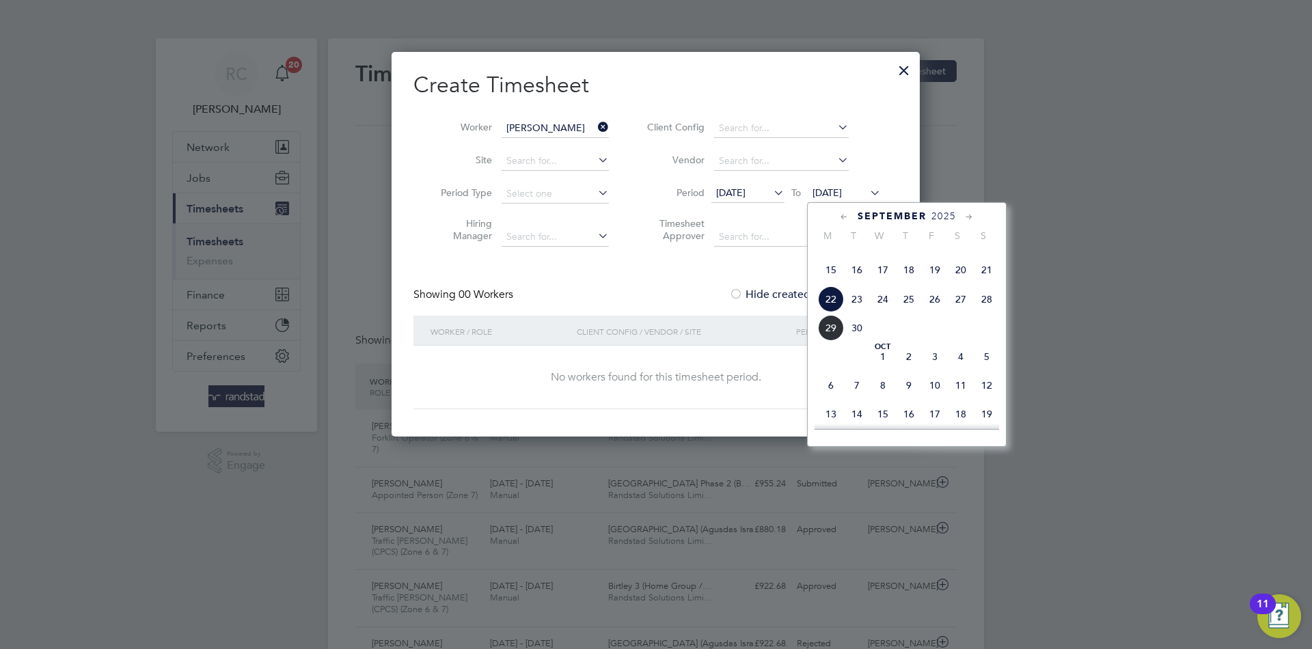
click at [930, 338] on div "Sep 1 2 3 4 5 6 7 8 9 10 11 12 13 14 15 16 17 18 19 20 21 22 23 24 25 26 27 28 …" at bounding box center [915, 271] width 202 height 144
click at [934, 312] on span "26" at bounding box center [934, 299] width 26 height 26
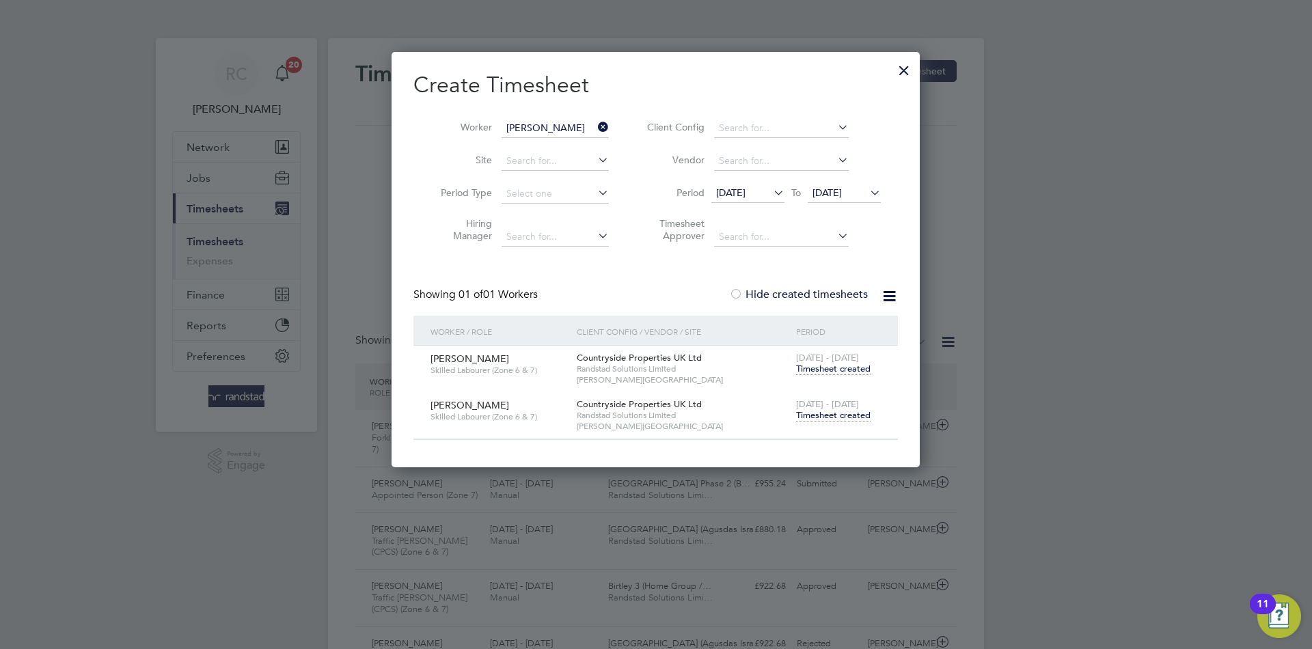
click at [821, 420] on span "Timesheet created" at bounding box center [833, 415] width 74 height 12
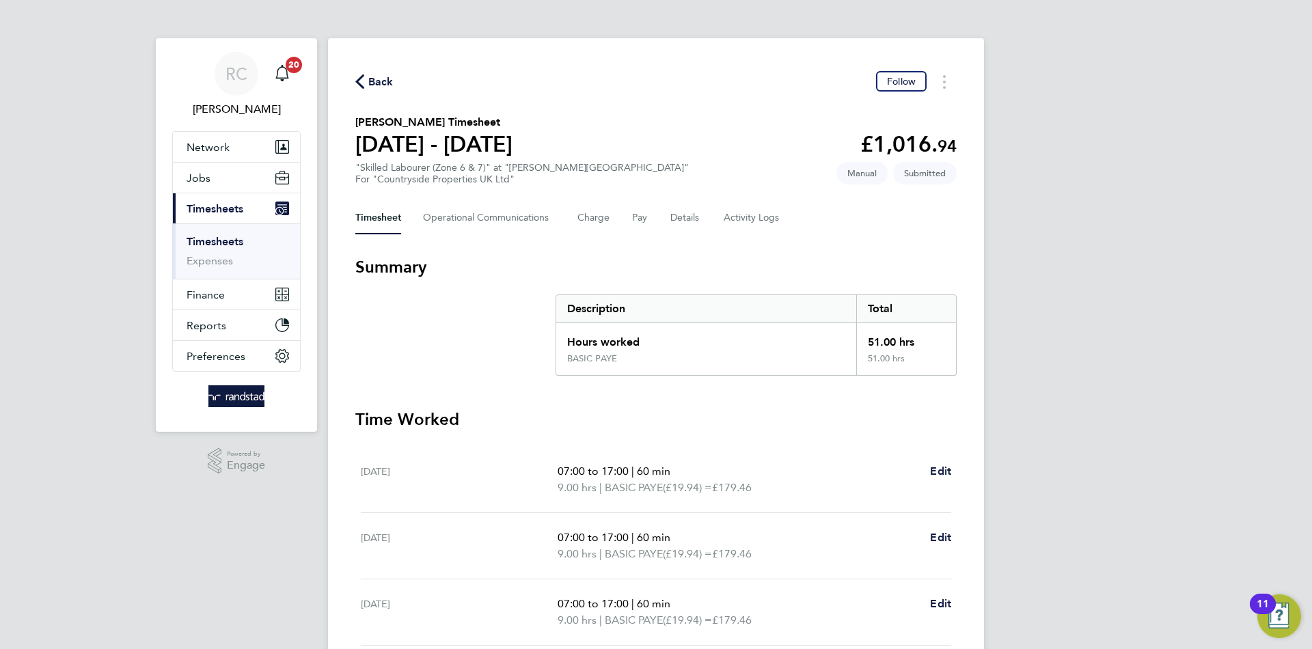
click at [374, 77] on span "Back" at bounding box center [380, 82] width 25 height 16
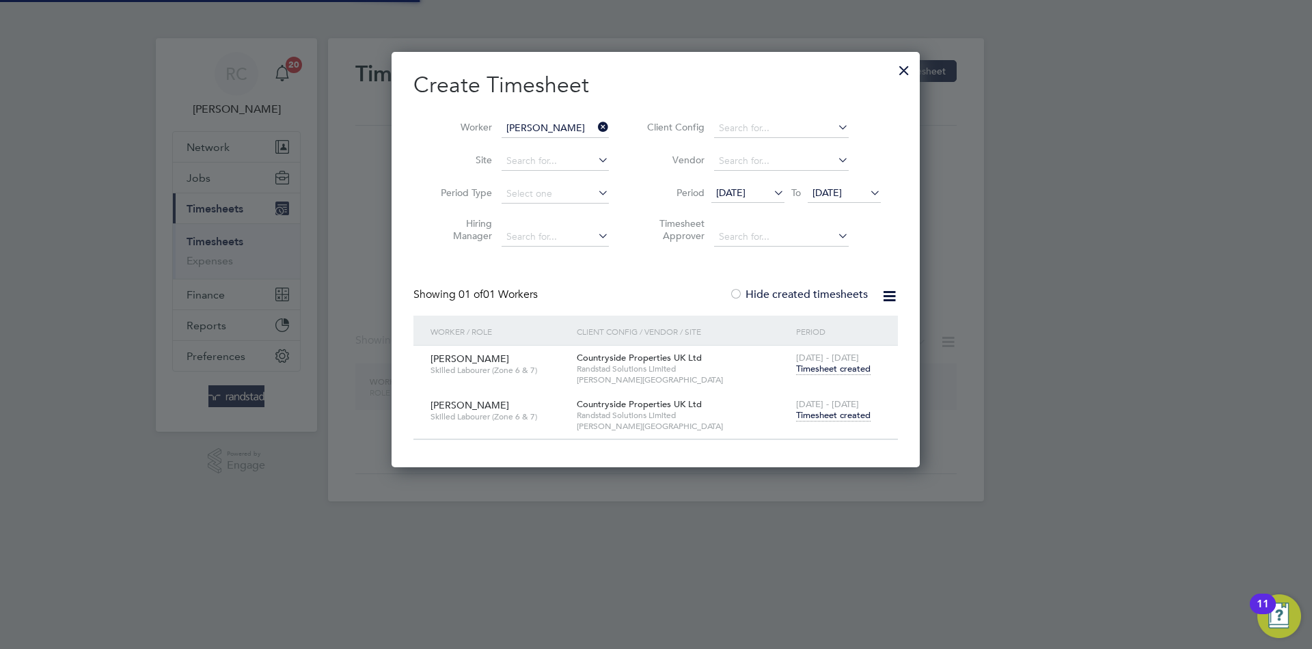
click at [525, 122] on input "Krzysztof Mielczarek" at bounding box center [554, 128] width 107 height 19
type input "v"
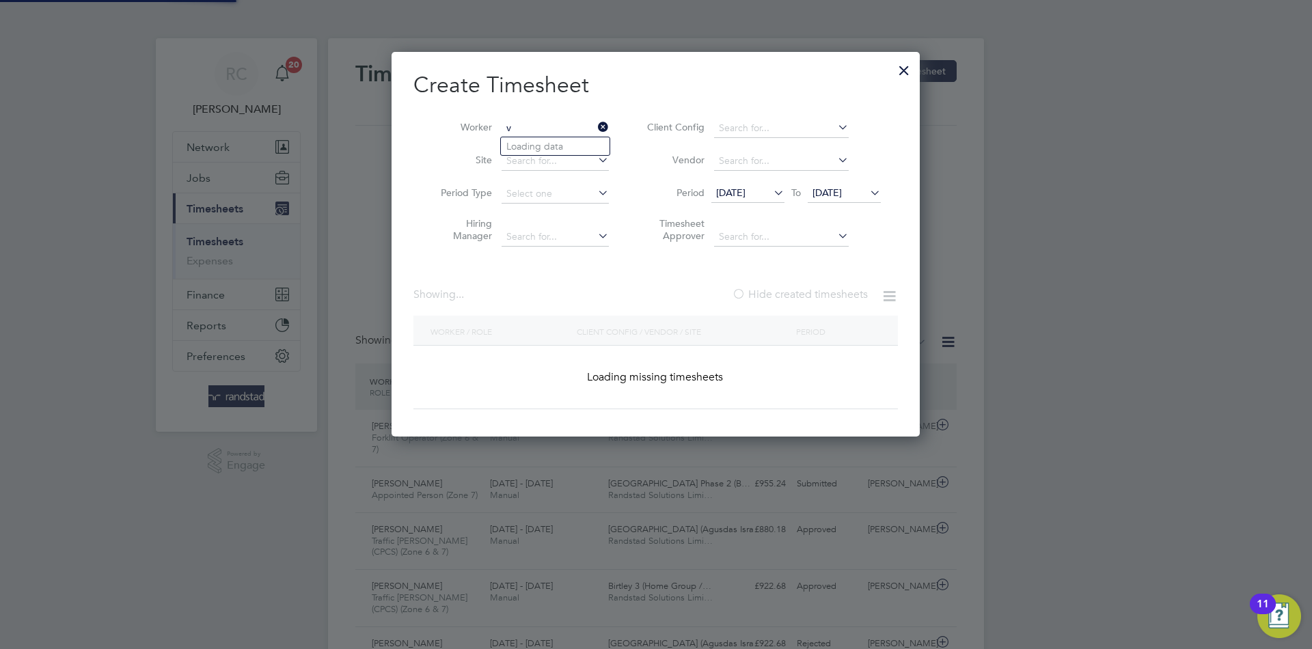
scroll to position [35, 119]
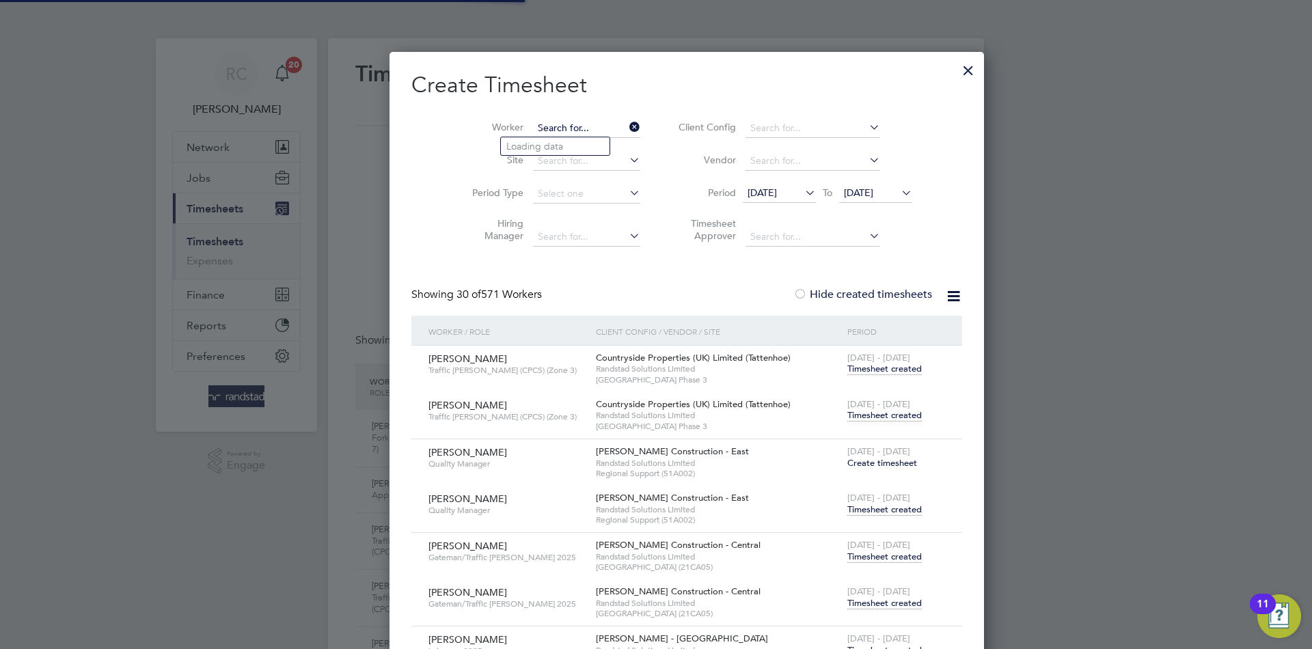
paste input "Lloyd croft"
type input "[PERSON_NAME]"
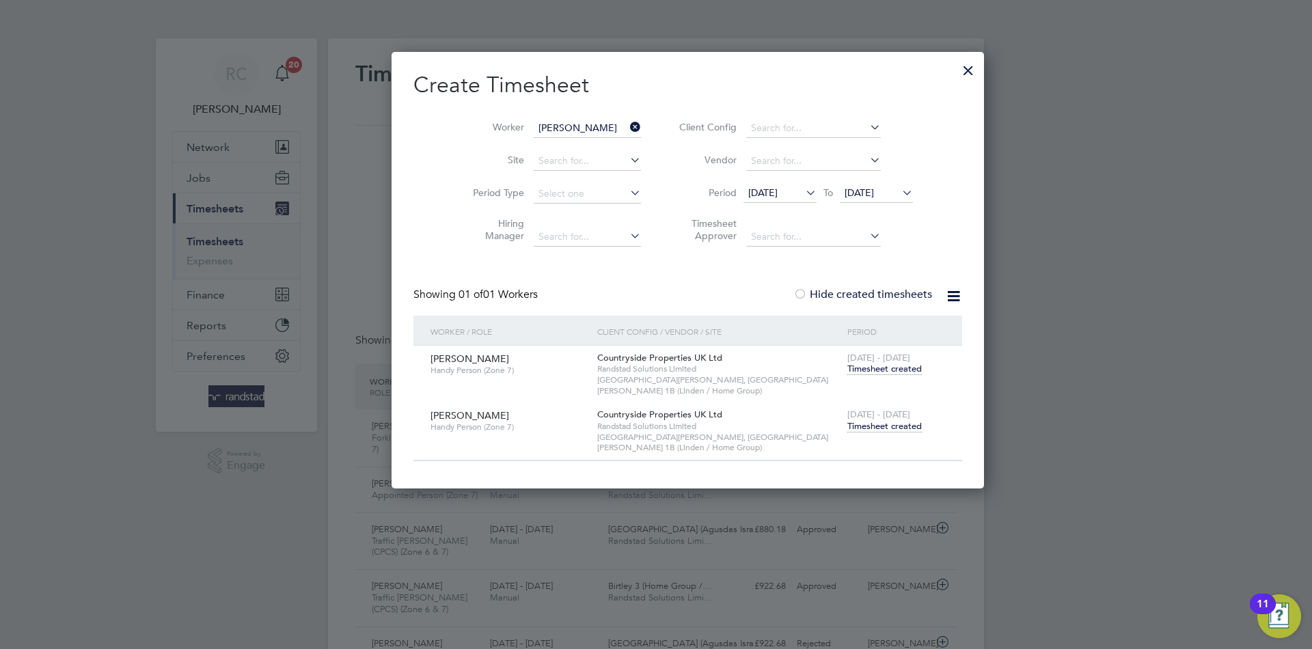
click at [847, 420] on span "Timesheet created" at bounding box center [884, 426] width 74 height 12
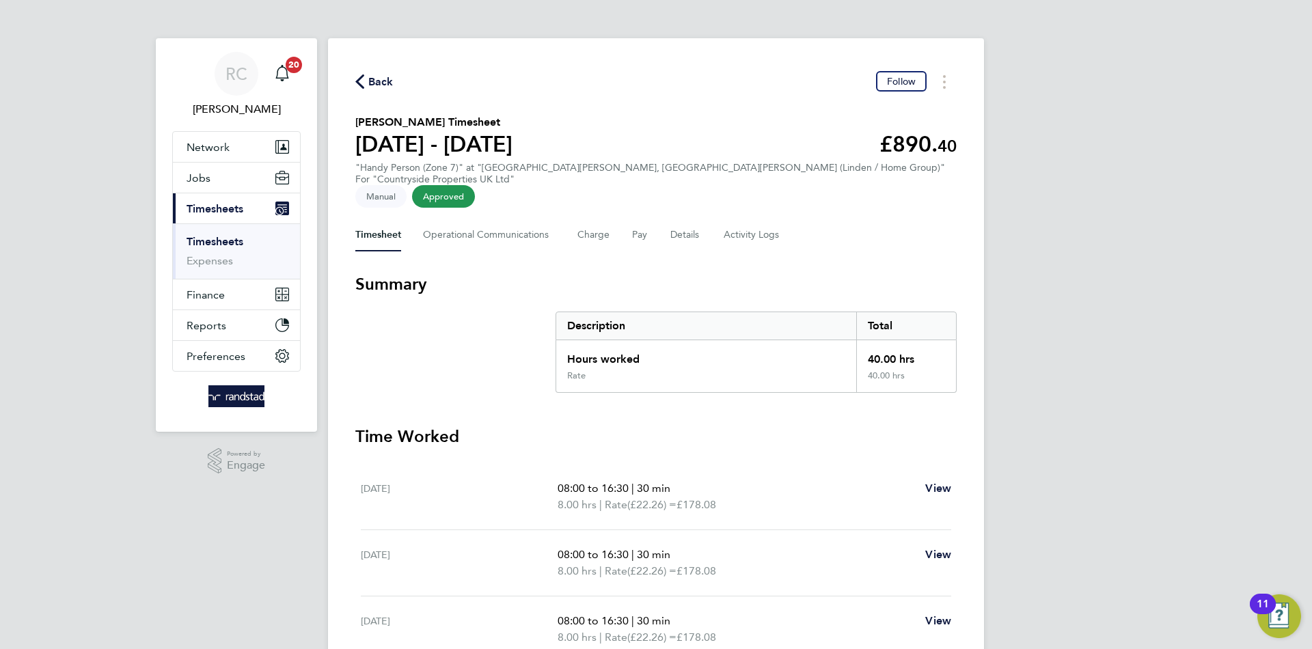
click at [378, 83] on span "Back" at bounding box center [380, 82] width 25 height 16
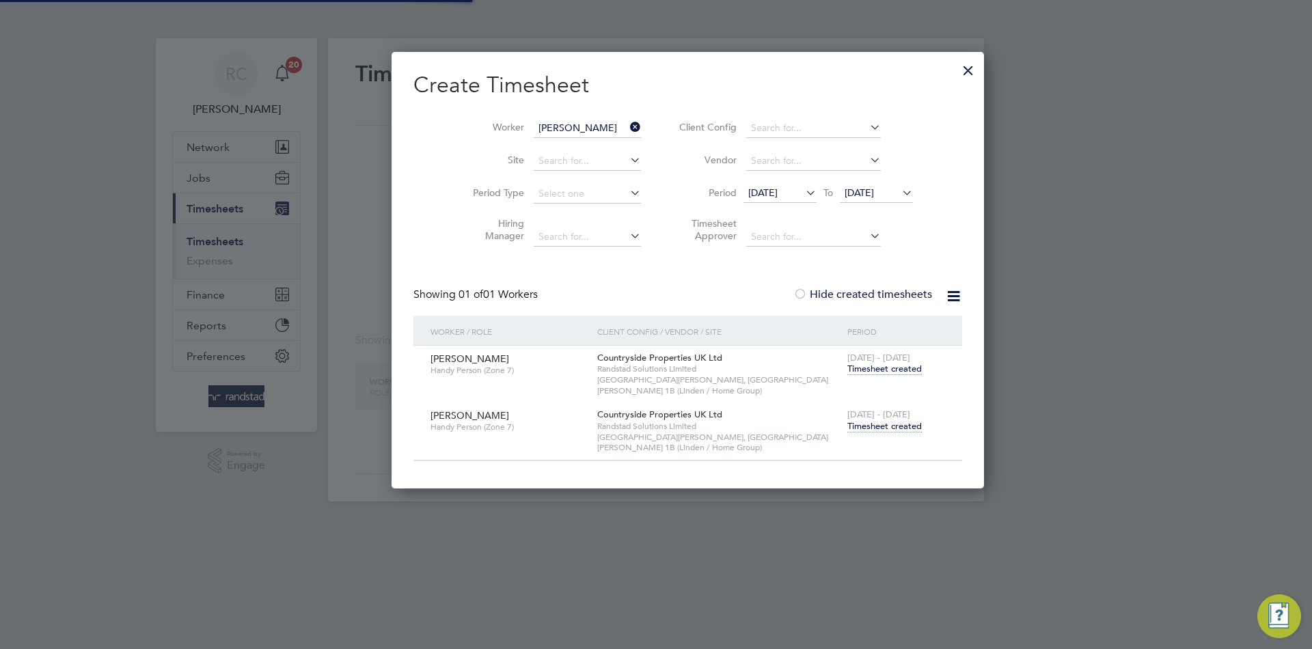
click at [538, 130] on input "[PERSON_NAME]" at bounding box center [586, 128] width 107 height 19
paste input "Martin durant"
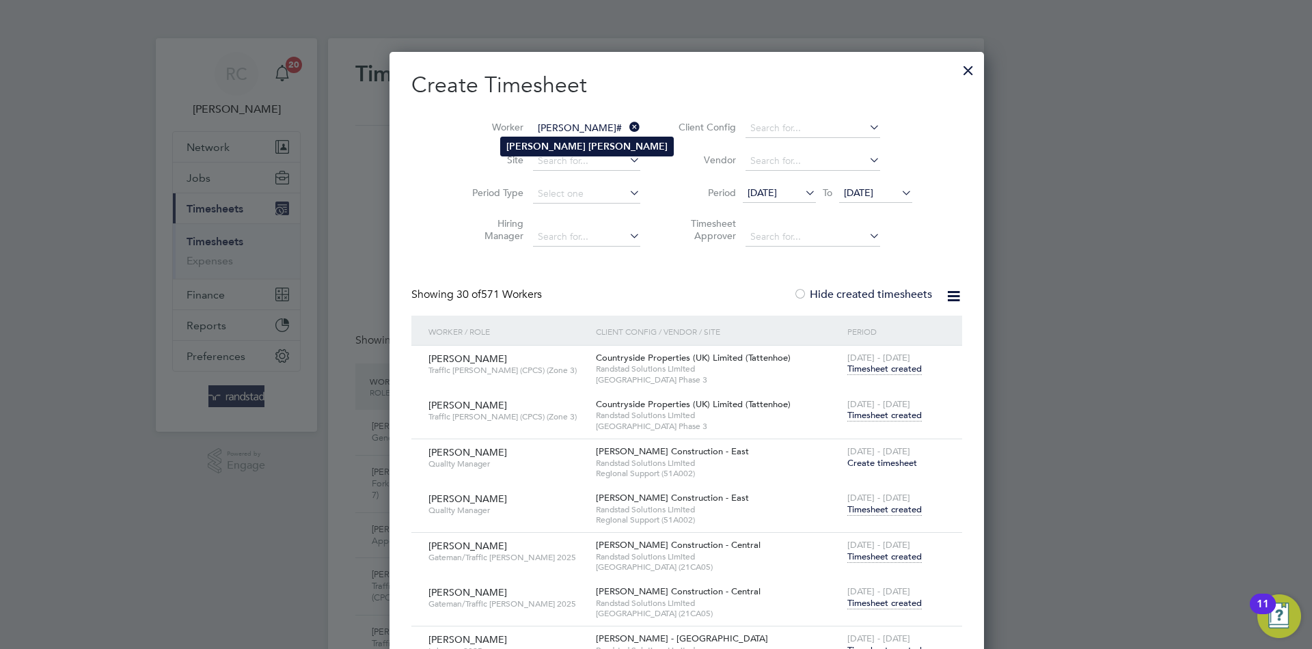
type input "[PERSON_NAME]"
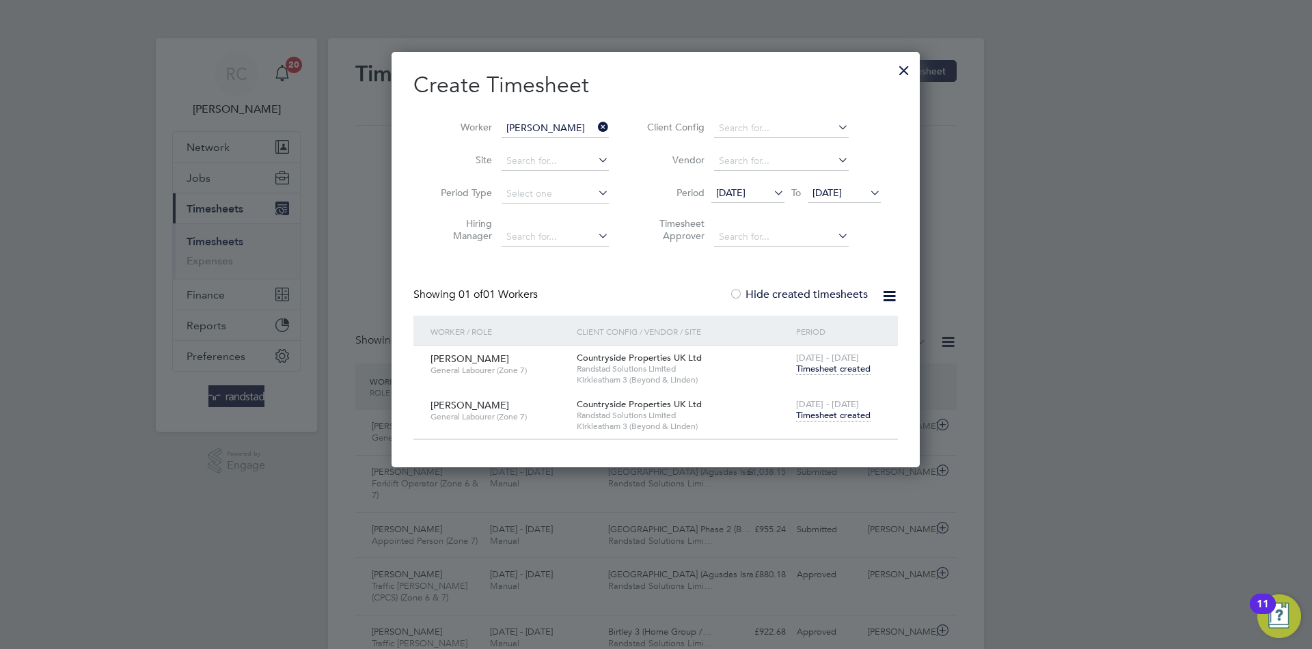
click at [854, 436] on div "Martin Durant General Labourer (Zone 7) Countryside Properties UK Ltd Randstad …" at bounding box center [655, 415] width 484 height 46
click at [850, 418] on span "Timesheet created" at bounding box center [833, 415] width 74 height 12
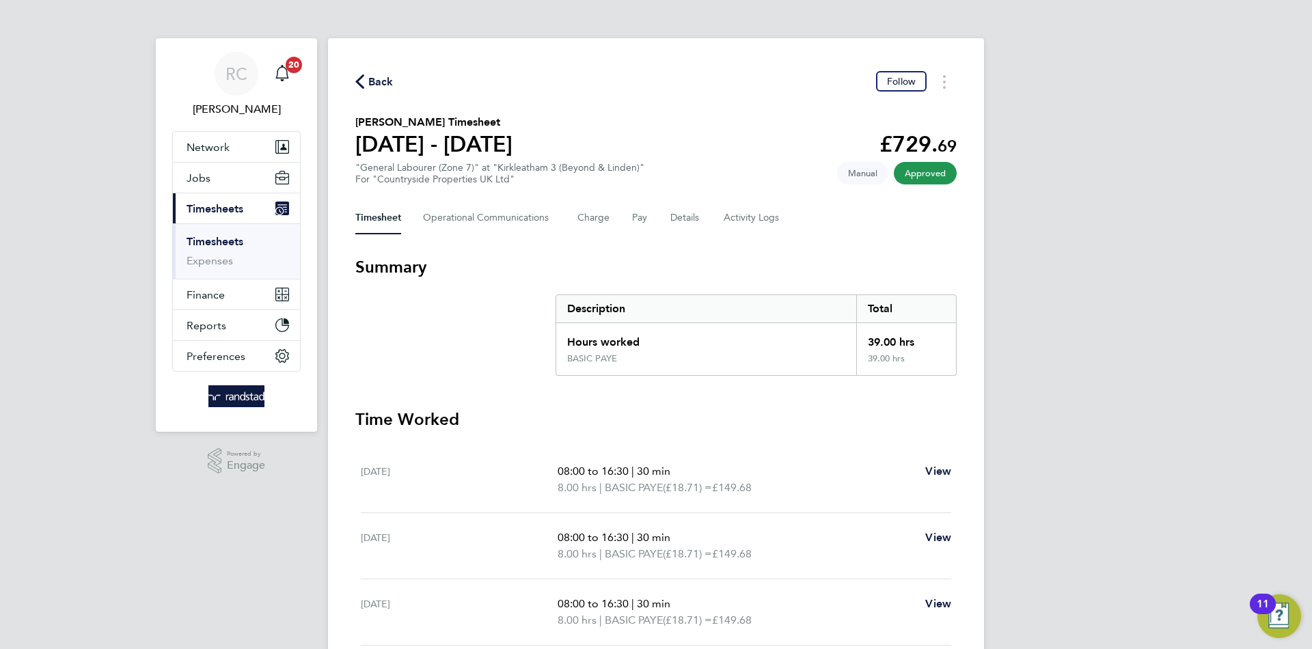
click at [389, 78] on span "Back" at bounding box center [380, 82] width 25 height 16
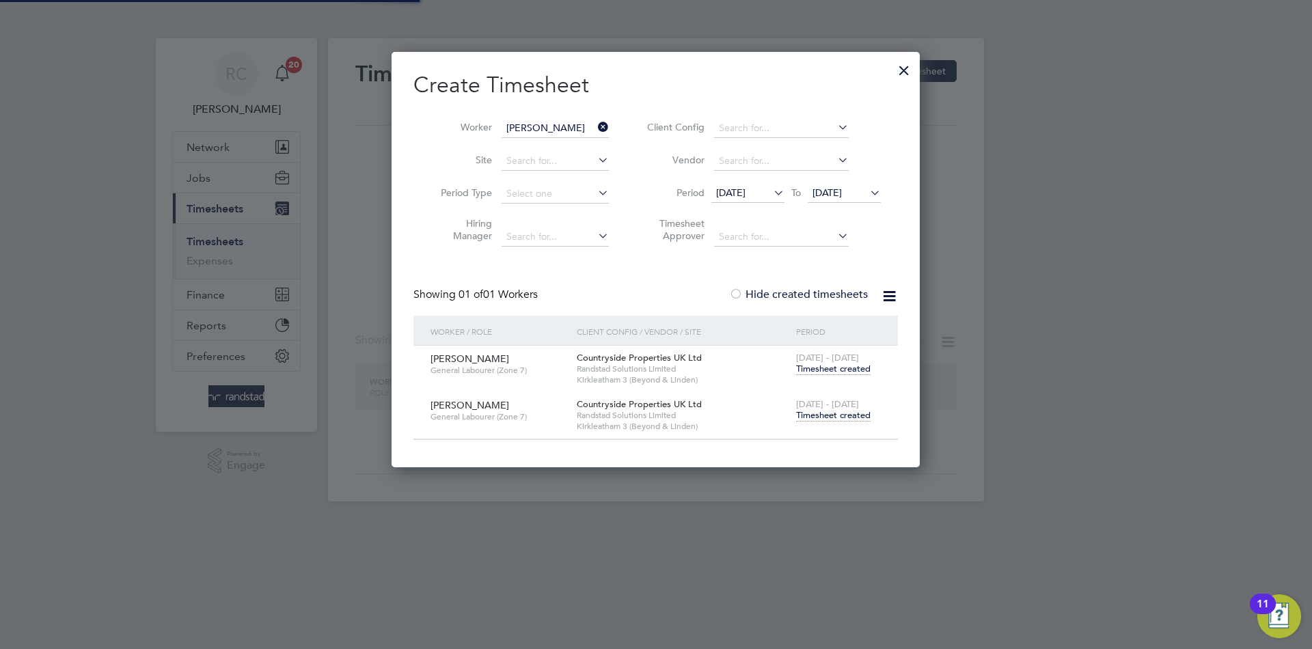
click at [542, 119] on input "[PERSON_NAME]" at bounding box center [554, 128] width 107 height 19
paste input "neil cummings"
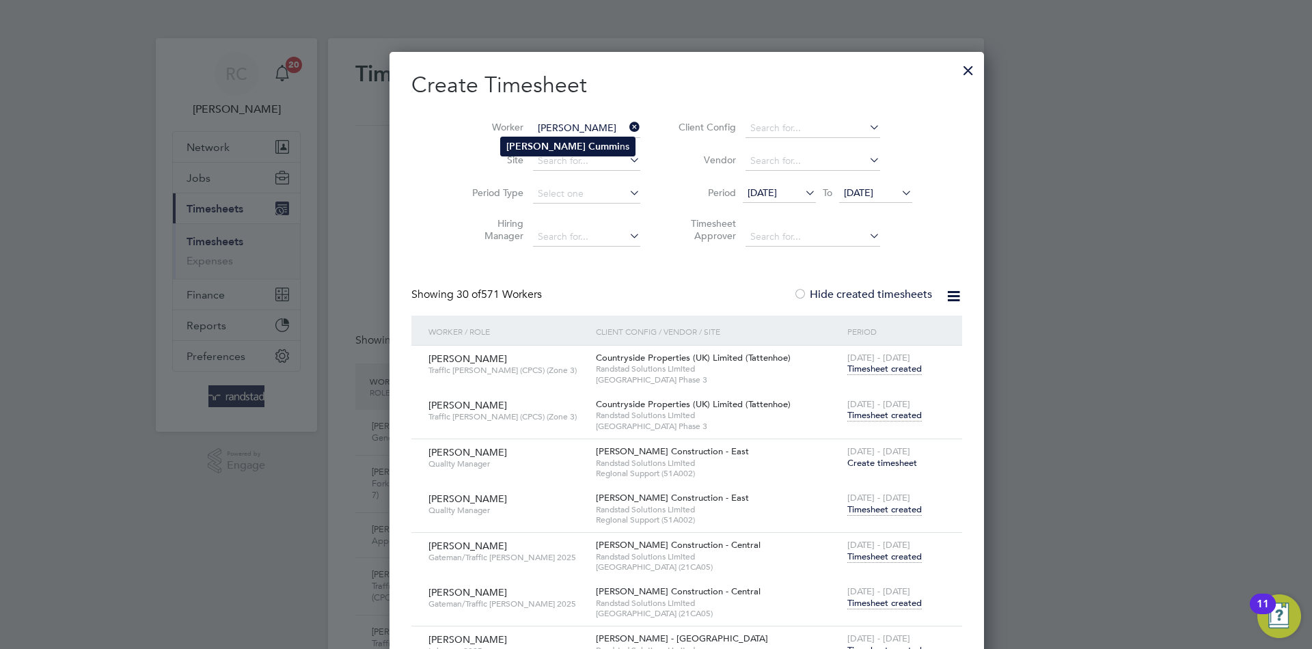
type input "[PERSON_NAME]"
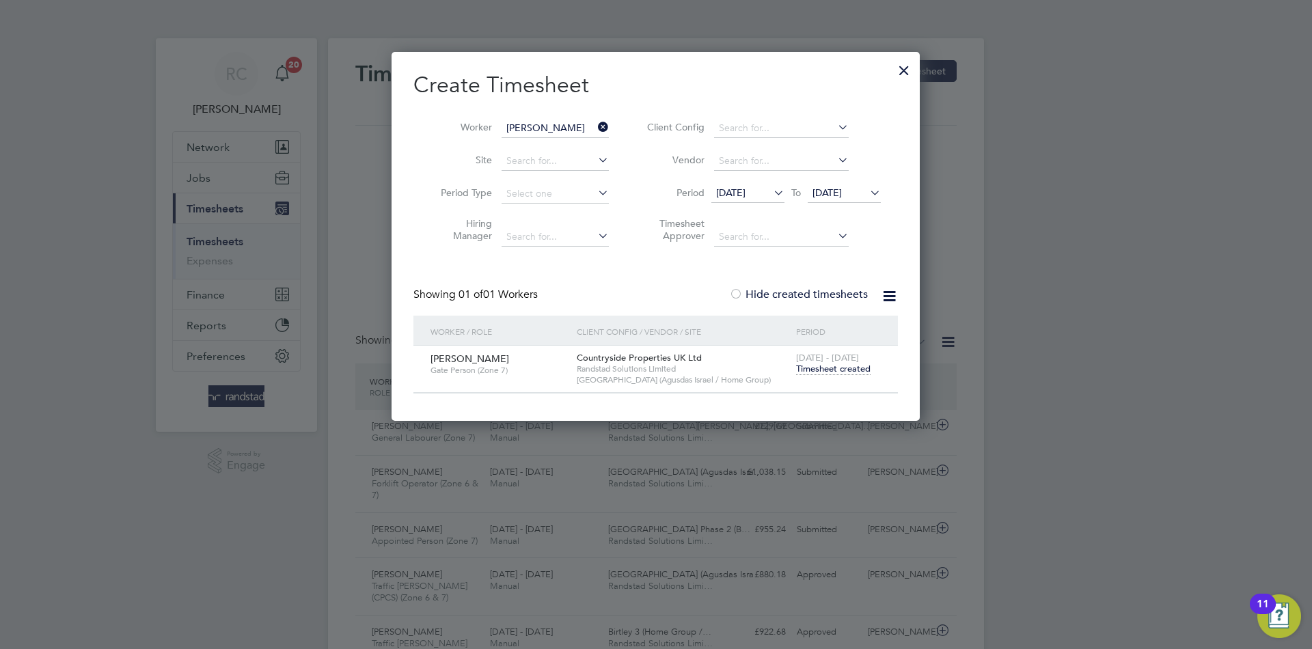
click at [842, 191] on span "[DATE]" at bounding box center [826, 192] width 29 height 12
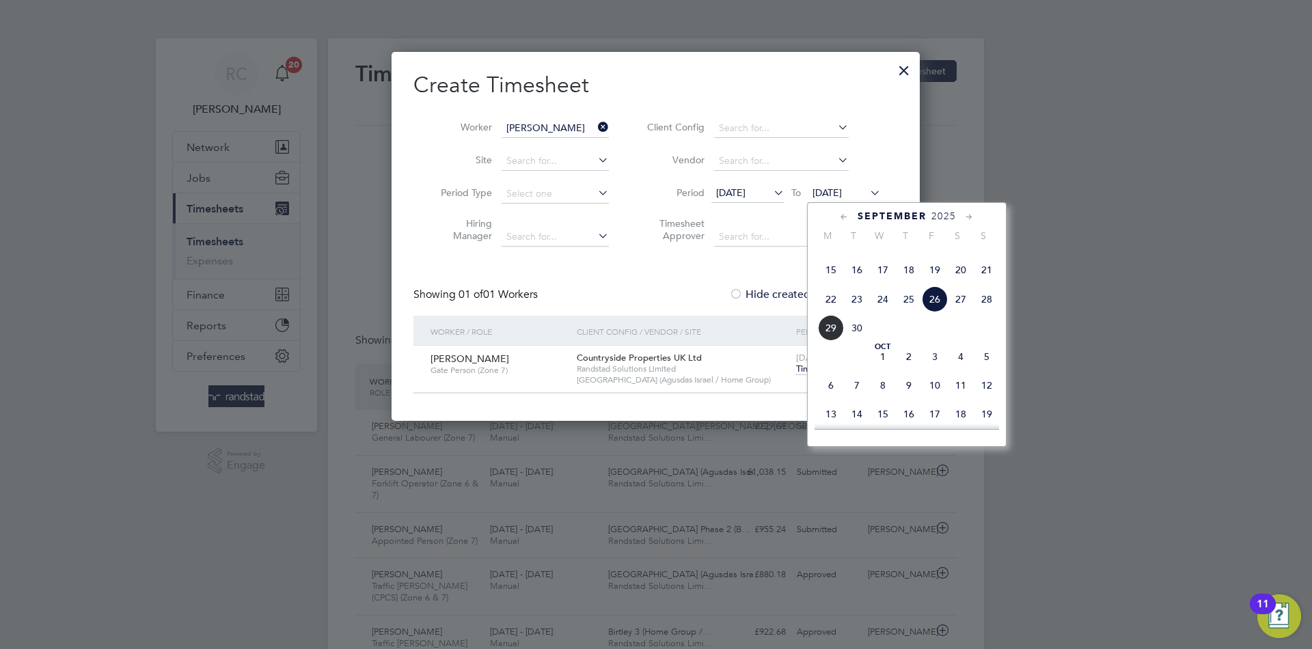
click at [909, 370] on span "2" at bounding box center [909, 357] width 26 height 26
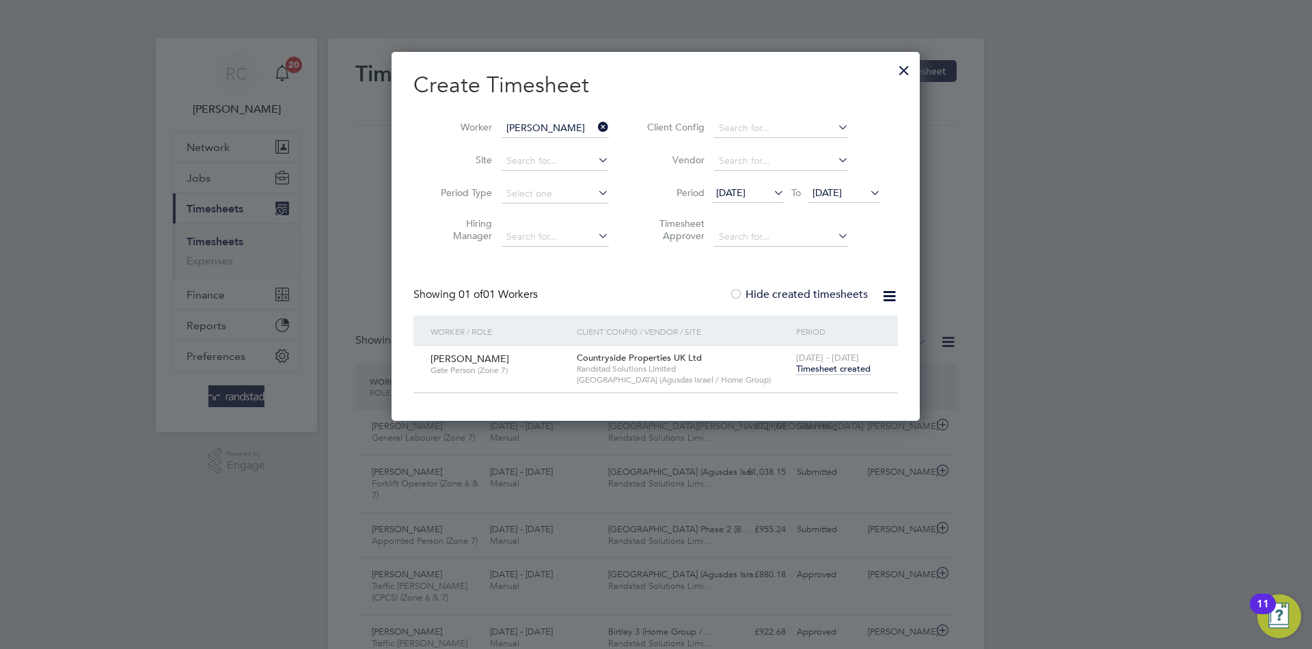
click at [900, 69] on div at bounding box center [903, 67] width 25 height 25
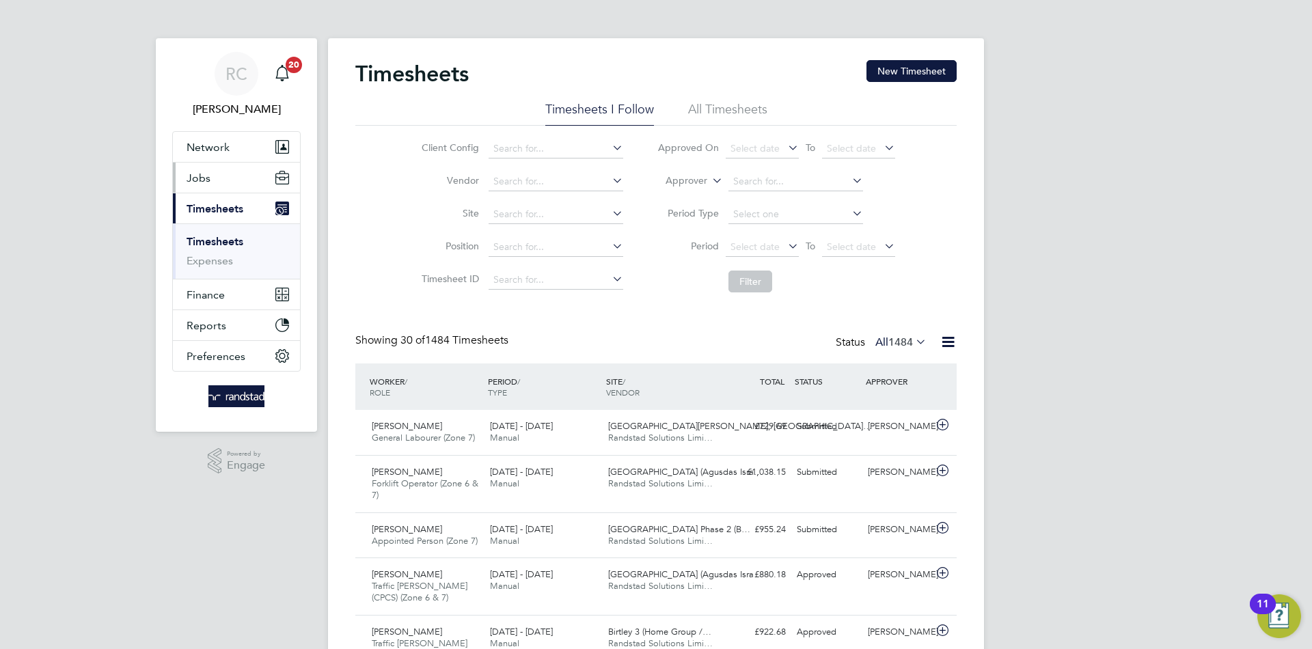
click at [235, 175] on button "Jobs" at bounding box center [236, 178] width 127 height 30
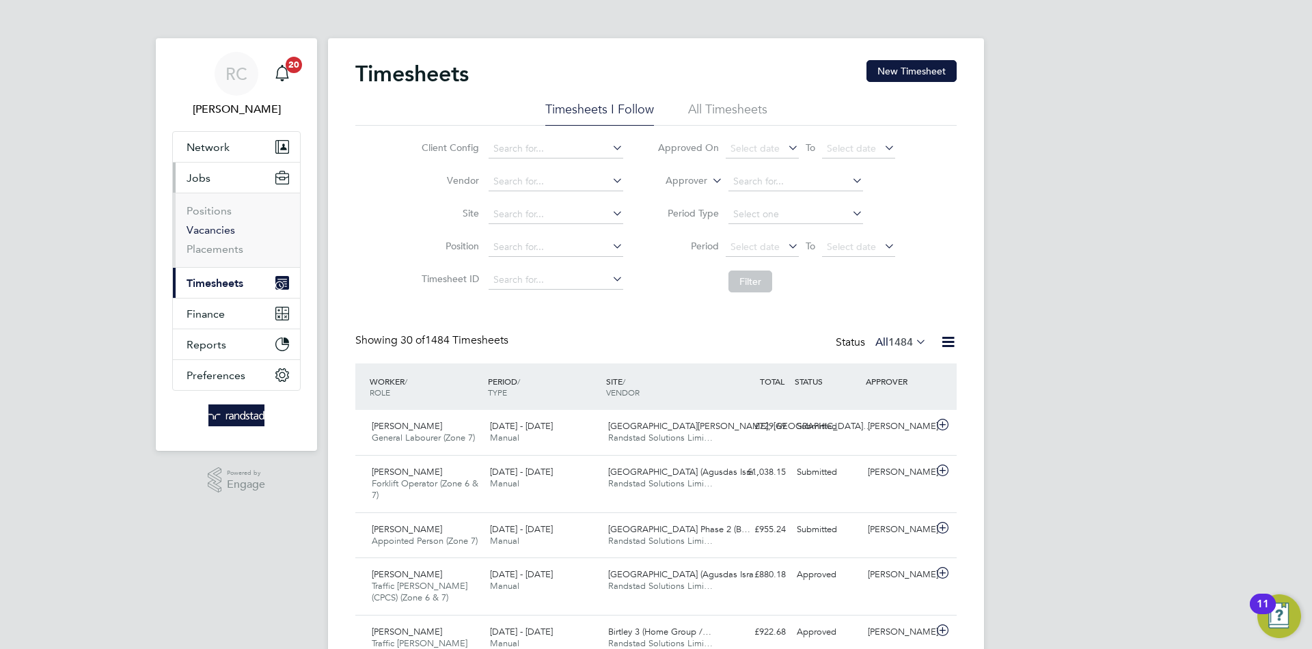
click at [213, 234] on link "Vacancies" at bounding box center [210, 229] width 48 height 13
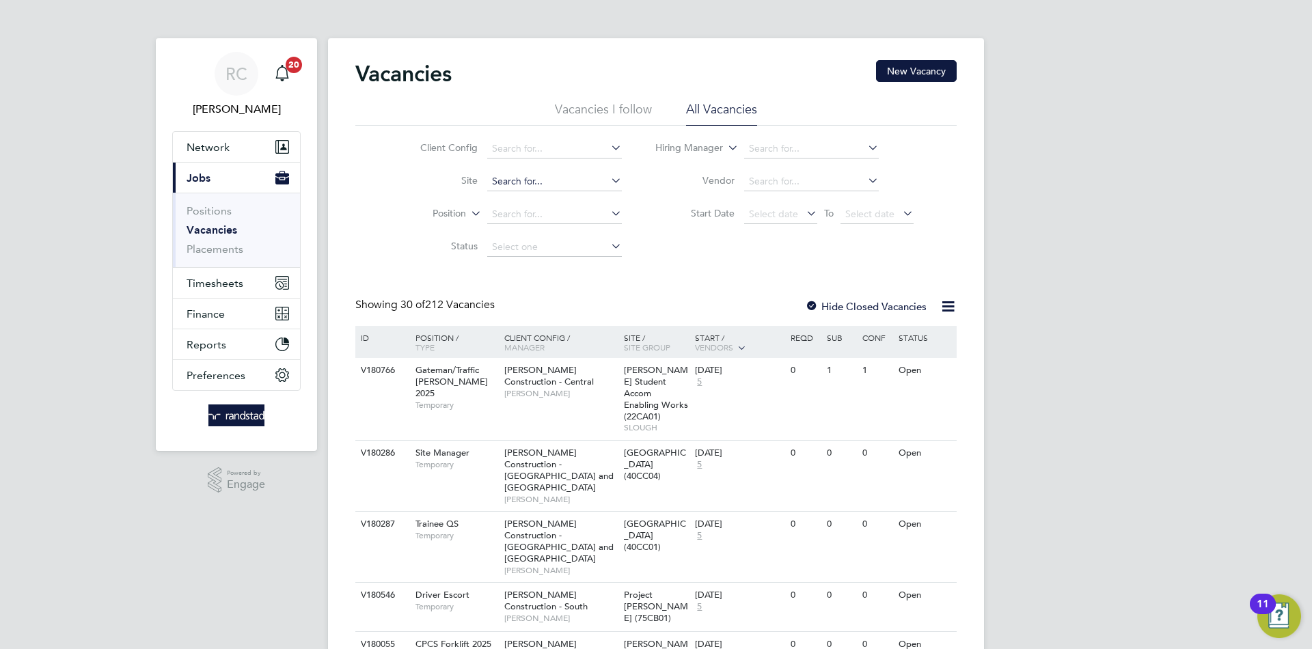
click at [512, 180] on input at bounding box center [554, 181] width 135 height 19
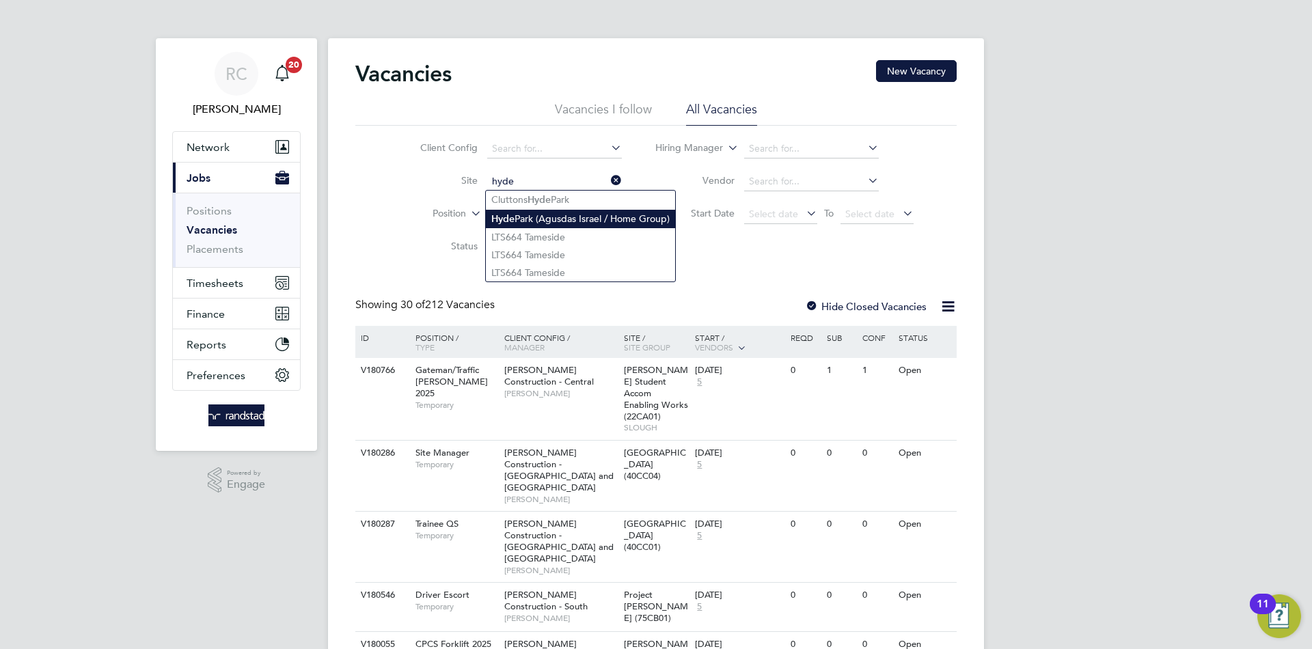
type input "Hyde Park (Agusdas Israel / Home Group)"
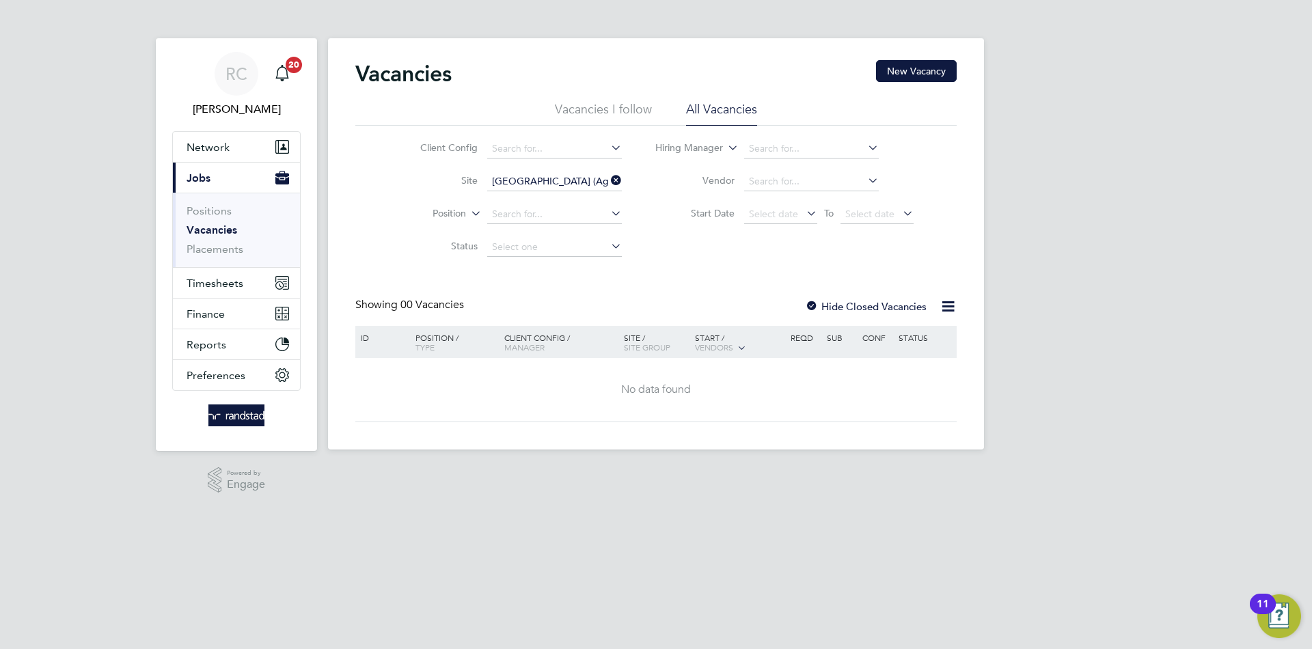
click at [822, 312] on div "Hide Closed Vacancies" at bounding box center [861, 306] width 135 height 17
click at [818, 307] on div at bounding box center [812, 308] width 14 height 14
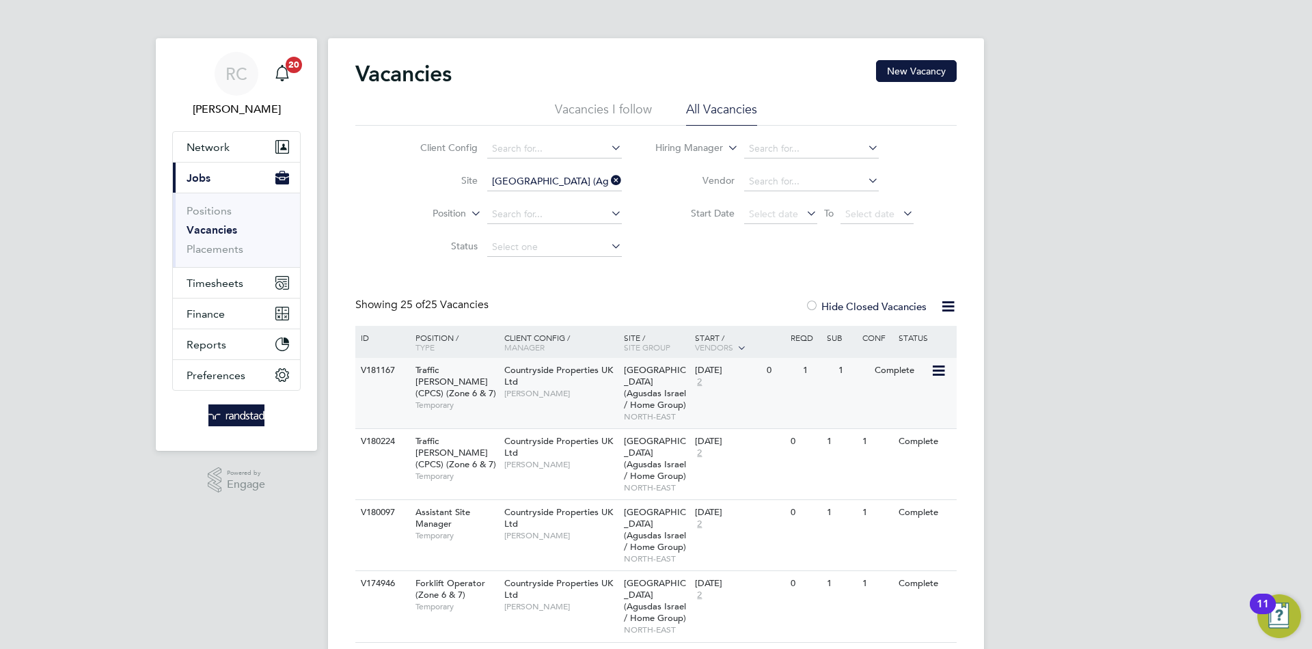
click at [632, 393] on span "Hyde Park (Agusdas Israel / Home Group)" at bounding box center [655, 387] width 62 height 46
click at [458, 400] on span "Temporary" at bounding box center [456, 405] width 82 height 11
click at [218, 281] on span "Timesheets" at bounding box center [214, 283] width 57 height 13
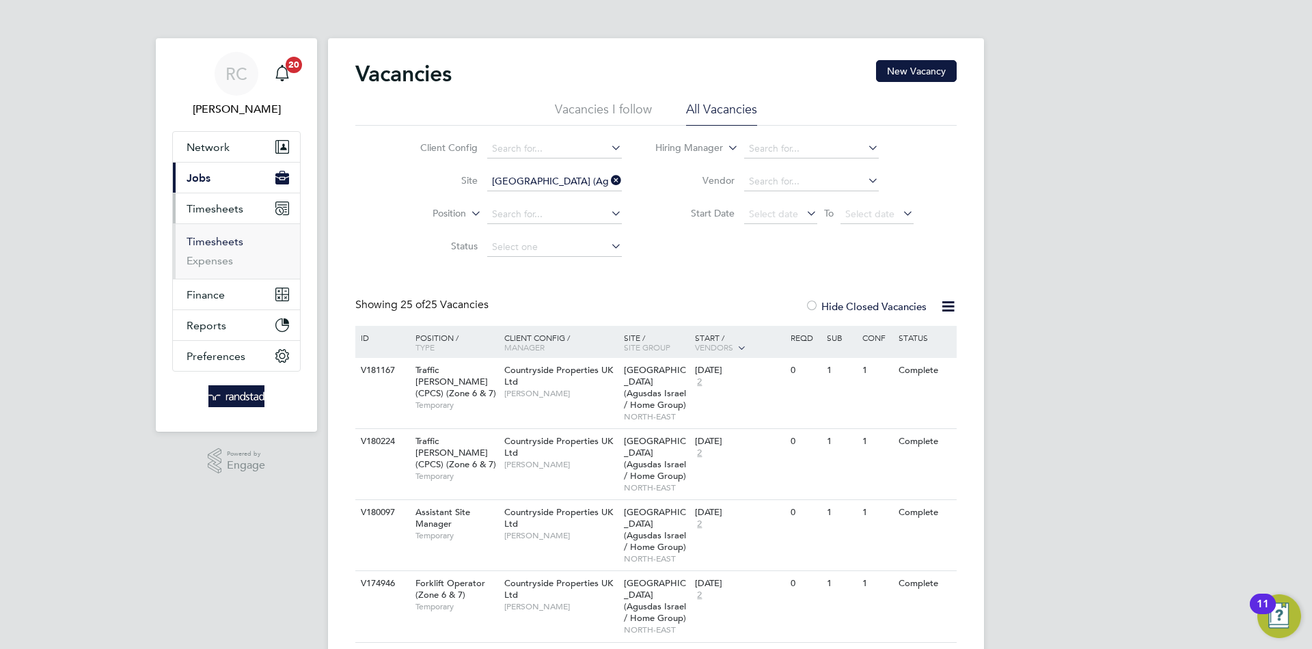
click at [227, 242] on link "Timesheets" at bounding box center [214, 241] width 57 height 13
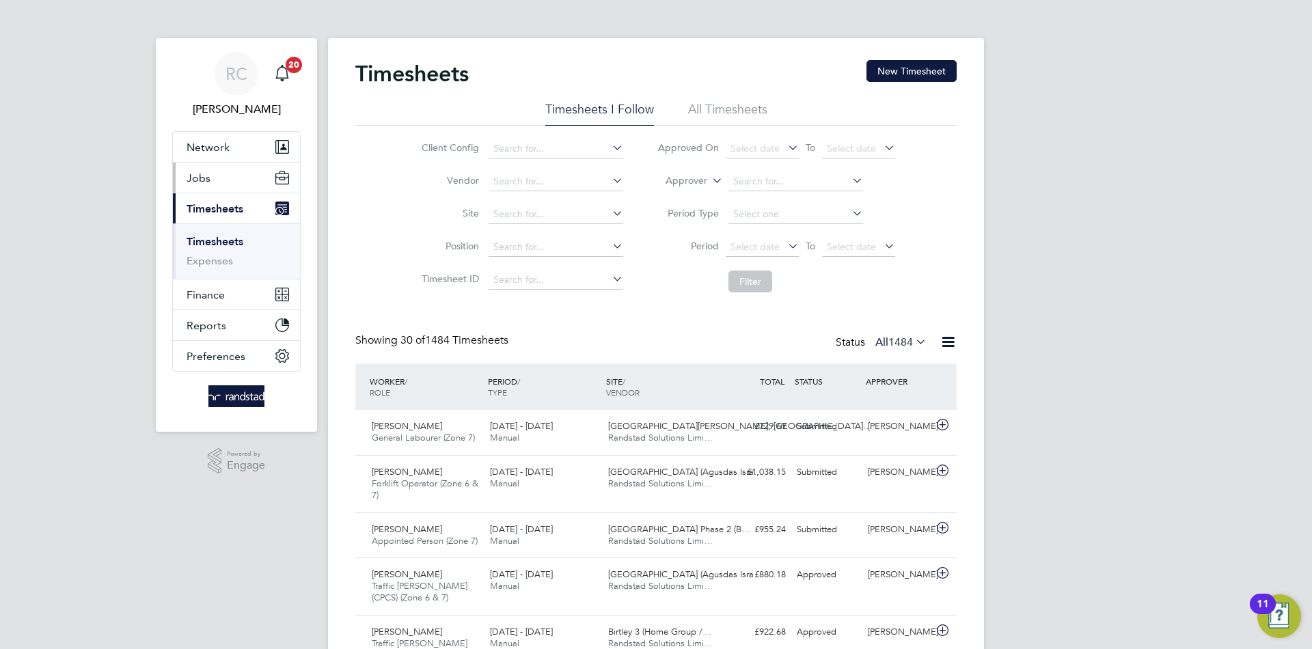
click at [247, 167] on button "Jobs" at bounding box center [236, 178] width 127 height 30
click at [240, 187] on button "Jobs" at bounding box center [236, 178] width 127 height 30
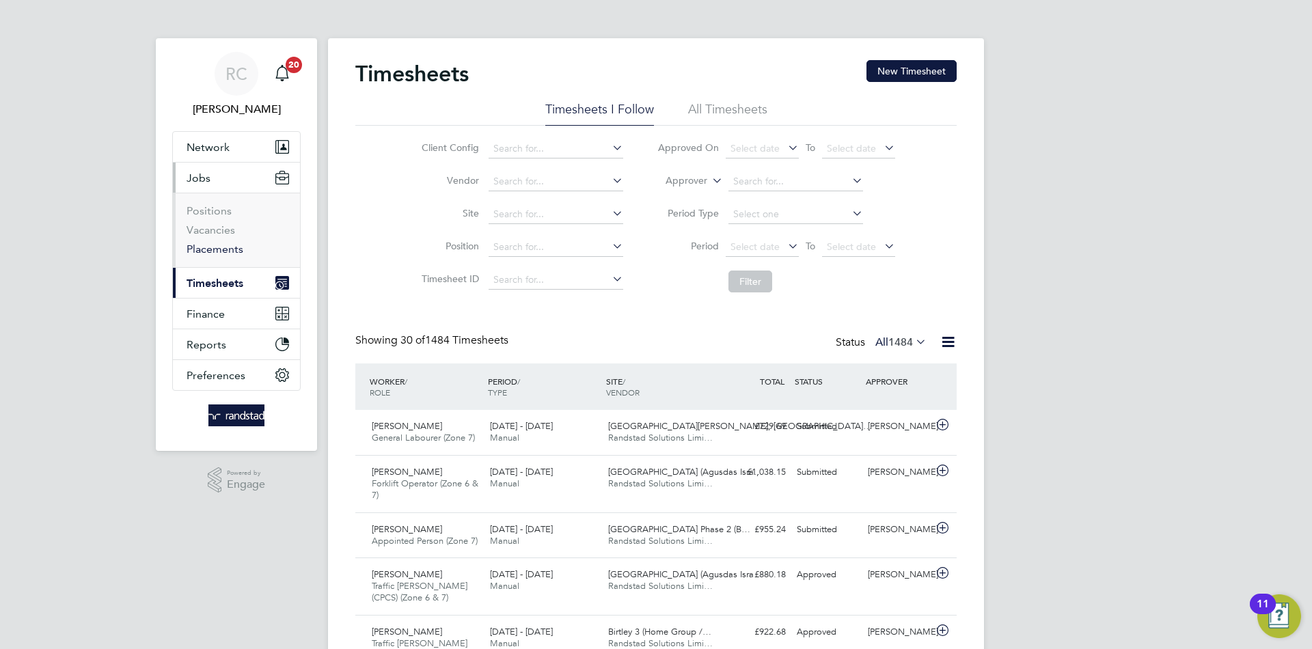
click at [238, 245] on link "Placements" at bounding box center [214, 248] width 57 height 13
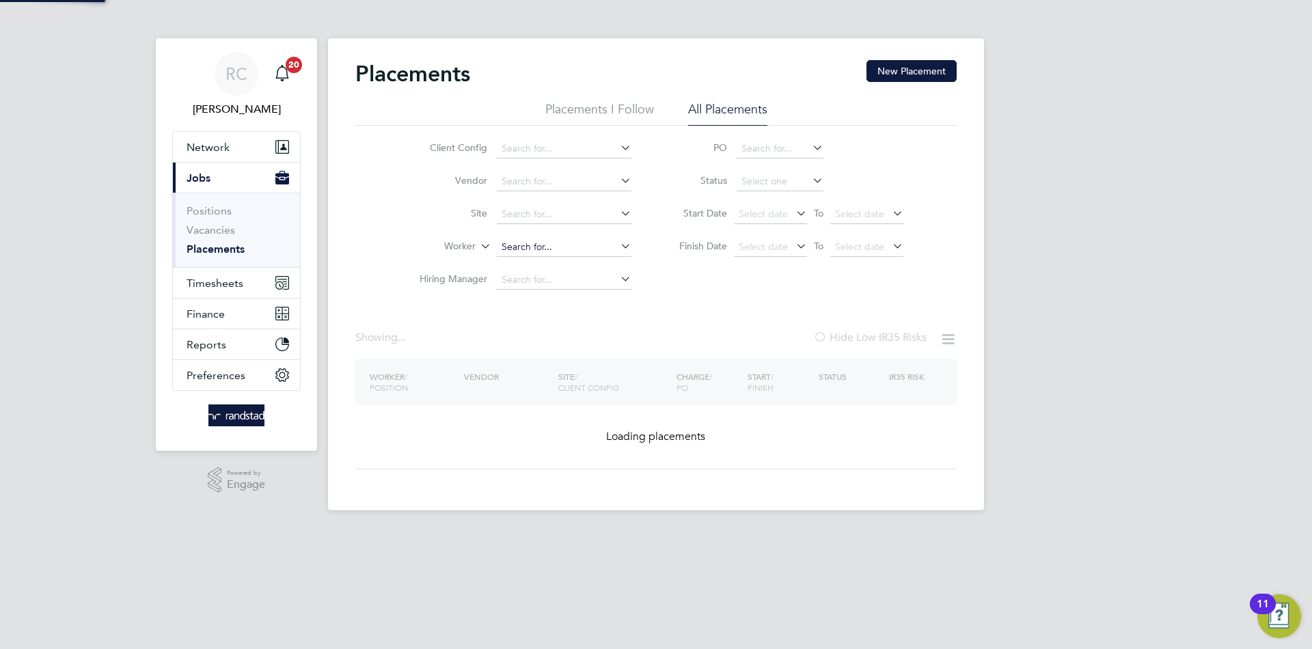
click at [543, 240] on input at bounding box center [564, 247] width 135 height 19
click at [531, 245] on input at bounding box center [564, 247] width 135 height 19
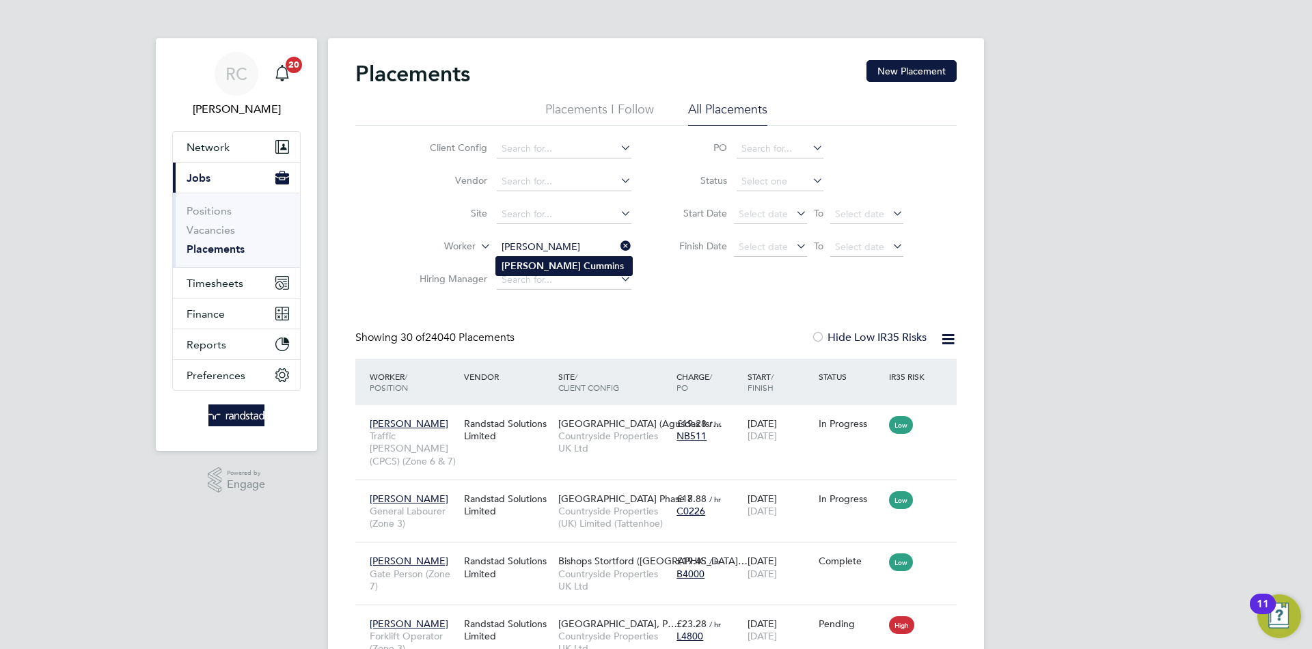
type input "[PERSON_NAME]"
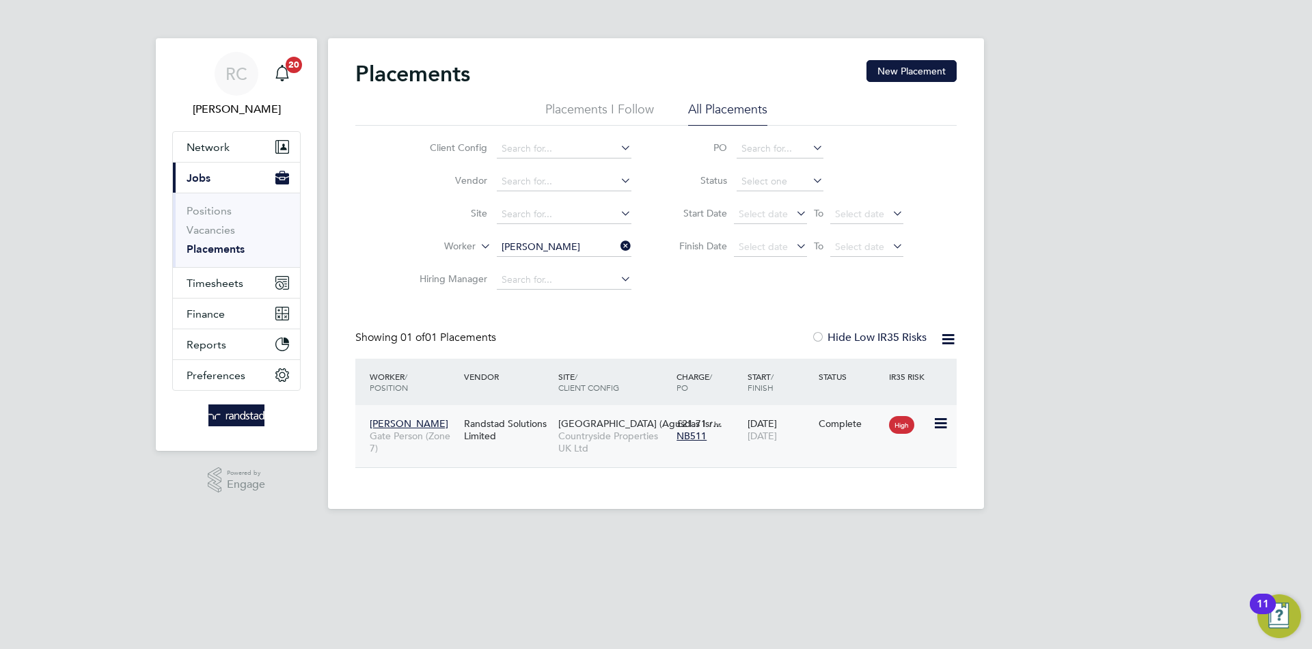
click at [478, 451] on div "Neil Cummins Gate Person (Zone 7) Randstad Solutions Limited Hyde Park (Agusdas…" at bounding box center [655, 436] width 601 height 62
click at [454, 452] on span "Gate Person (Zone 7)" at bounding box center [413, 442] width 87 height 25
click at [802, 451] on div "Neil Cummins Gate Person (Zone 7) Randstad Solutions Limited Hyde Park (Agusdas…" at bounding box center [655, 436] width 601 height 62
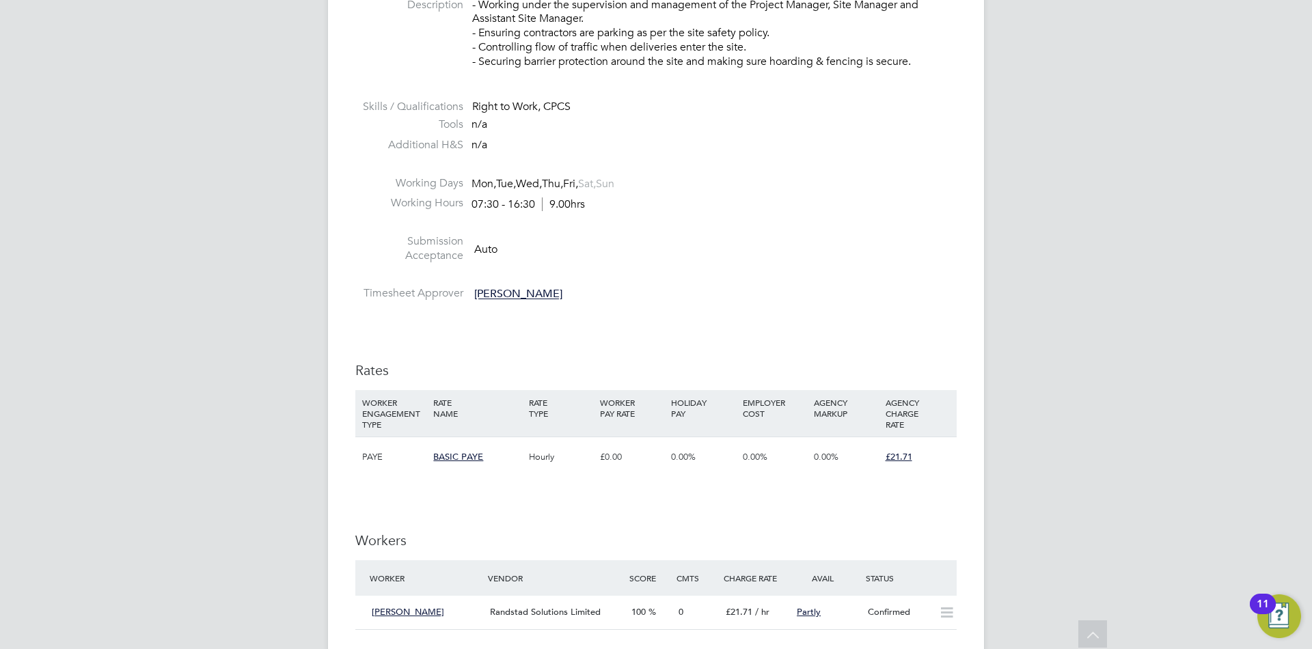
scroll to position [419, 0]
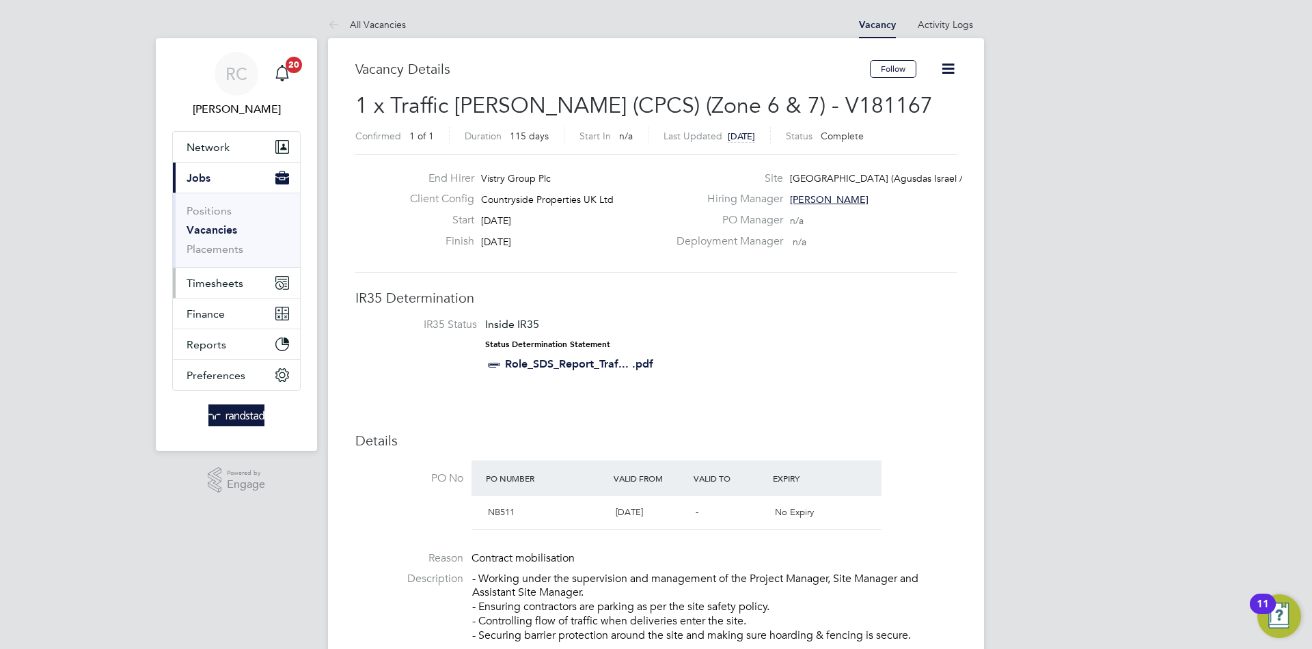
click at [245, 290] on button "Timesheets" at bounding box center [236, 283] width 127 height 30
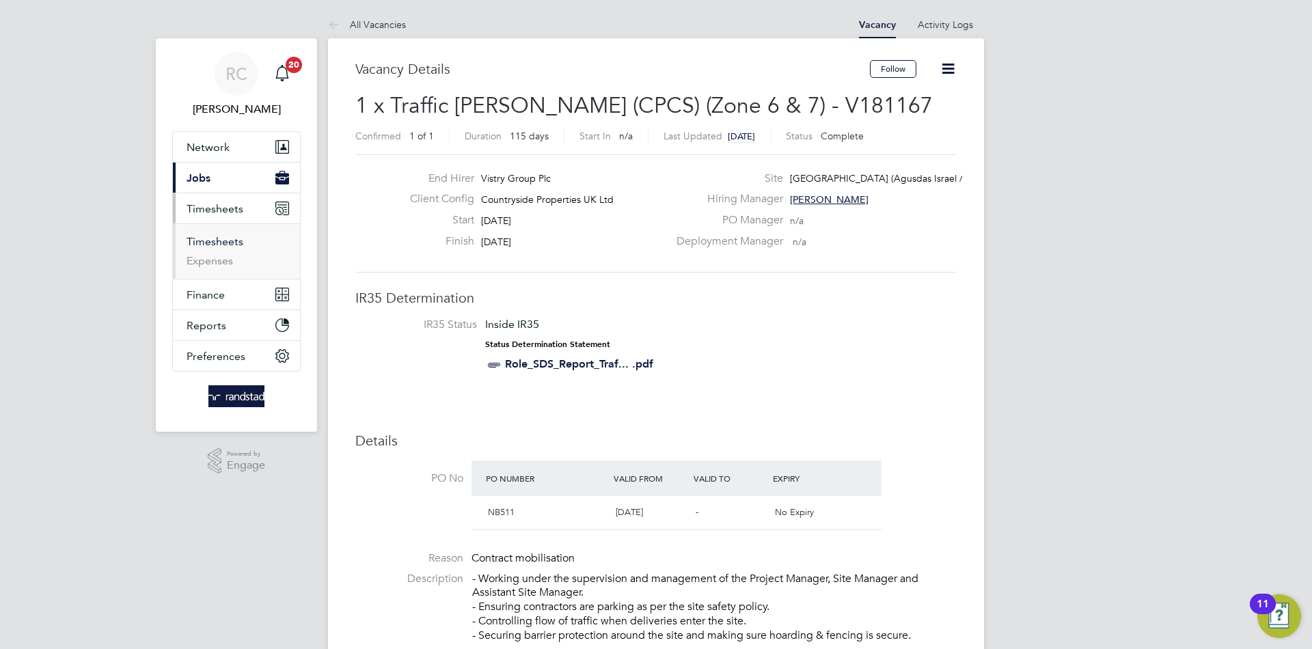
click at [217, 235] on link "Timesheets" at bounding box center [214, 241] width 57 height 13
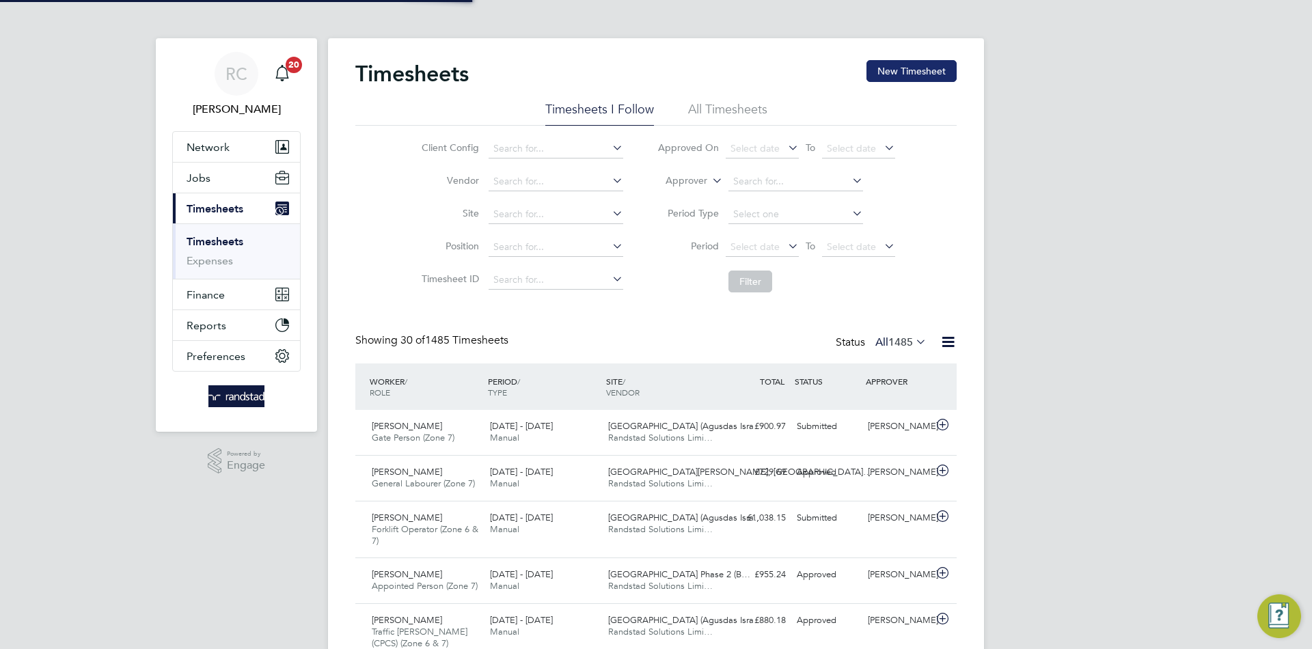
click at [934, 66] on button "New Timesheet" at bounding box center [911, 71] width 90 height 22
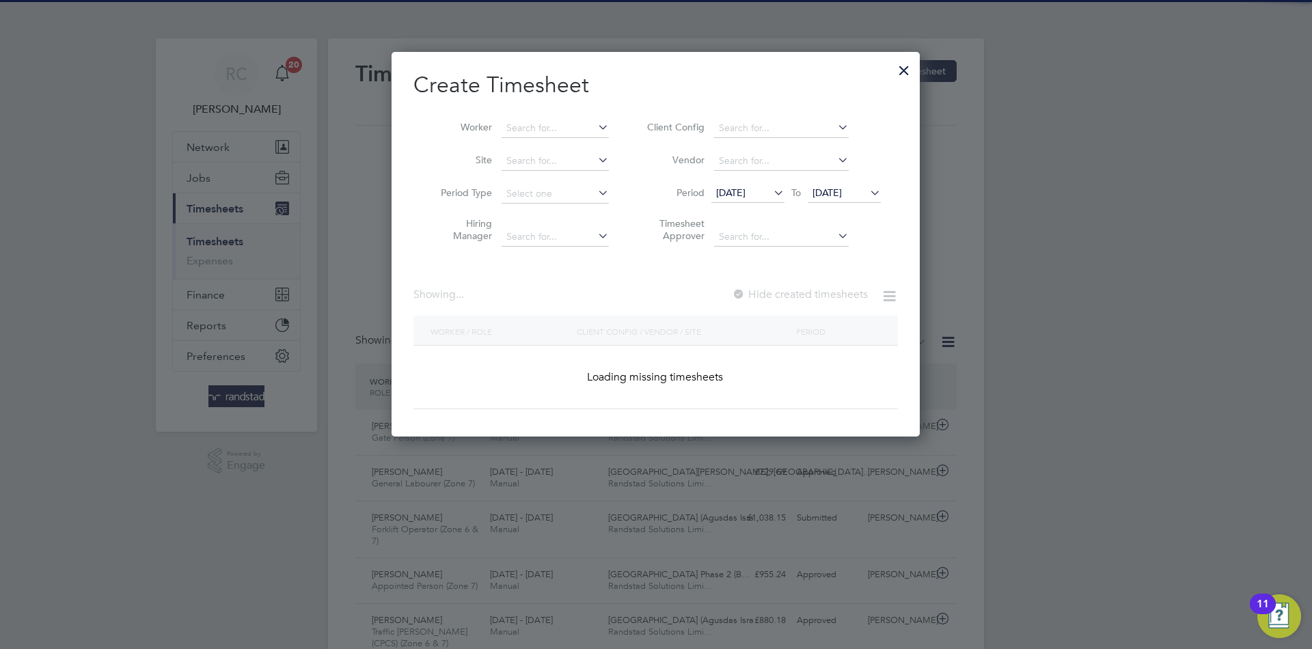
scroll to position [46, 119]
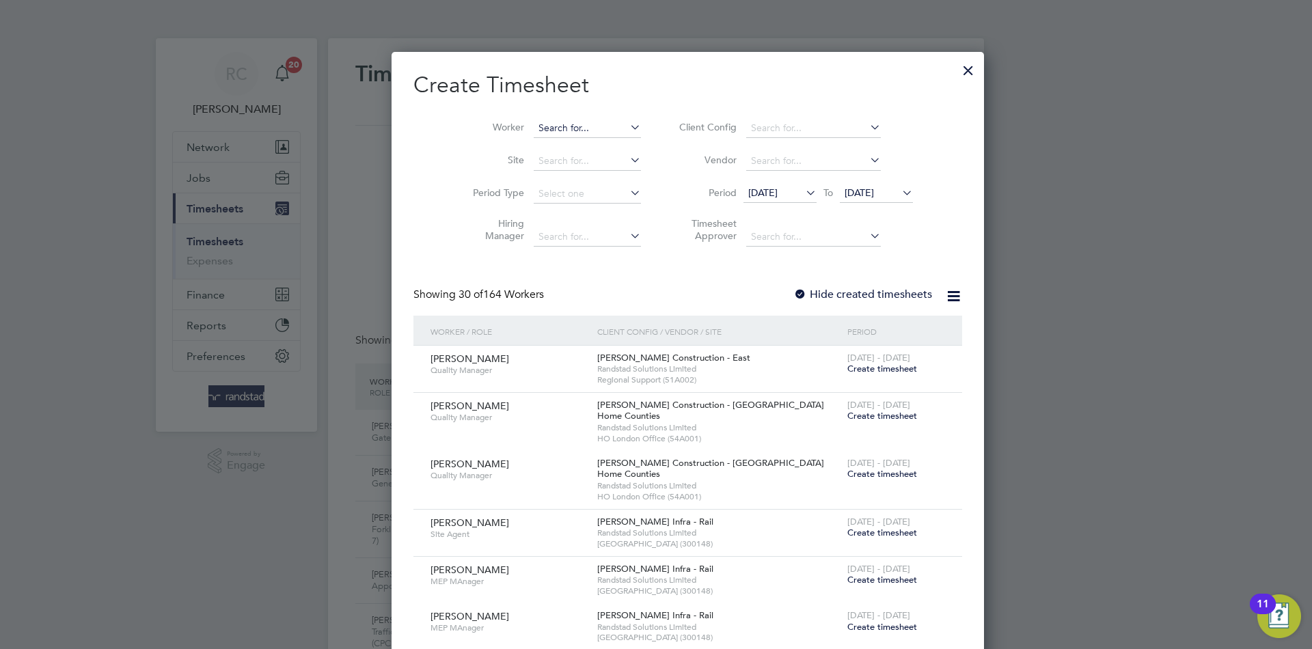
click at [533, 131] on input at bounding box center [586, 128] width 107 height 19
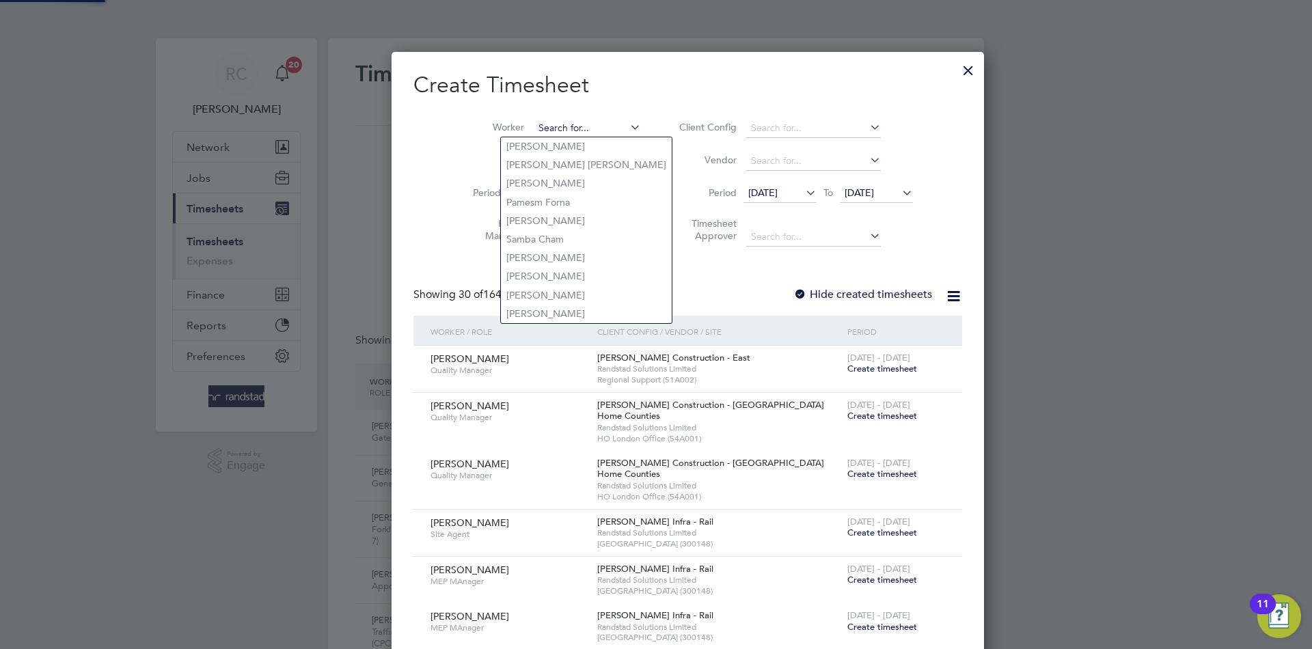
paste input "[PERSON_NAME]"
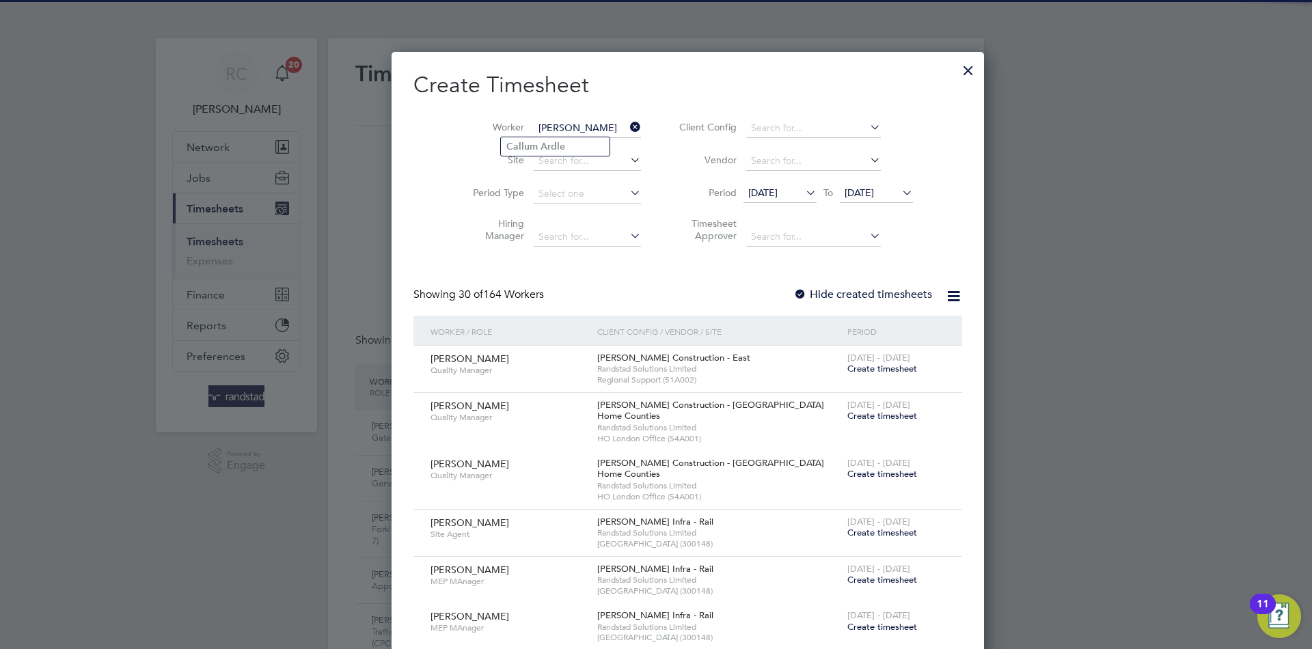
type input "[PERSON_NAME]"
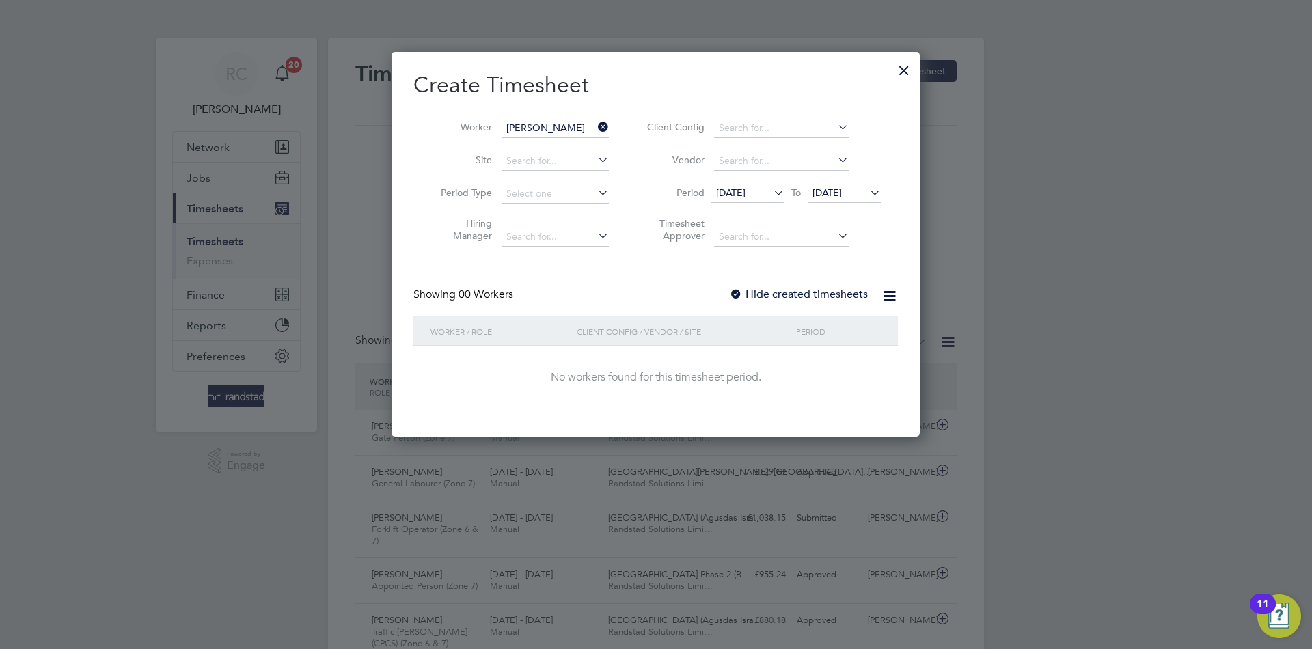
click at [756, 293] on label "Hide created timesheets" at bounding box center [798, 295] width 139 height 14
click at [842, 191] on span "[DATE]" at bounding box center [826, 192] width 29 height 12
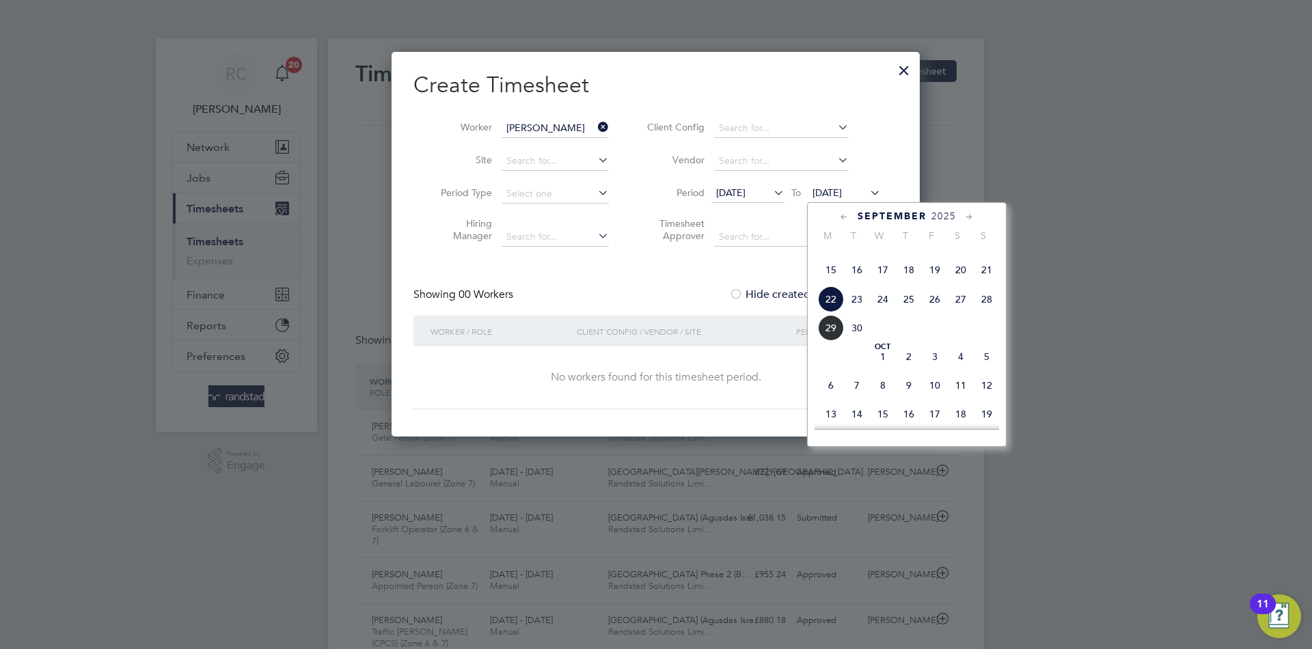
click at [935, 312] on span "26" at bounding box center [934, 299] width 26 height 26
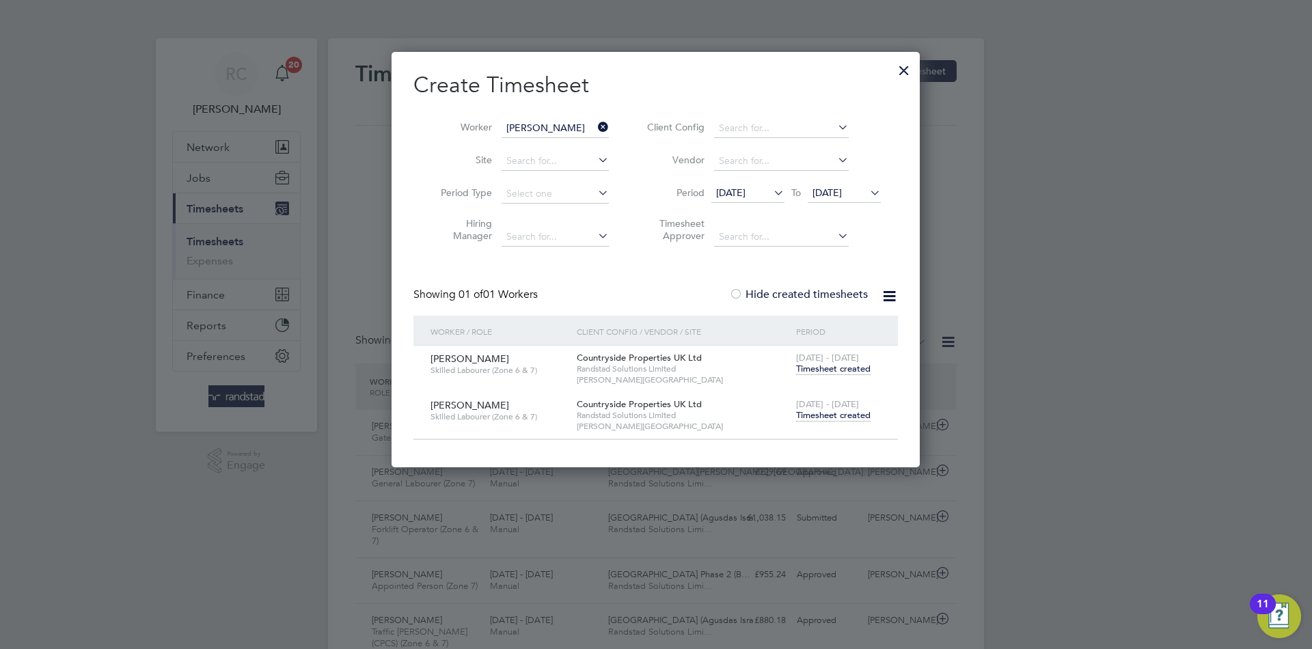
click at [826, 414] on span "Timesheet created" at bounding box center [833, 415] width 74 height 12
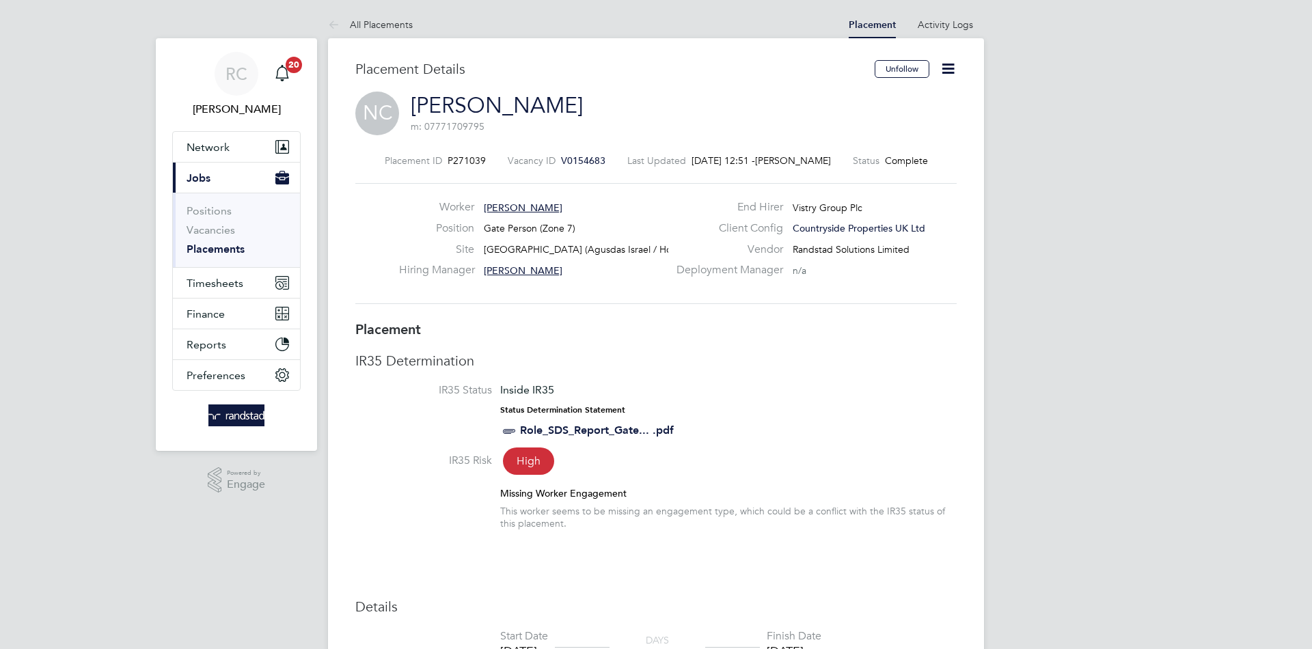
click at [951, 66] on icon at bounding box center [947, 68] width 17 height 17
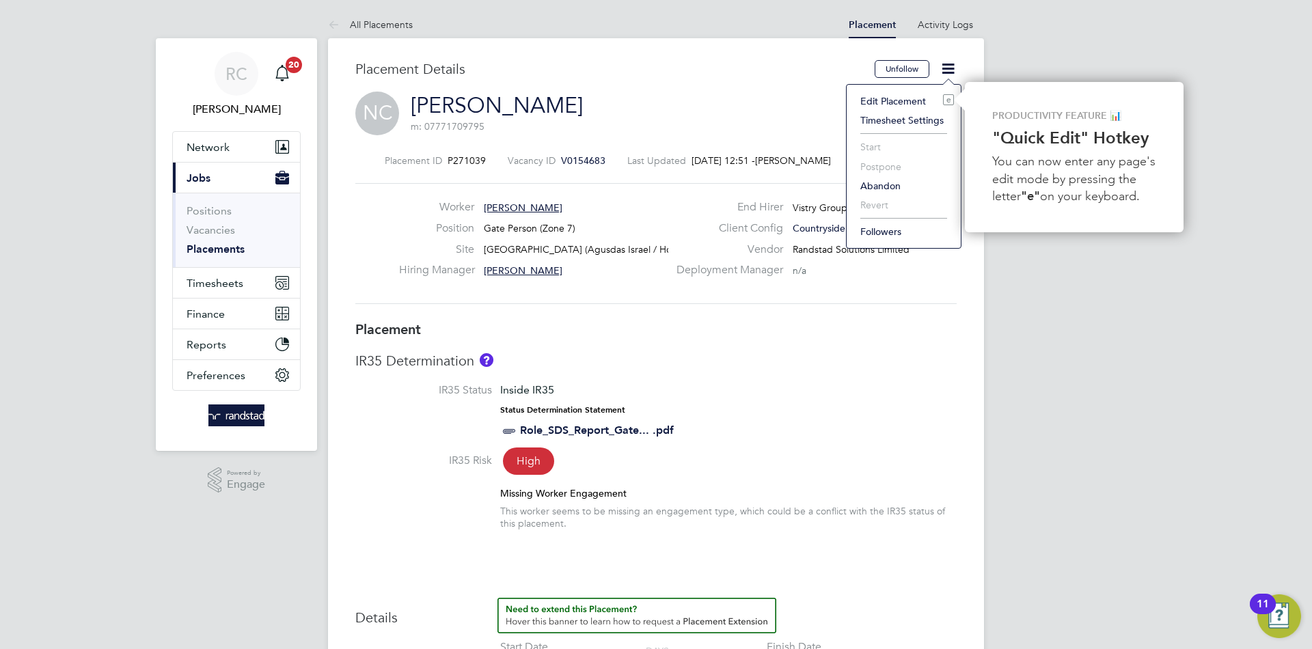
click at [917, 96] on li "Edit Placement e" at bounding box center [903, 101] width 100 height 19
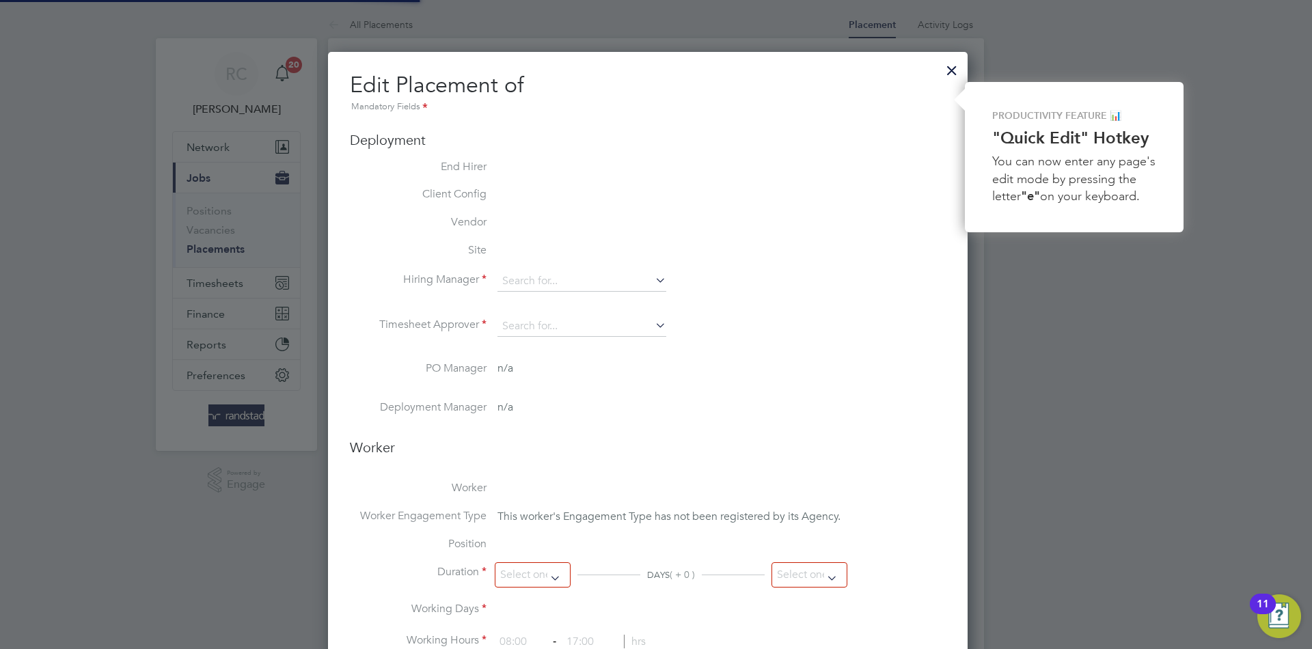
type input "[PERSON_NAME]"
type input "07 Feb 2025"
type input "21 Sep 2025"
type input "07:30"
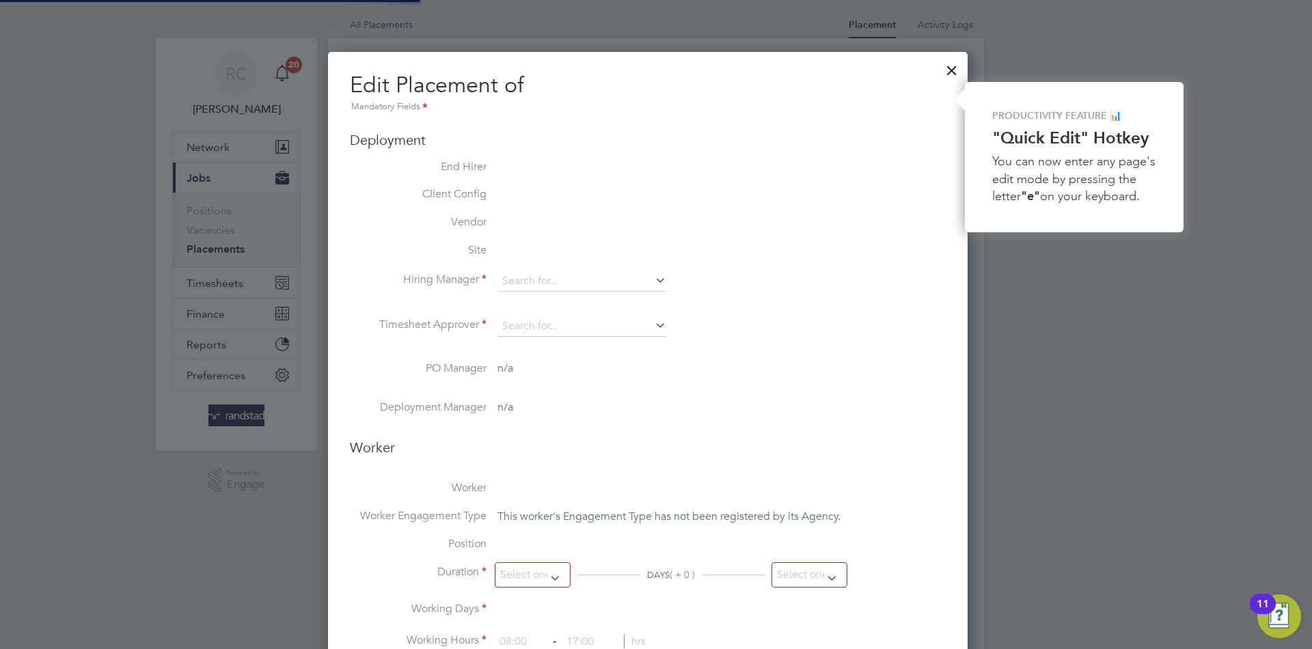
type input "16:30"
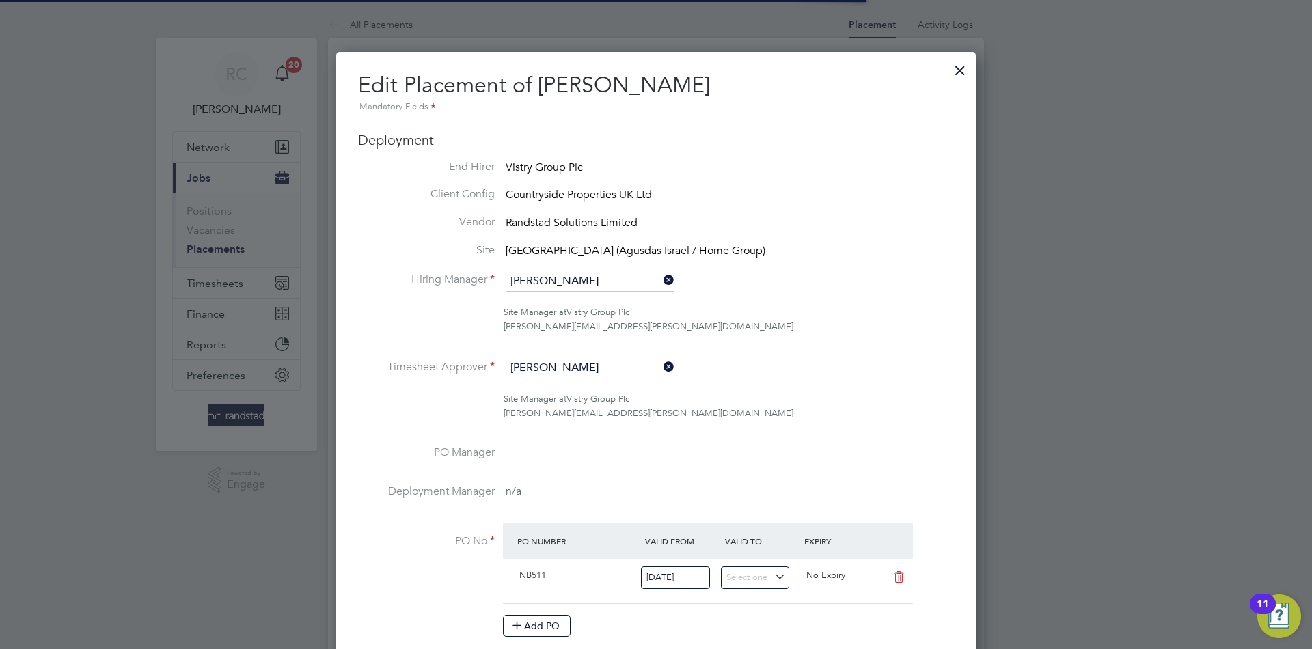
scroll to position [7, 7]
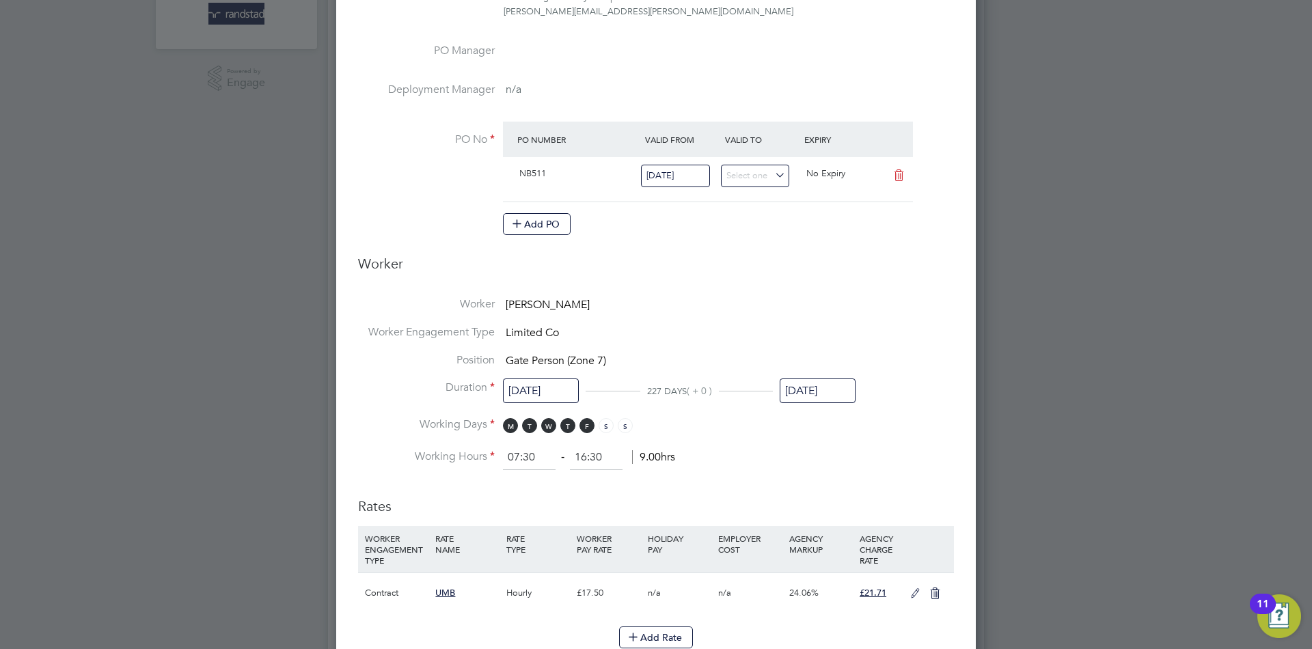
click at [820, 405] on div "21 Sep 2025" at bounding box center [817, 394] width 76 height 25
click at [821, 391] on input "21 Sep 2025" at bounding box center [817, 390] width 76 height 25
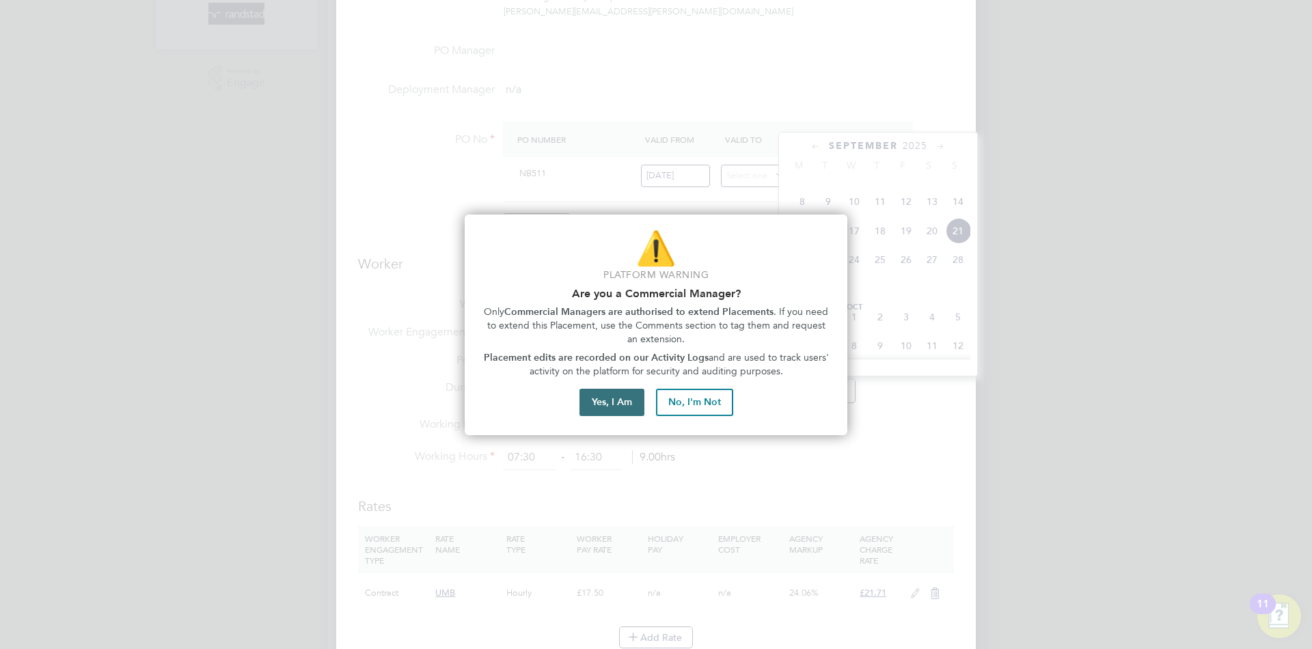
click at [593, 405] on button "Yes, I Am" at bounding box center [611, 402] width 65 height 27
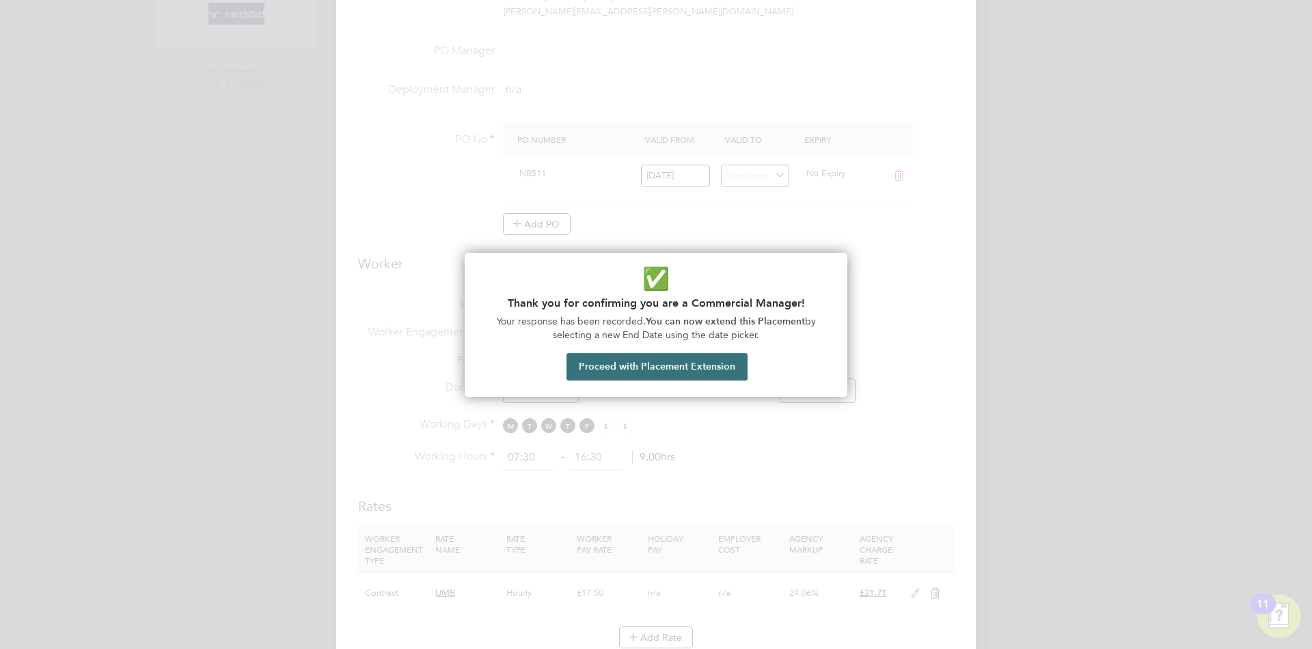
click at [673, 357] on button "Proceed with Placement Extension" at bounding box center [656, 366] width 181 height 27
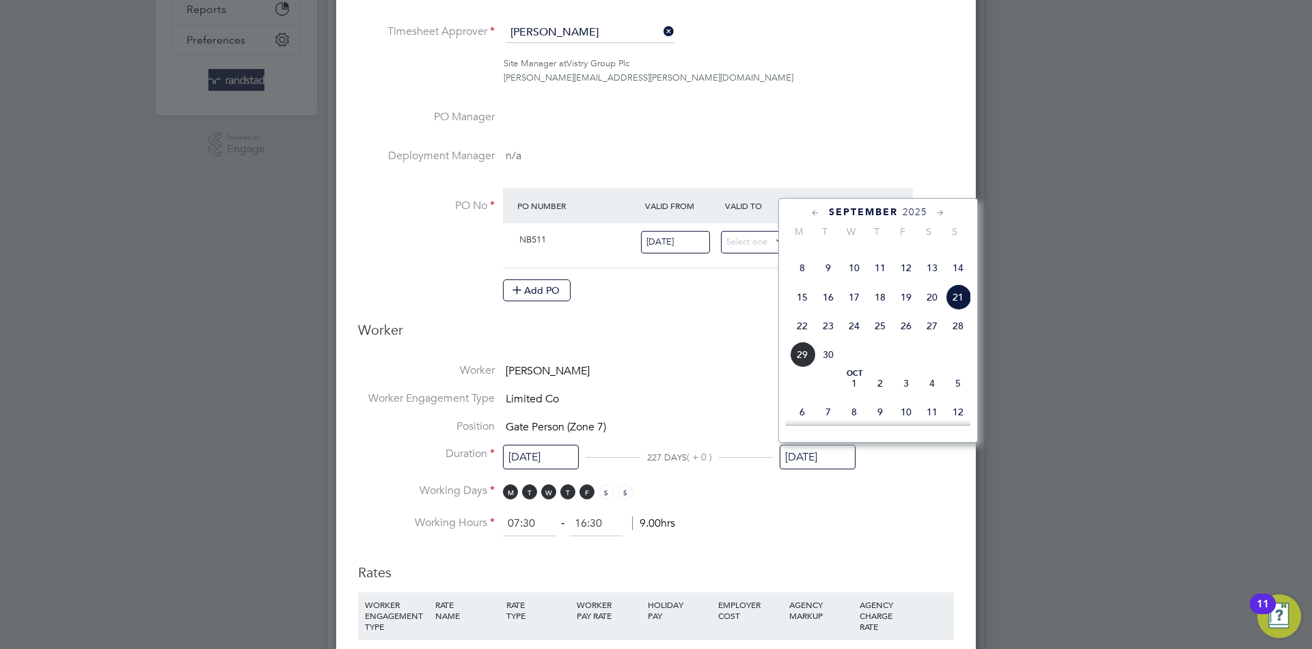
click at [934, 216] on icon at bounding box center [940, 213] width 13 height 15
click at [941, 217] on icon at bounding box center [940, 213] width 13 height 15
click at [929, 207] on div "November 2025" at bounding box center [878, 212] width 184 height 13
click at [937, 211] on icon at bounding box center [940, 213] width 13 height 15
click at [937, 214] on icon at bounding box center [940, 213] width 13 height 15
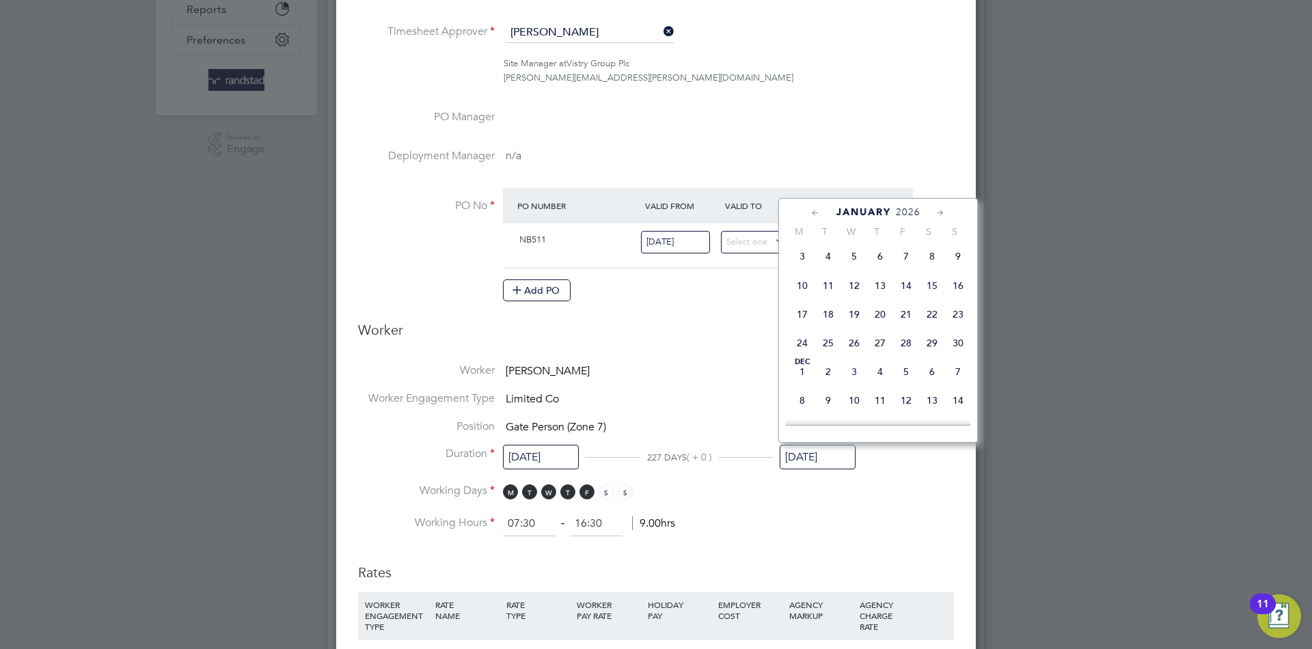
click at [937, 214] on icon at bounding box center [940, 213] width 13 height 15
click at [935, 214] on icon at bounding box center [940, 213] width 13 height 15
click at [960, 360] on div "Mar 1 2 3 4 5 6 7 8 9 10 11 12 13 14 15 16 17 18 19 20 21 22 23 24 25 26 27 28 …" at bounding box center [887, 273] width 202 height 173
click at [954, 329] on span "29" at bounding box center [958, 316] width 26 height 26
type input "29 Mar 2026"
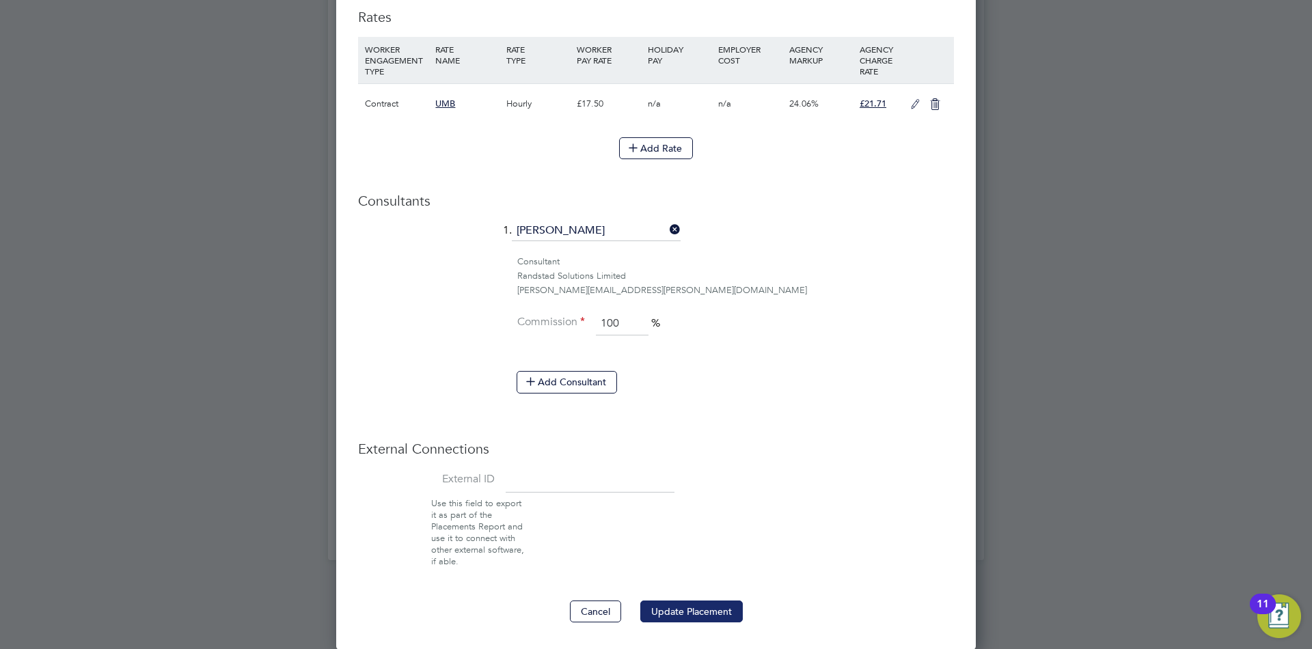
click at [717, 613] on button "Update Placement" at bounding box center [691, 611] width 102 height 22
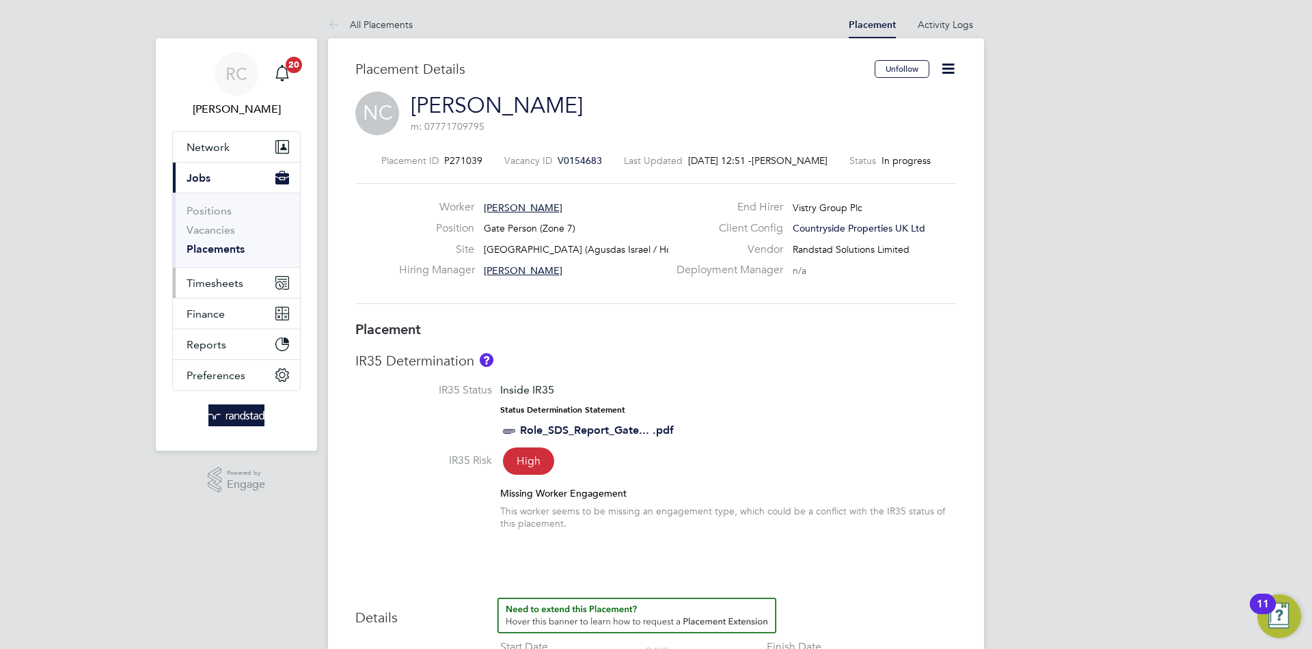
click at [233, 277] on span "Timesheets" at bounding box center [214, 283] width 57 height 13
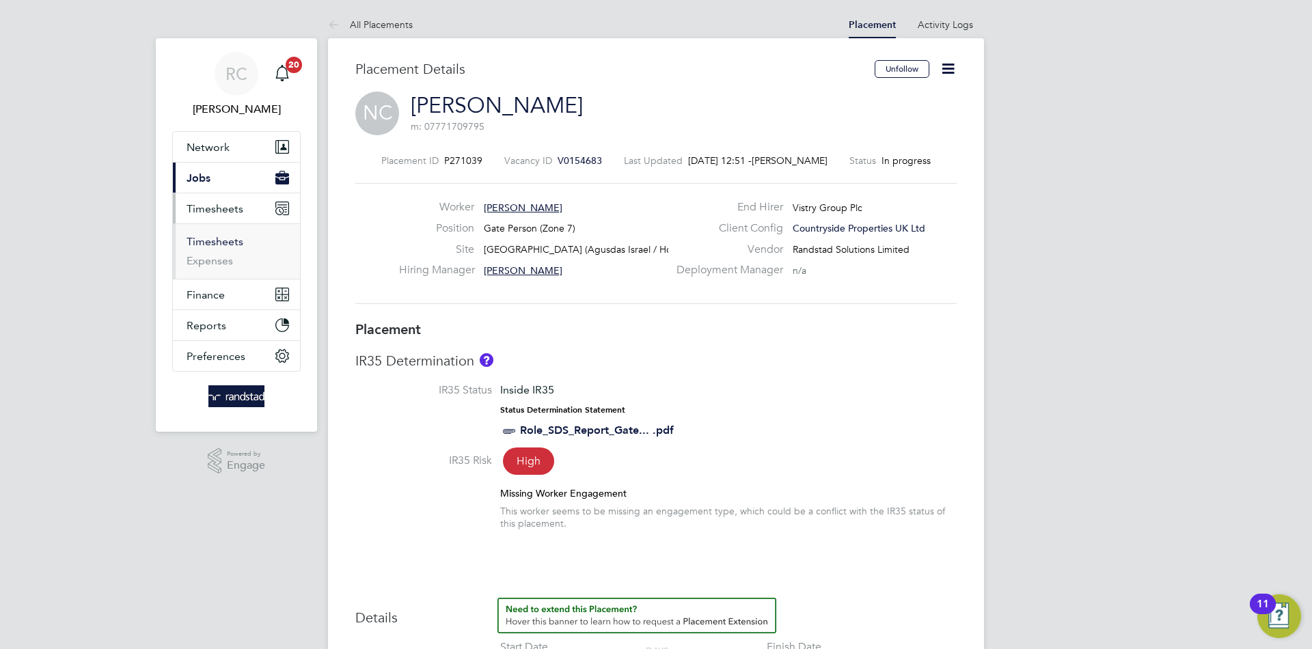
click at [226, 242] on link "Timesheets" at bounding box center [214, 241] width 57 height 13
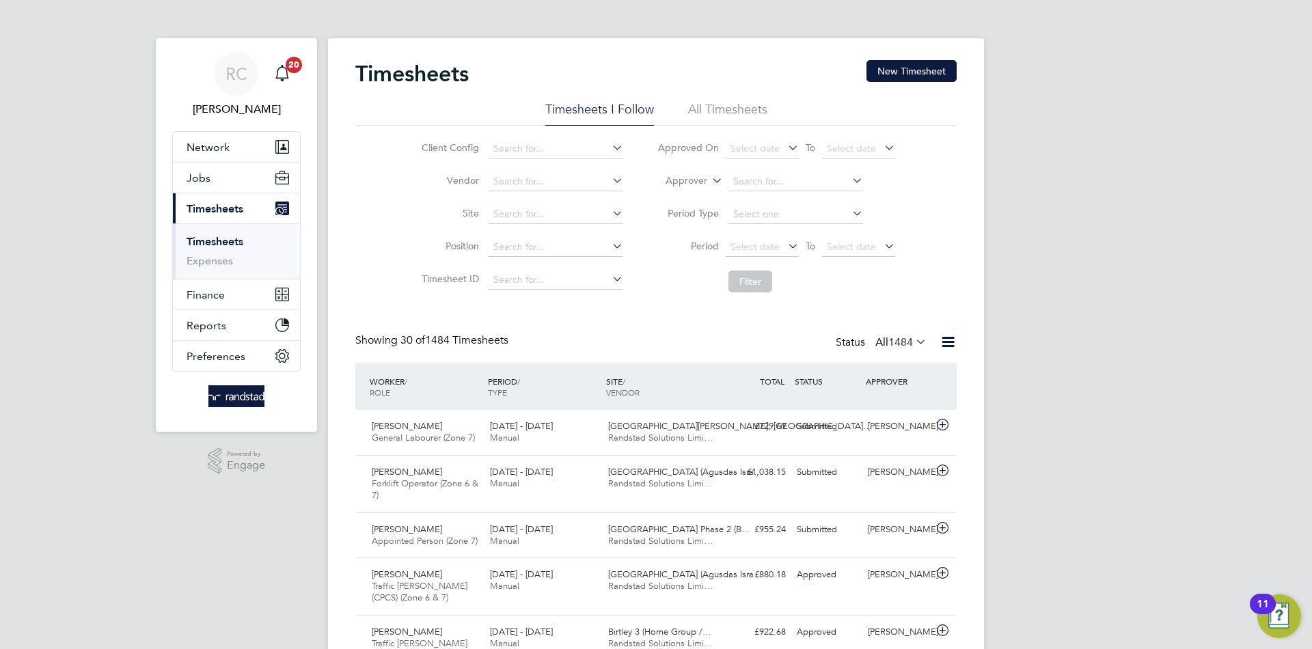
scroll to position [35, 119]
click at [905, 68] on button "New Timesheet" at bounding box center [911, 71] width 90 height 22
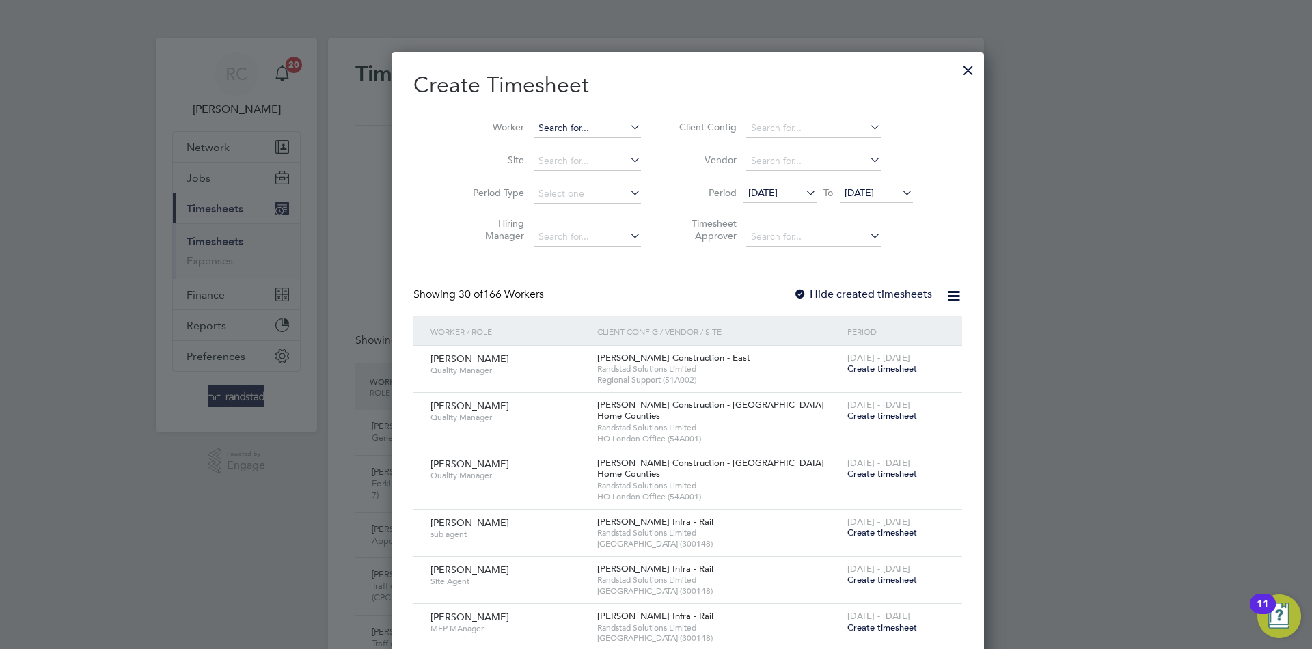
click at [554, 124] on input at bounding box center [586, 128] width 107 height 19
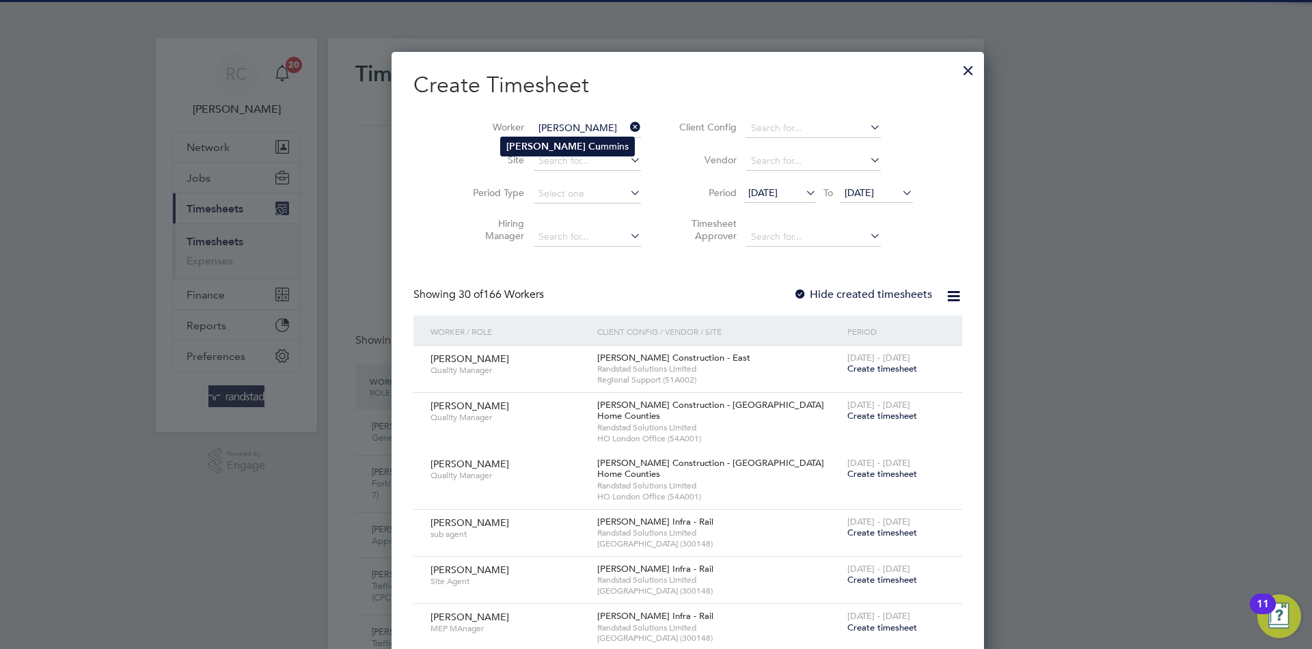
type input "[PERSON_NAME]"
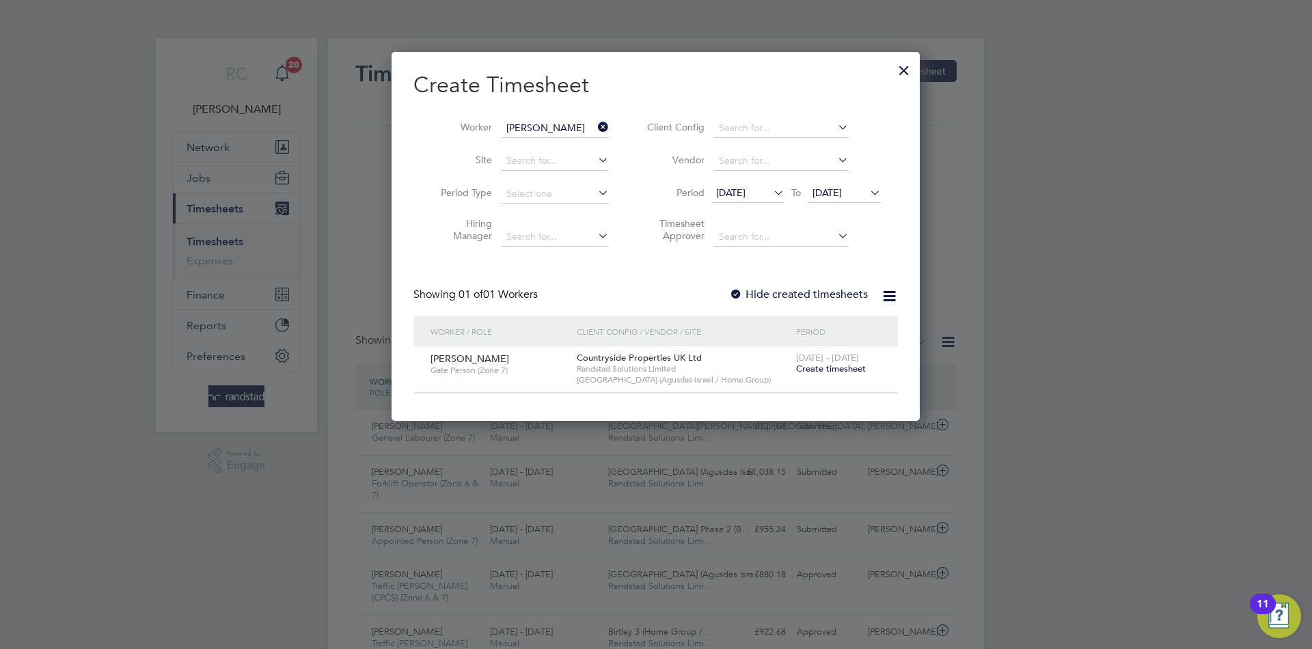
click at [852, 371] on span "Create timesheet" at bounding box center [831, 369] width 70 height 12
click at [849, 363] on span "Create timesheet" at bounding box center [831, 369] width 70 height 12
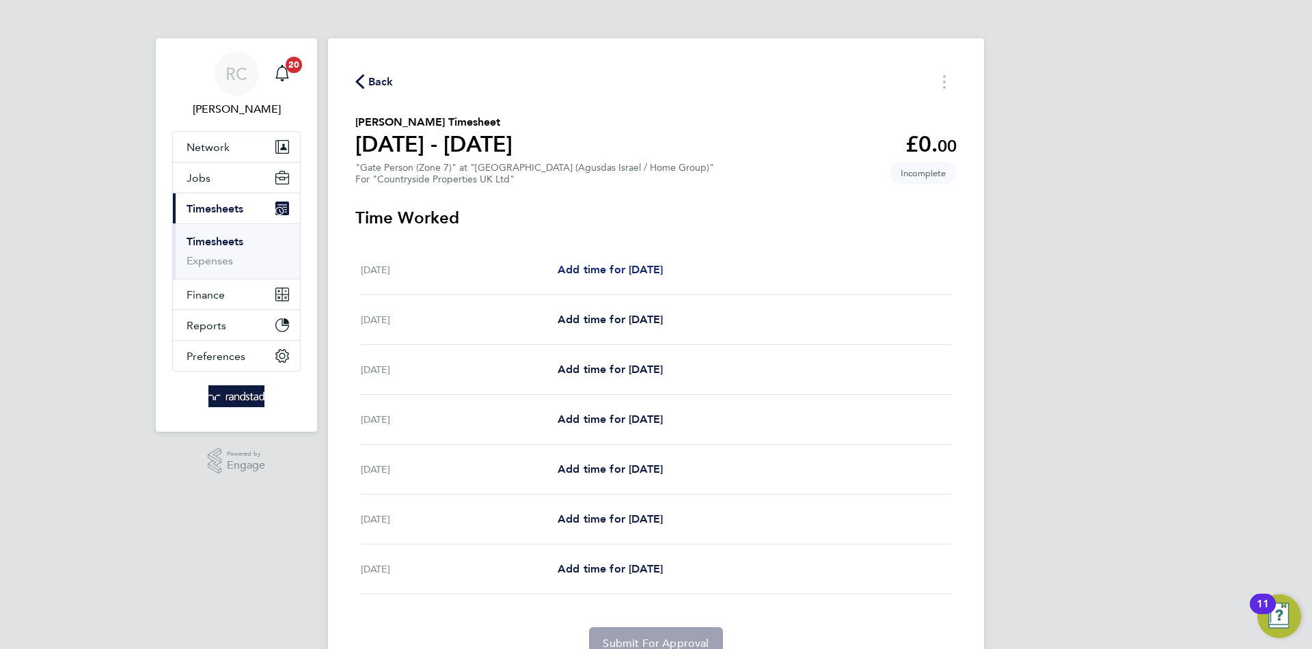
click at [663, 273] on span "Add time for Mon 22 Sep" at bounding box center [609, 269] width 105 height 13
select select "30"
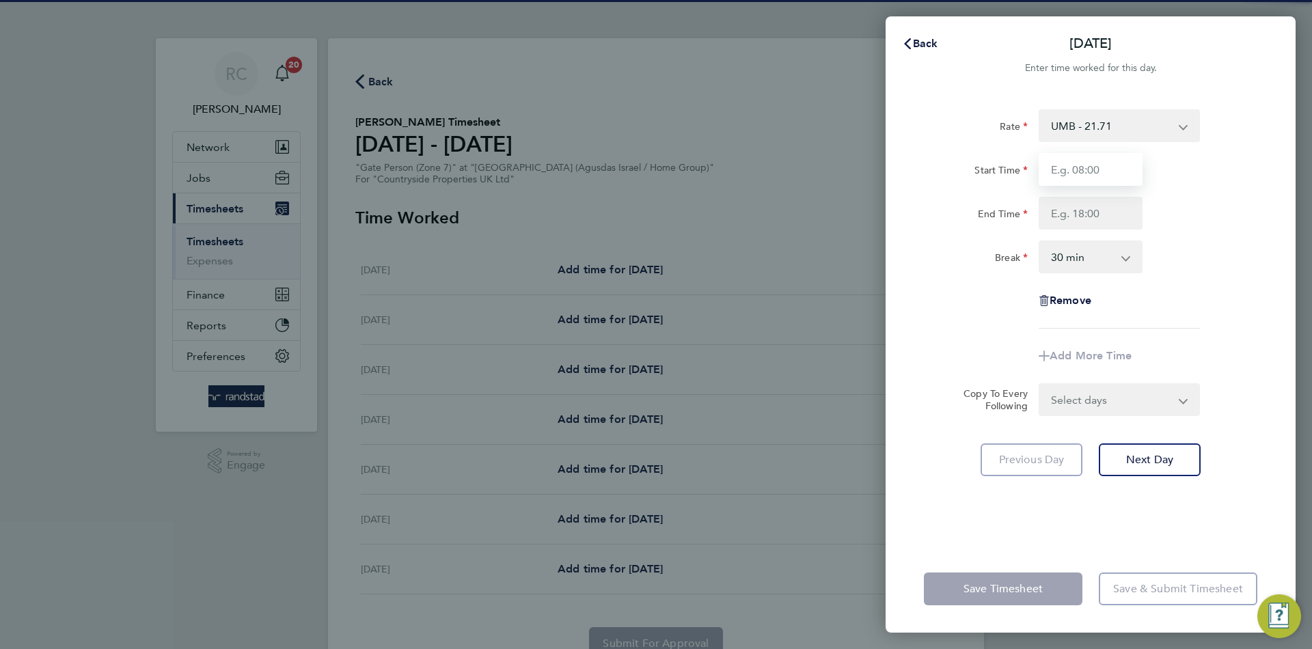
click at [1094, 169] on input "Start Time" at bounding box center [1090, 169] width 104 height 33
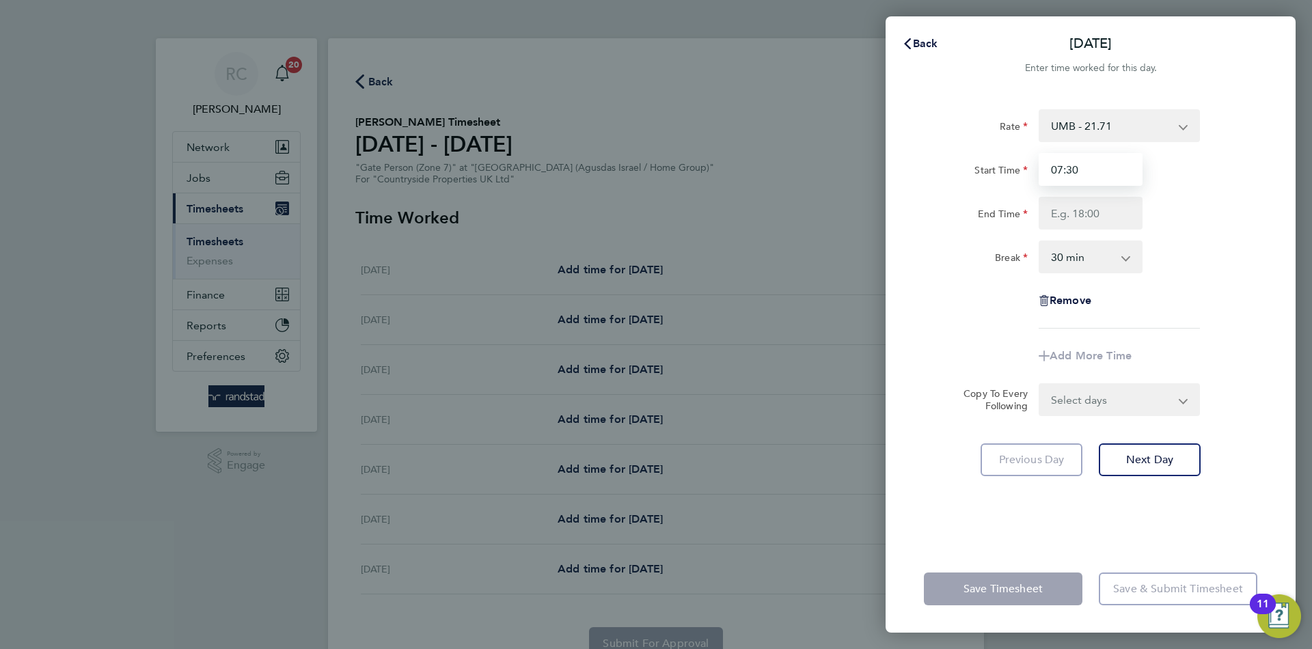
type input "07:30"
type input "16:30"
click at [1127, 395] on form "Rate UMB - 21.71 Start Time 07:30 End Time 16:30 Break 0 min 15 min 30 min 45 m…" at bounding box center [1090, 262] width 333 height 307
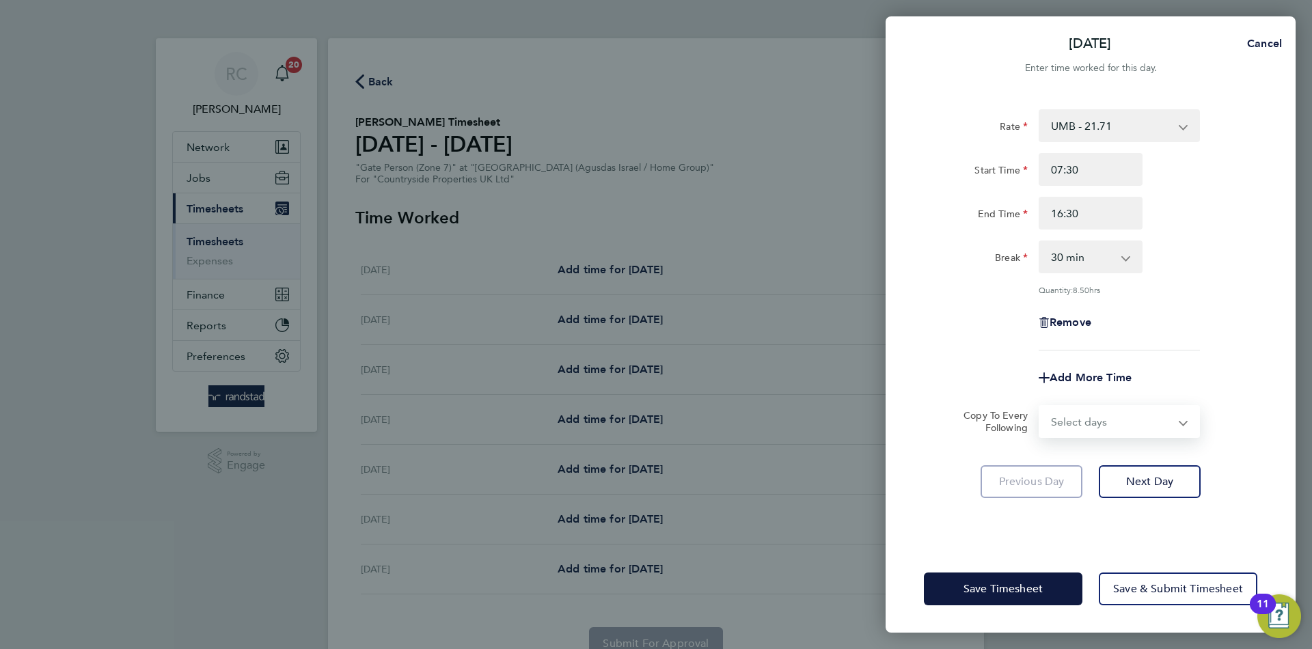
select select "WEEKDAY"
click at [1040, 406] on select "Select days Day Weekday (Mon-Fri) Weekend (Sat-Sun) Tuesday Wednesday Thursday …" at bounding box center [1111, 421] width 143 height 30
select select "2025-09-28"
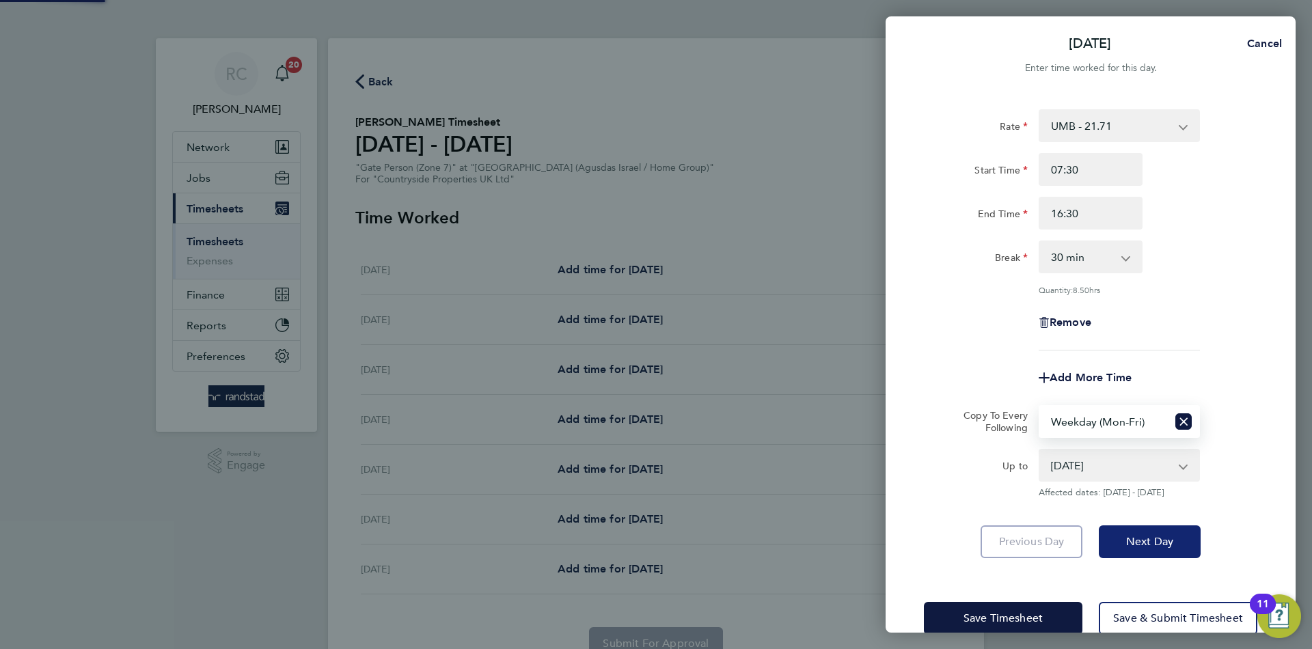
click at [1163, 526] on button "Next Day" at bounding box center [1149, 541] width 102 height 33
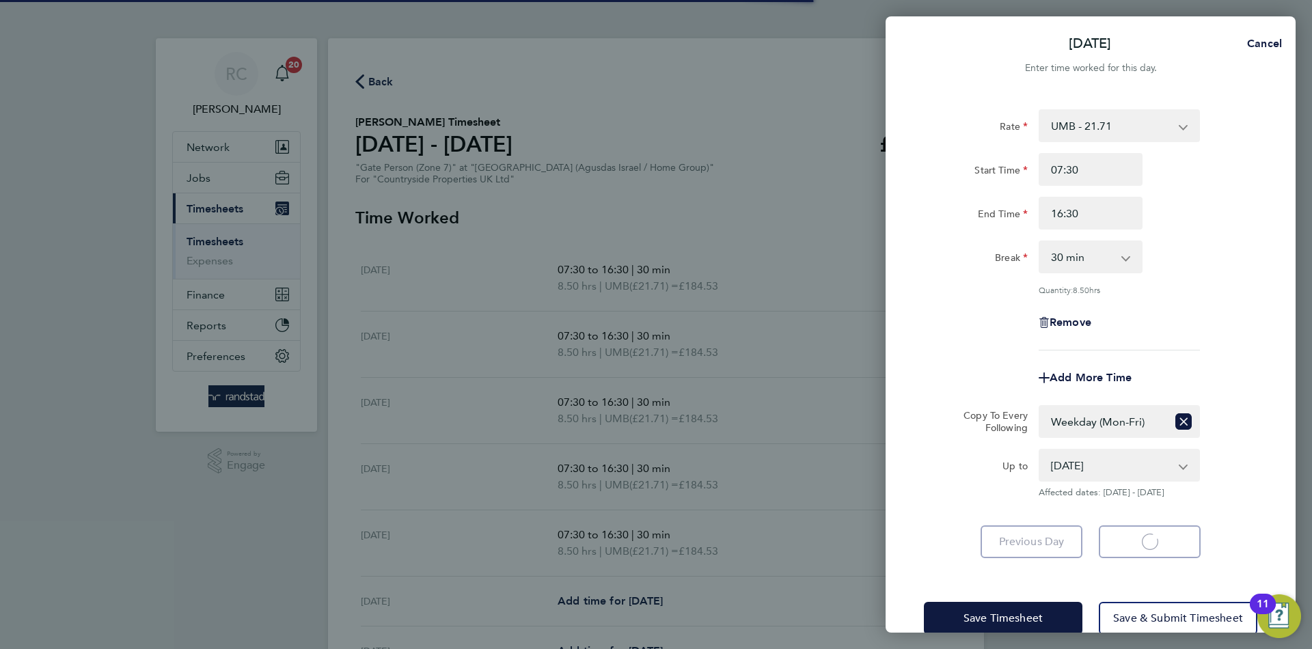
select select "30"
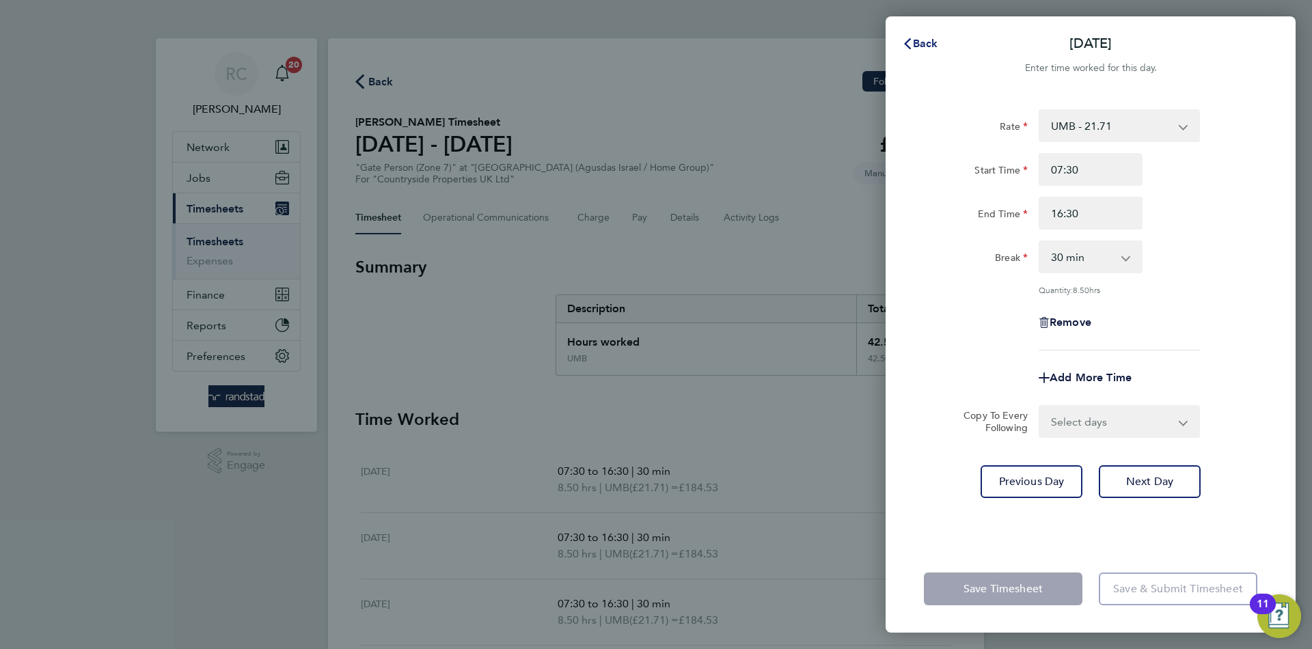
click at [926, 43] on span "Back" at bounding box center [925, 43] width 25 height 13
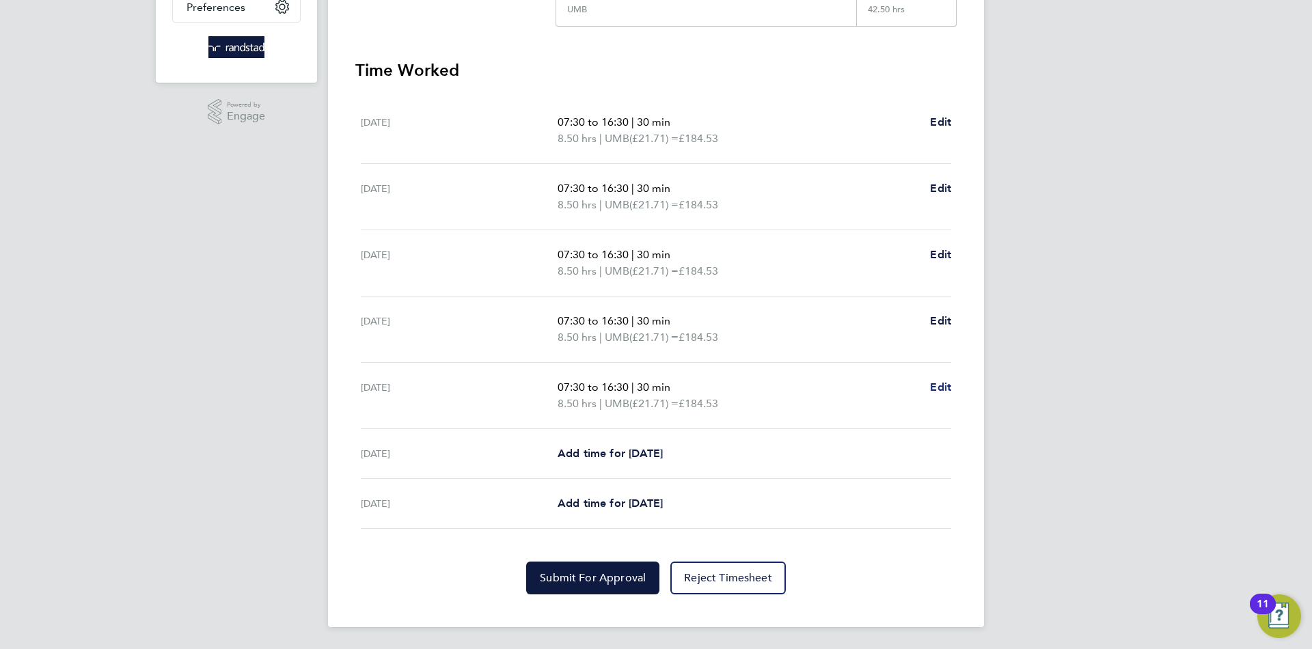
click at [940, 390] on span "Edit" at bounding box center [940, 386] width 21 height 13
select select "30"
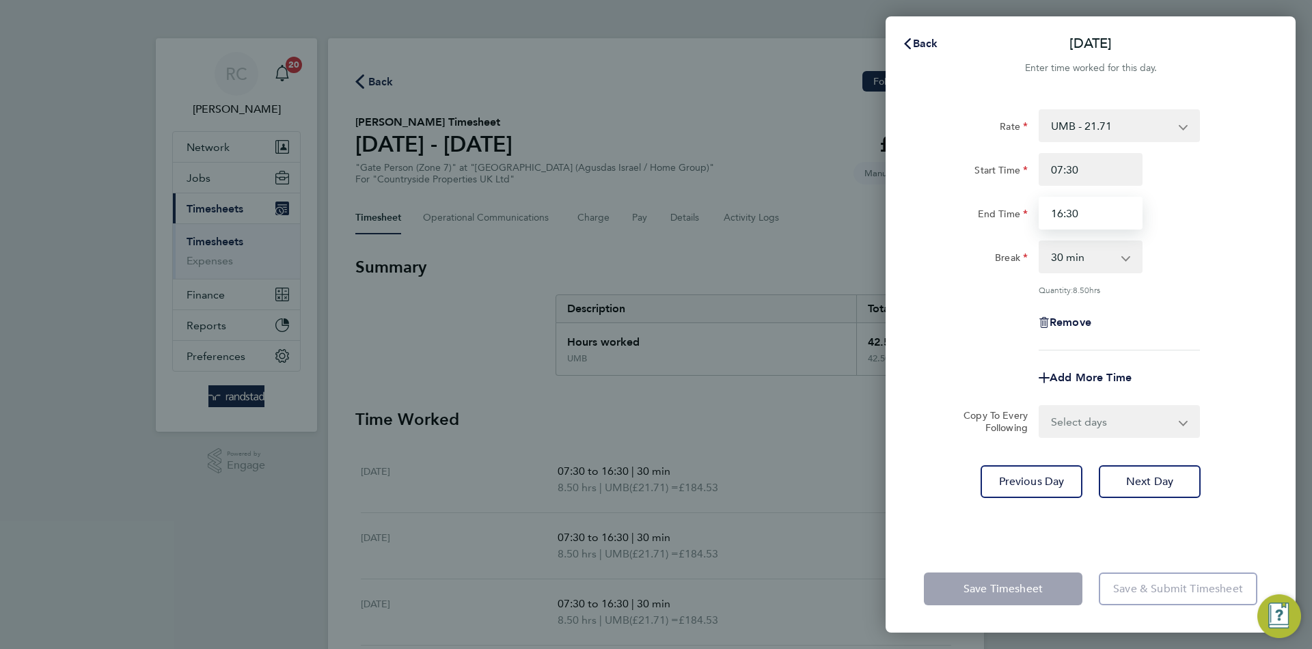
click at [1073, 222] on input "16:30" at bounding box center [1090, 213] width 104 height 33
type input "15:30"
click at [1261, 320] on div "Remove" at bounding box center [1090, 322] width 344 height 33
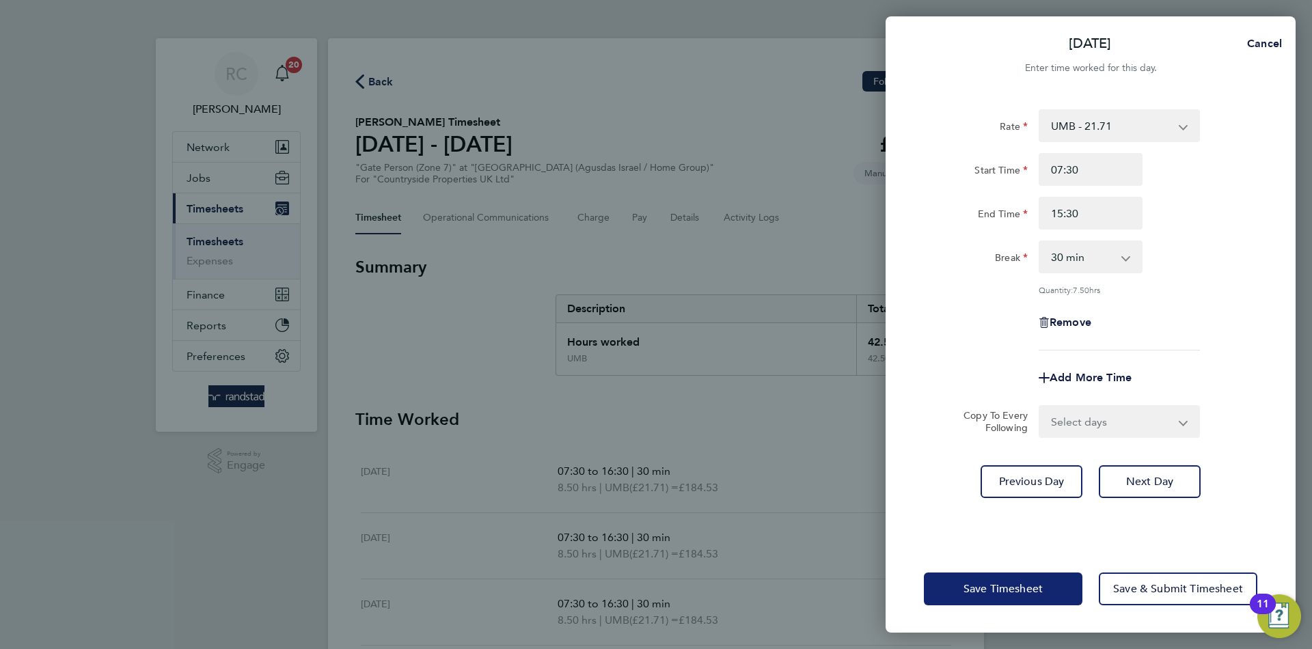
click at [1042, 595] on span "Save Timesheet" at bounding box center [1002, 589] width 79 height 14
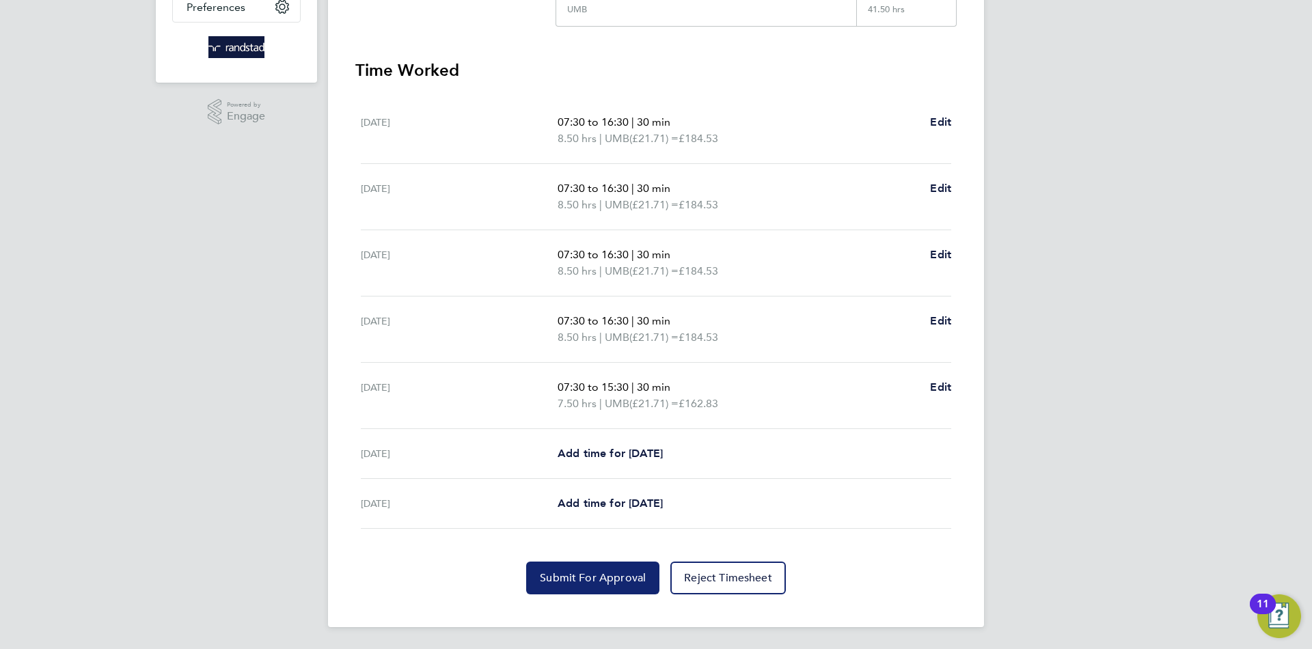
click at [574, 581] on span "Submit For Approval" at bounding box center [593, 578] width 106 height 14
